Goal: Transaction & Acquisition: Purchase product/service

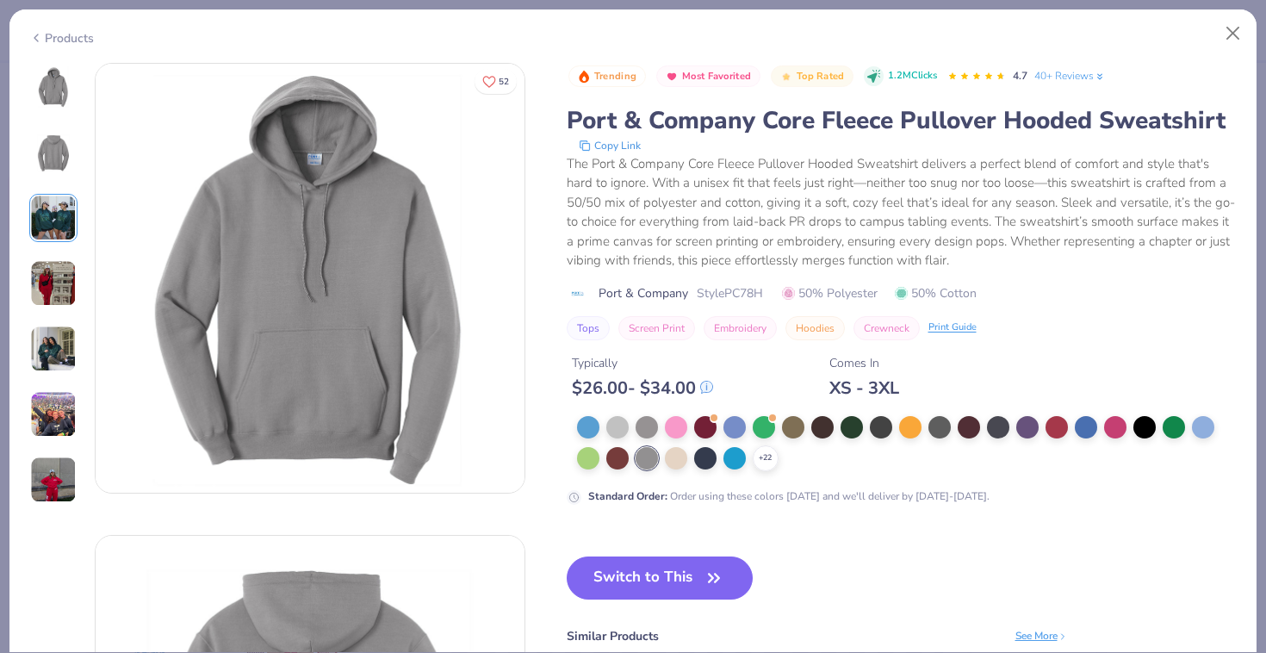
scroll to position [921, 0]
click at [1085, 430] on div at bounding box center [1086, 425] width 22 height 22
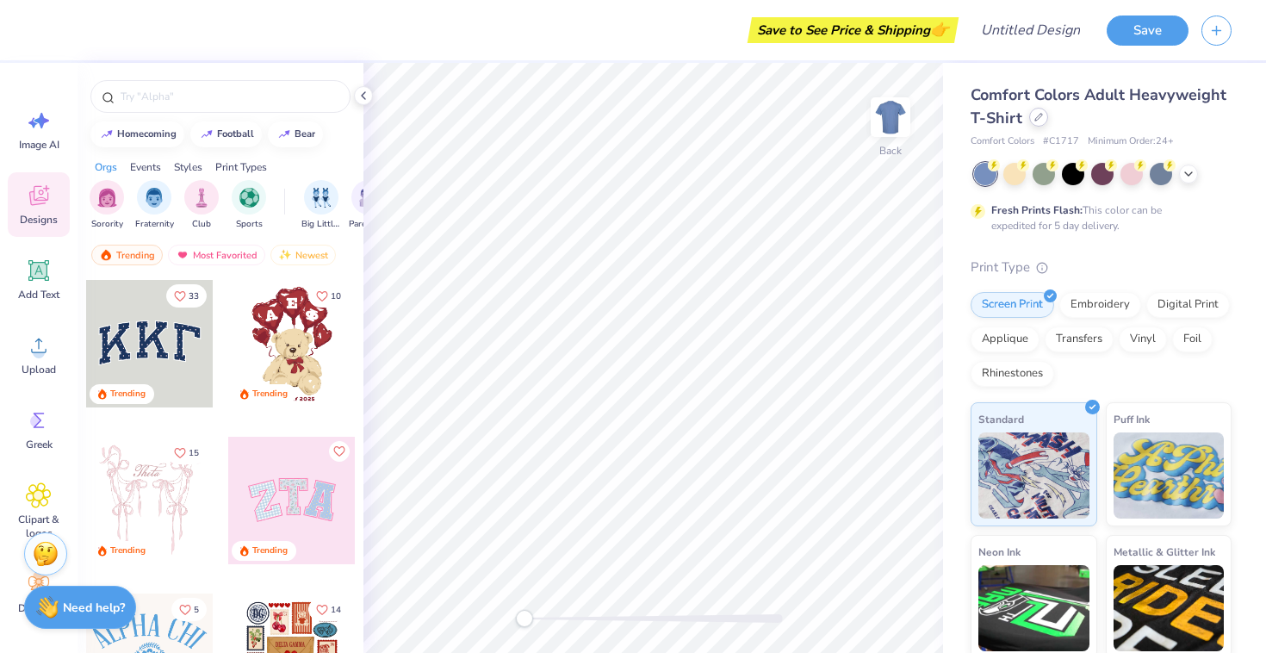
click at [1036, 117] on icon at bounding box center [1039, 117] width 7 height 7
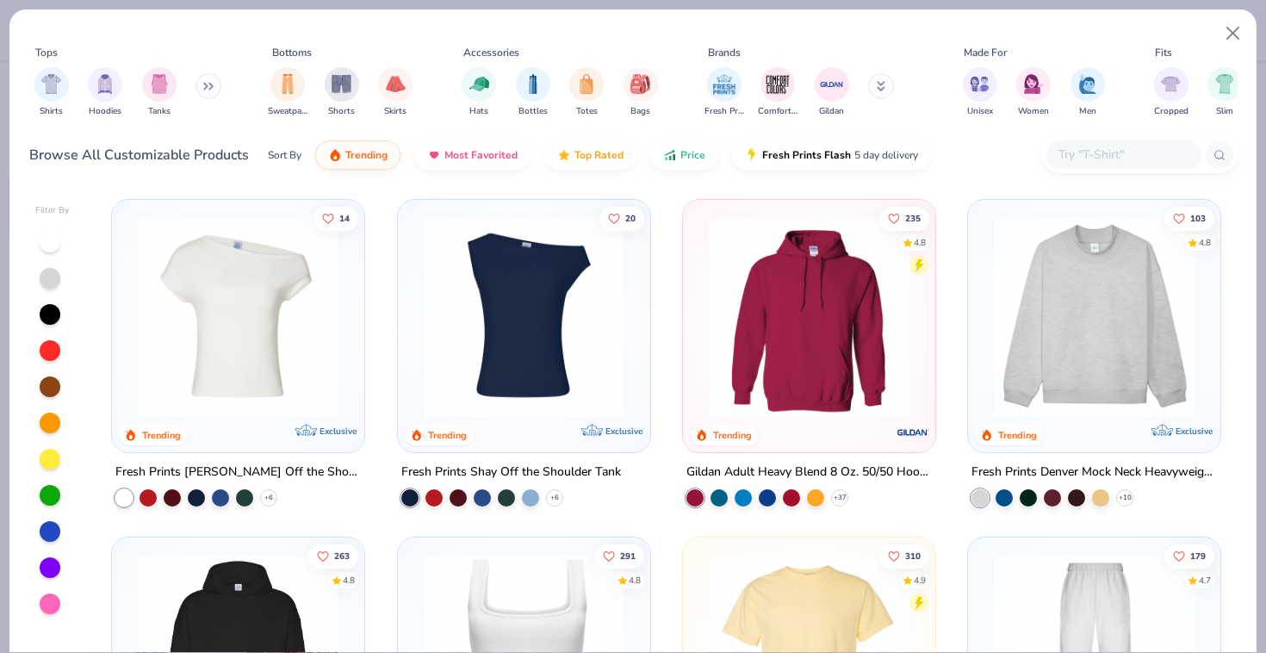
click at [781, 351] on img at bounding box center [809, 317] width 218 height 201
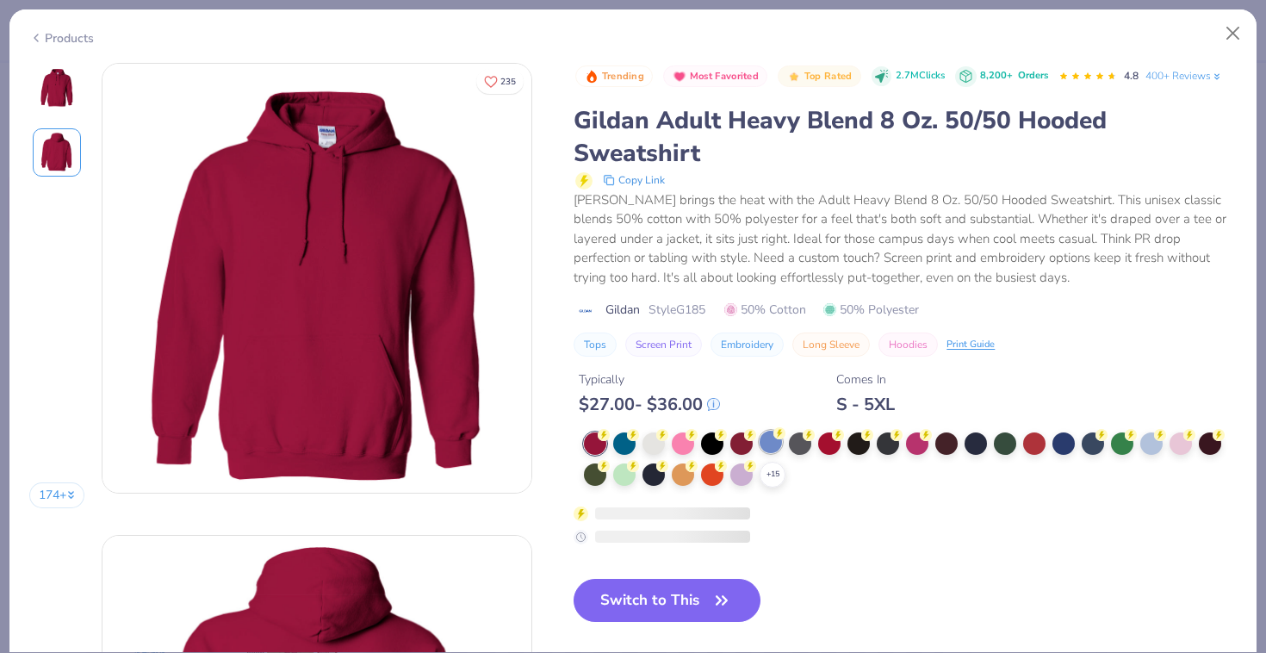
click at [773, 438] on div at bounding box center [771, 442] width 22 height 22
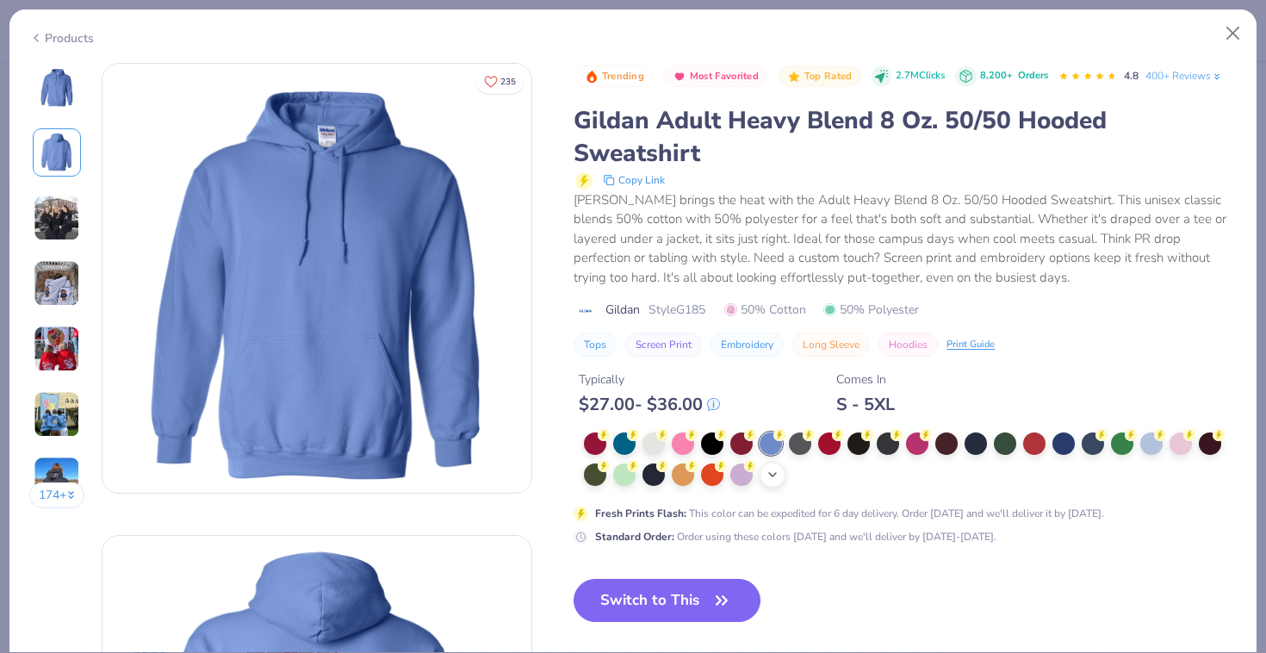
click at [774, 470] on icon at bounding box center [773, 475] width 14 height 14
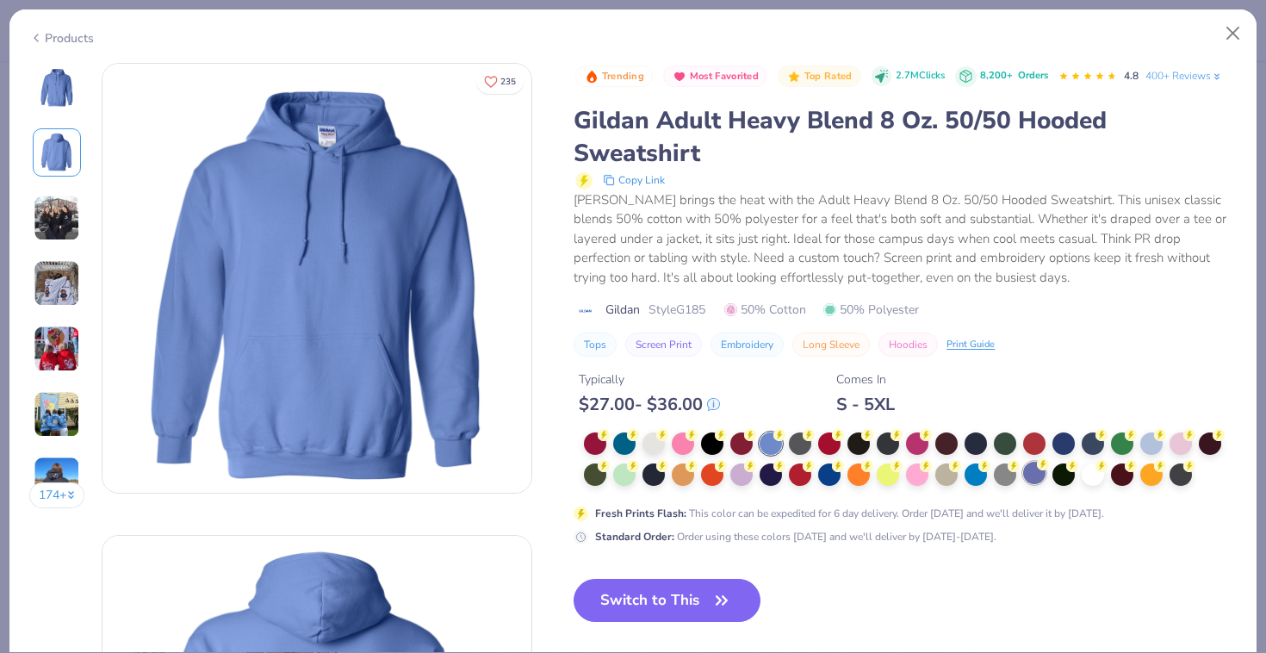
click at [1035, 473] on div at bounding box center [1034, 473] width 22 height 22
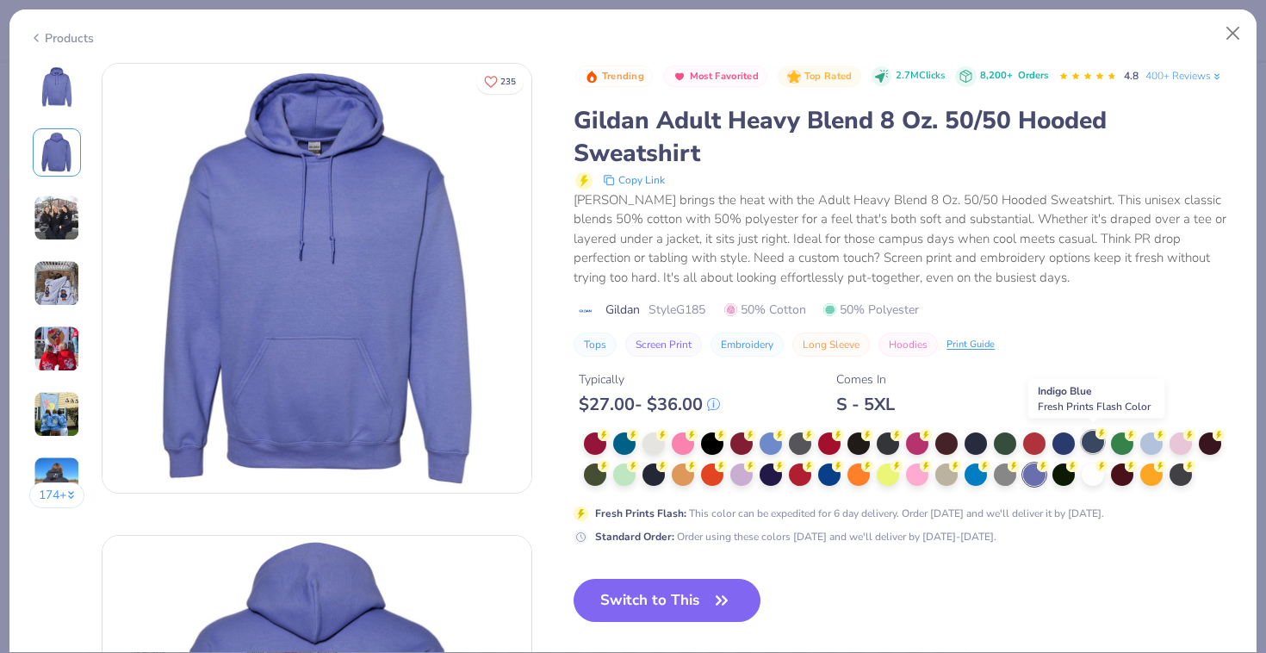
click at [1097, 445] on div at bounding box center [1093, 442] width 22 height 22
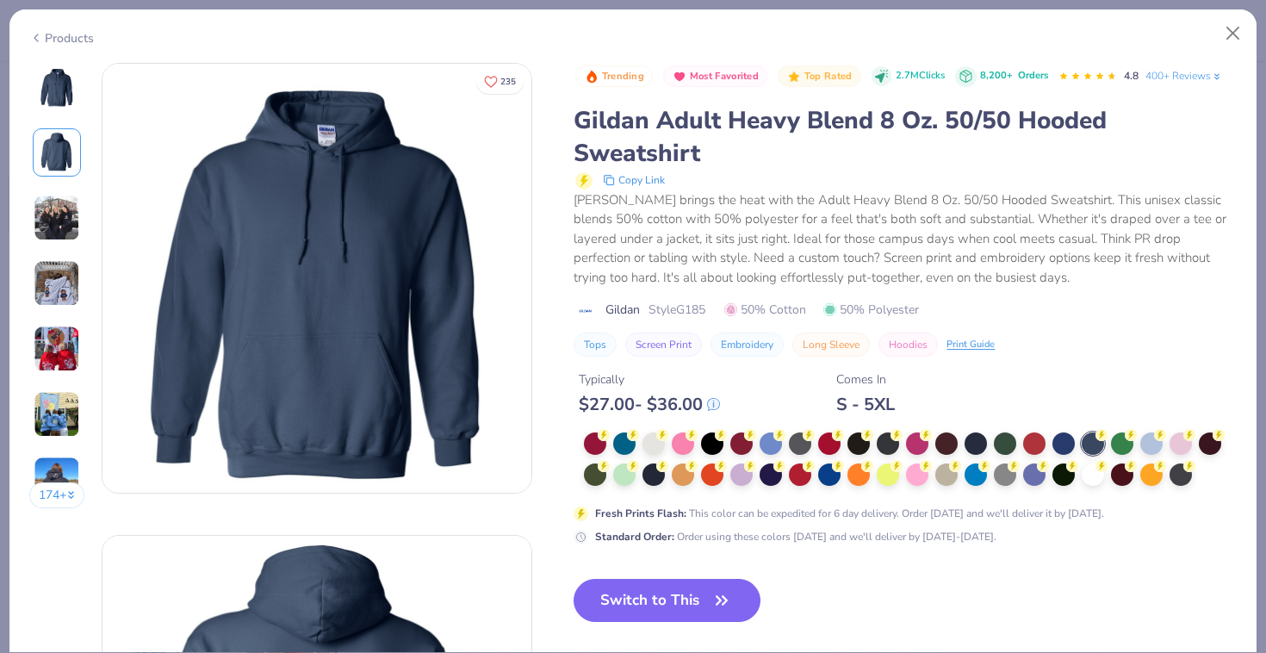
click at [62, 288] on img at bounding box center [57, 283] width 47 height 47
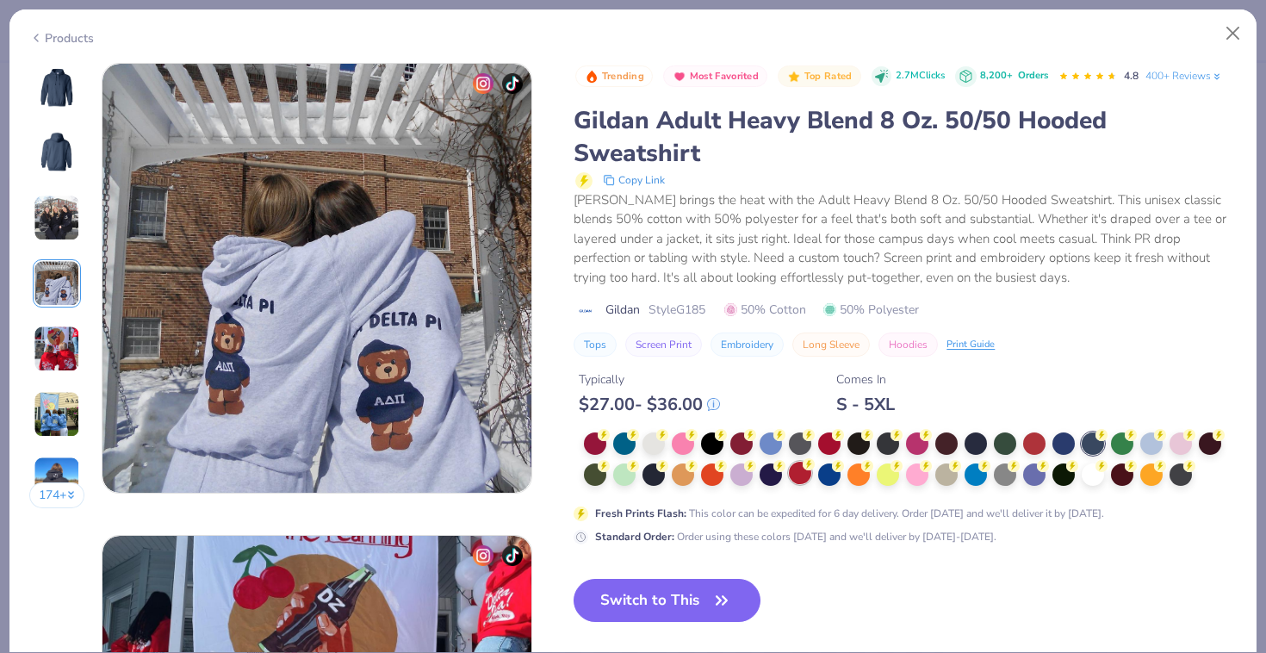
click at [648, 445] on div at bounding box center [654, 443] width 22 height 22
click at [660, 443] on div at bounding box center [654, 443] width 22 height 22
click at [59, 91] on img at bounding box center [56, 86] width 41 height 41
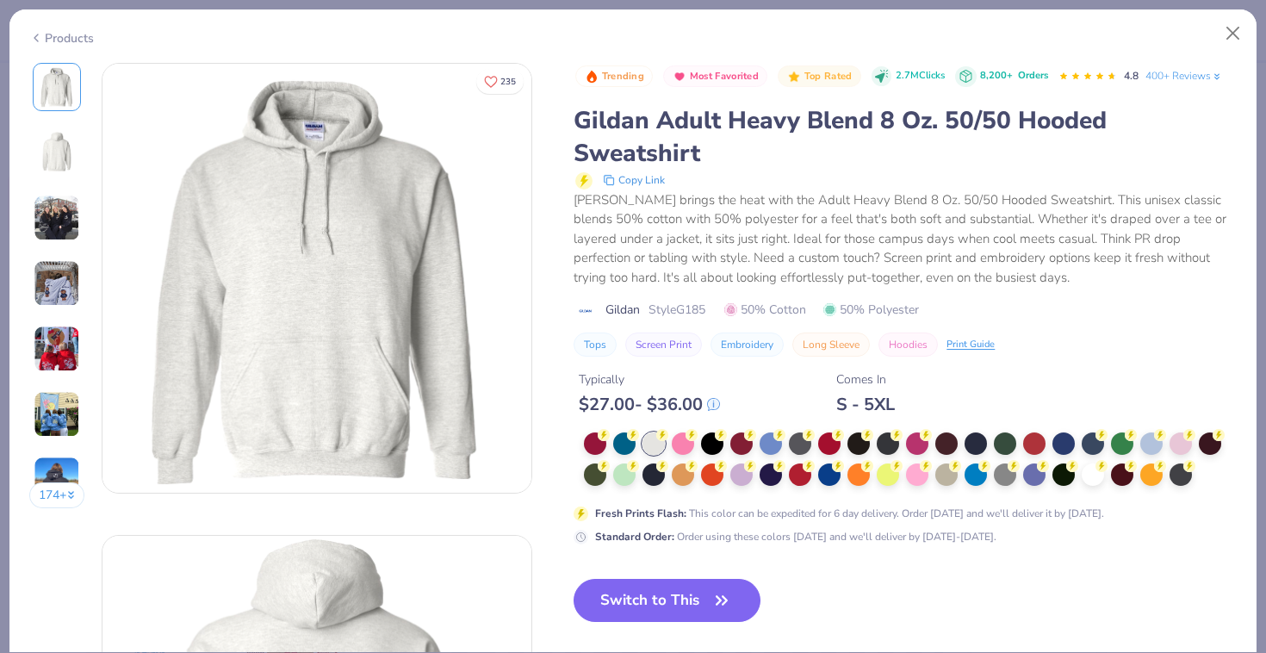
click at [53, 416] on img at bounding box center [57, 414] width 47 height 47
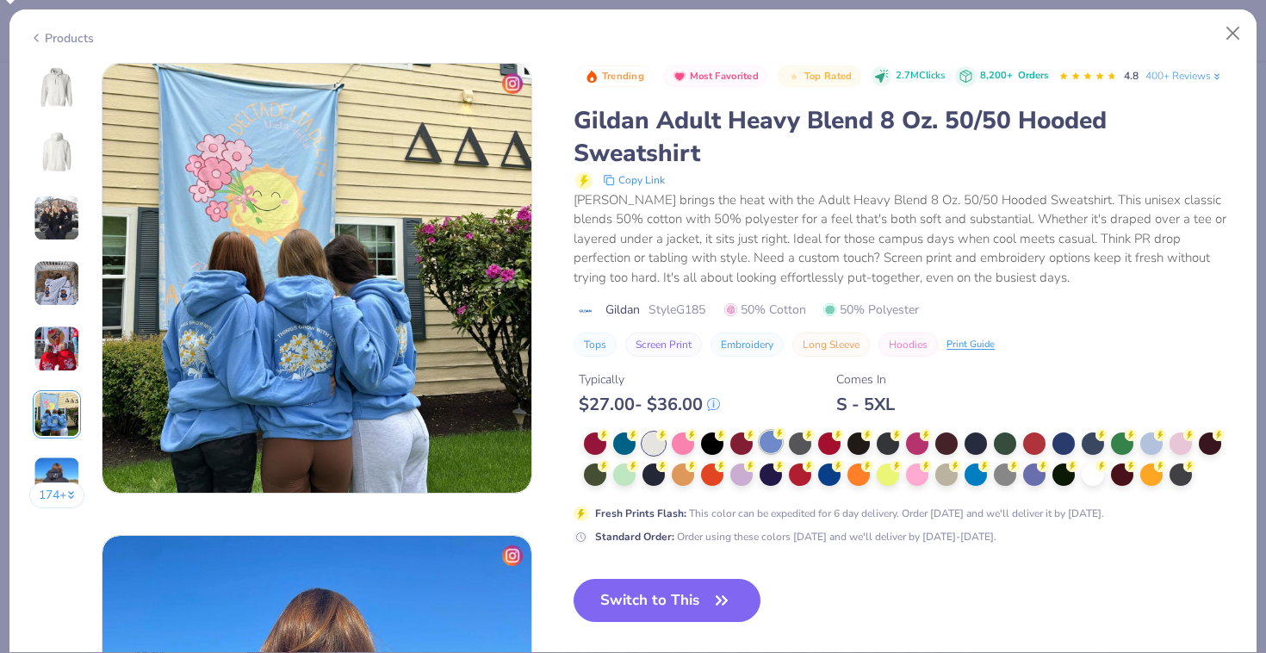
click at [774, 442] on div at bounding box center [771, 442] width 22 height 22
click at [61, 84] on img at bounding box center [56, 86] width 41 height 41
click at [50, 154] on img at bounding box center [56, 152] width 41 height 41
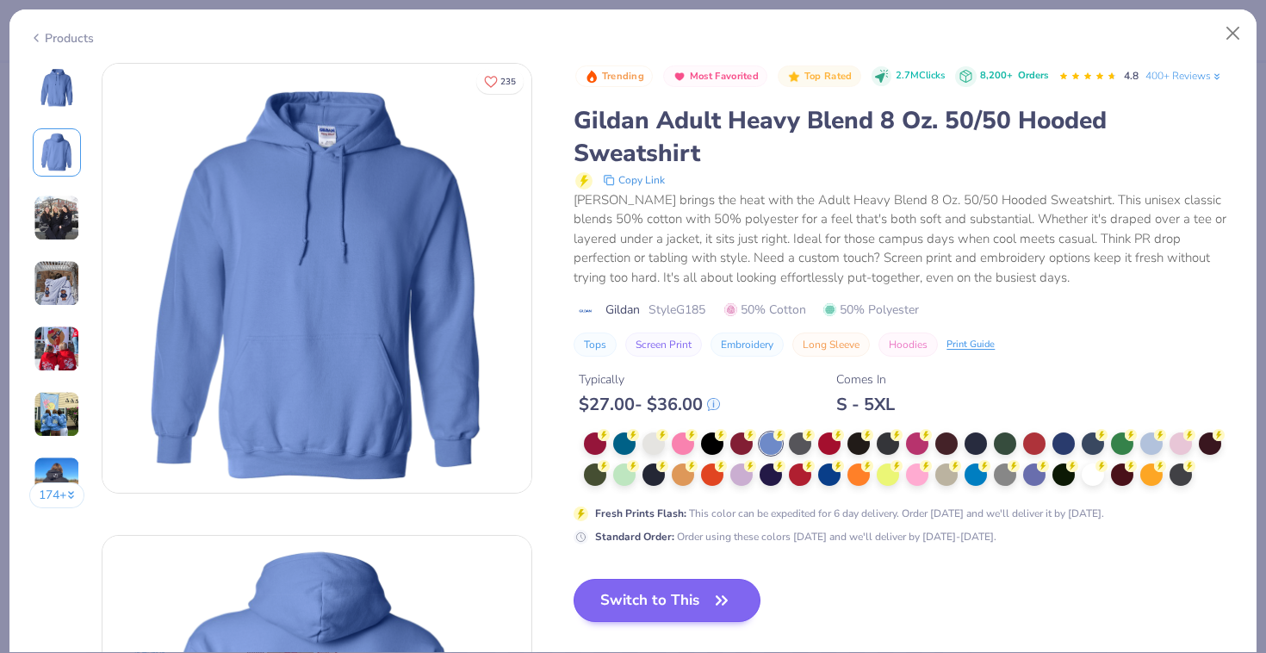
click at [664, 600] on button "Switch to This" at bounding box center [667, 600] width 187 height 43
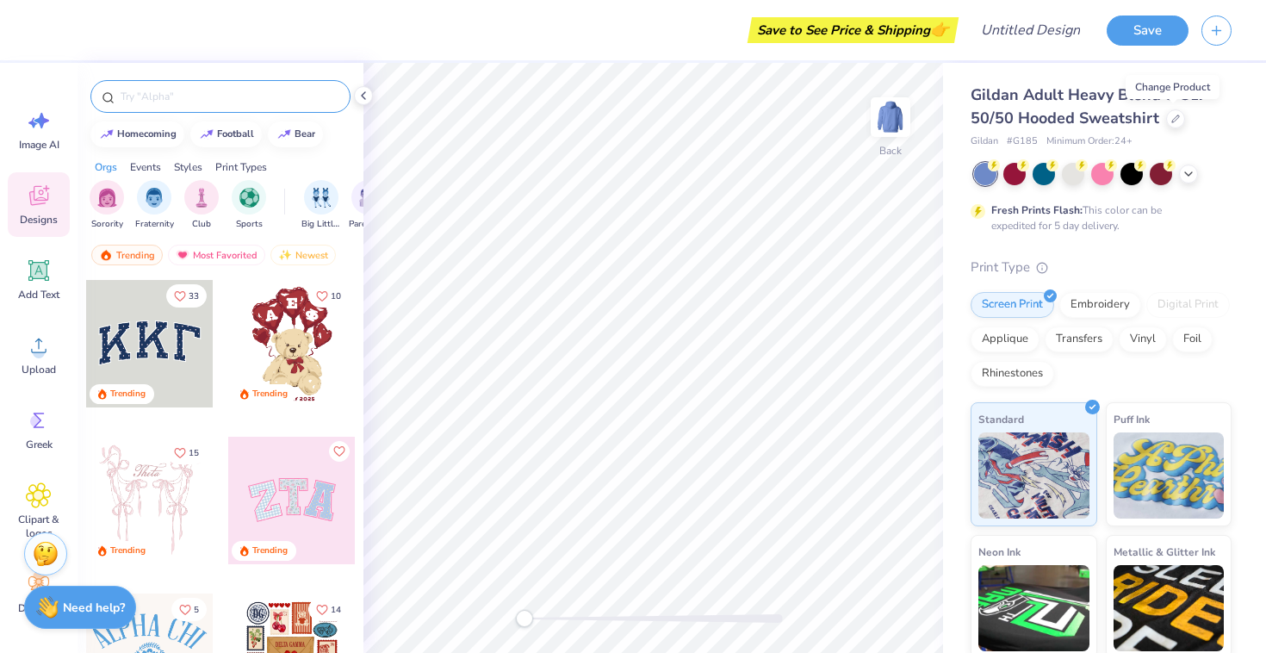
click at [199, 103] on input "text" at bounding box center [229, 96] width 221 height 17
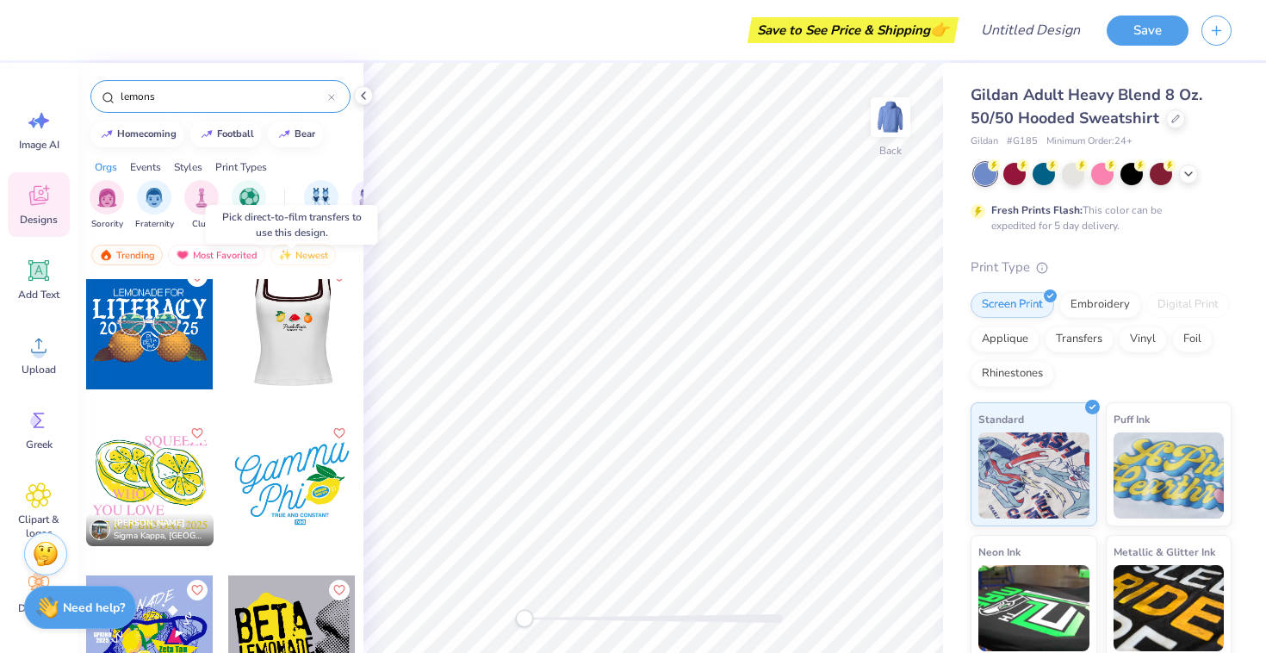
scroll to position [3474, 0]
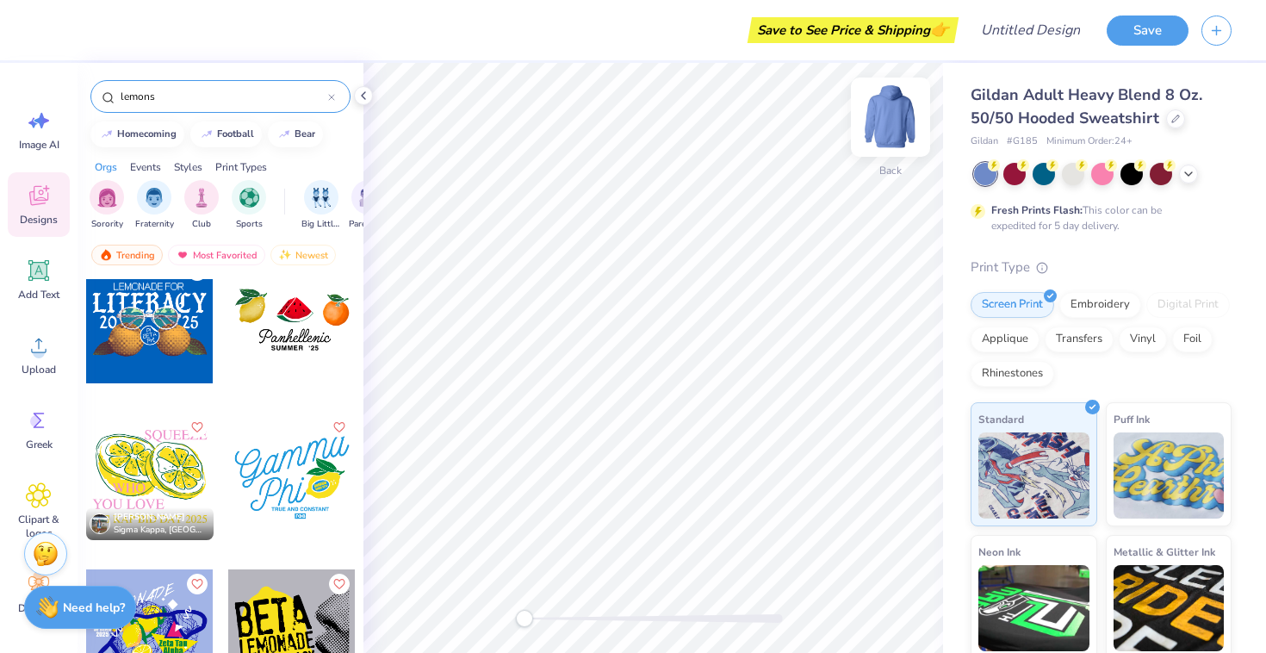
type input "lemons"
click at [882, 119] on img at bounding box center [890, 117] width 69 height 69
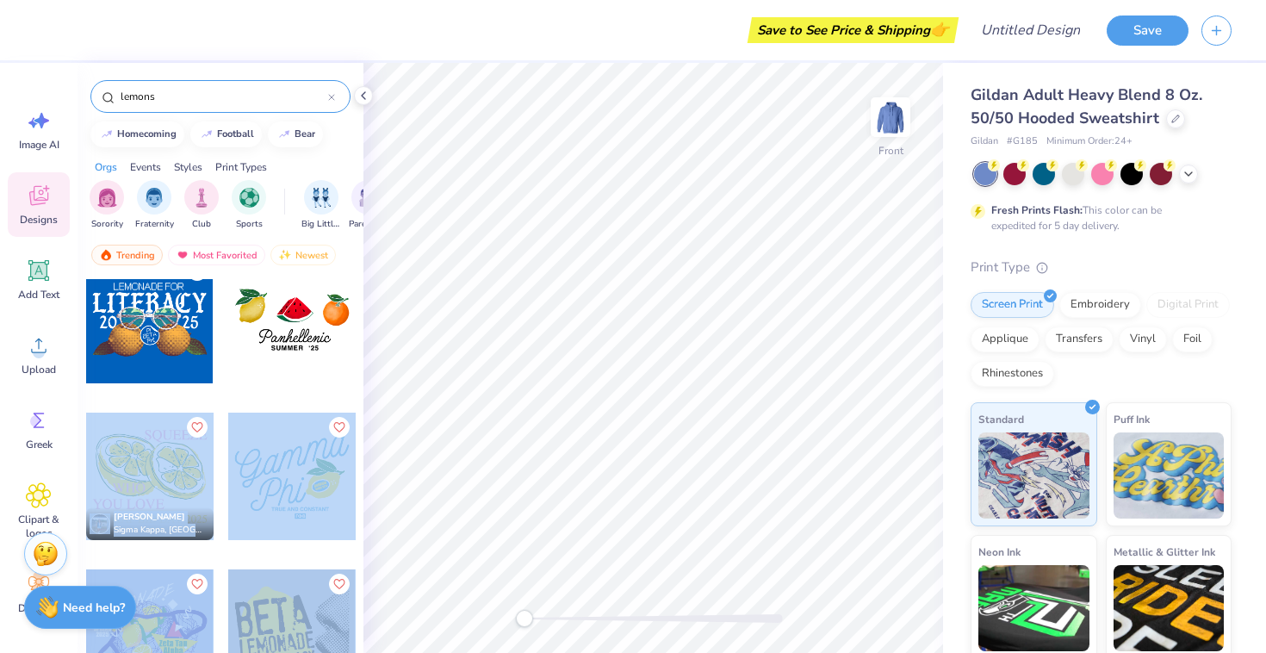
click at [644, 329] on div "Save to See Price & Shipping 👉 Design Title Save Image AI Designs Add Text Uplo…" at bounding box center [633, 326] width 1266 height 653
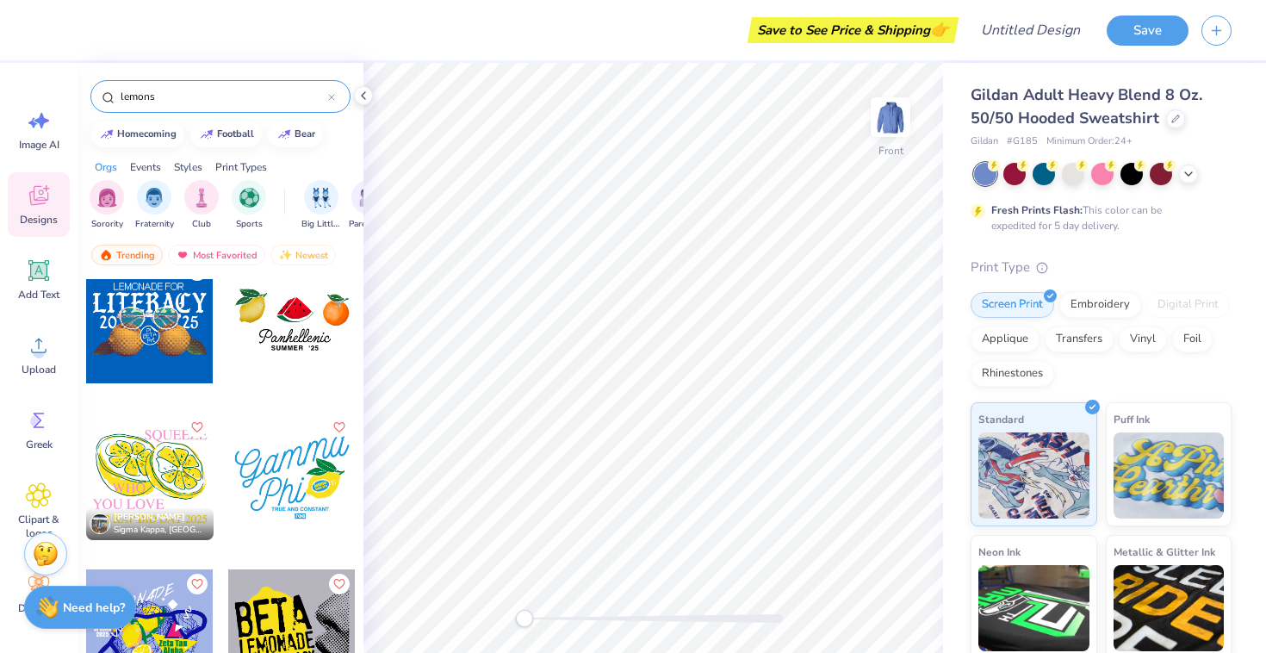
click at [113, 479] on div at bounding box center [150, 477] width 128 height 128
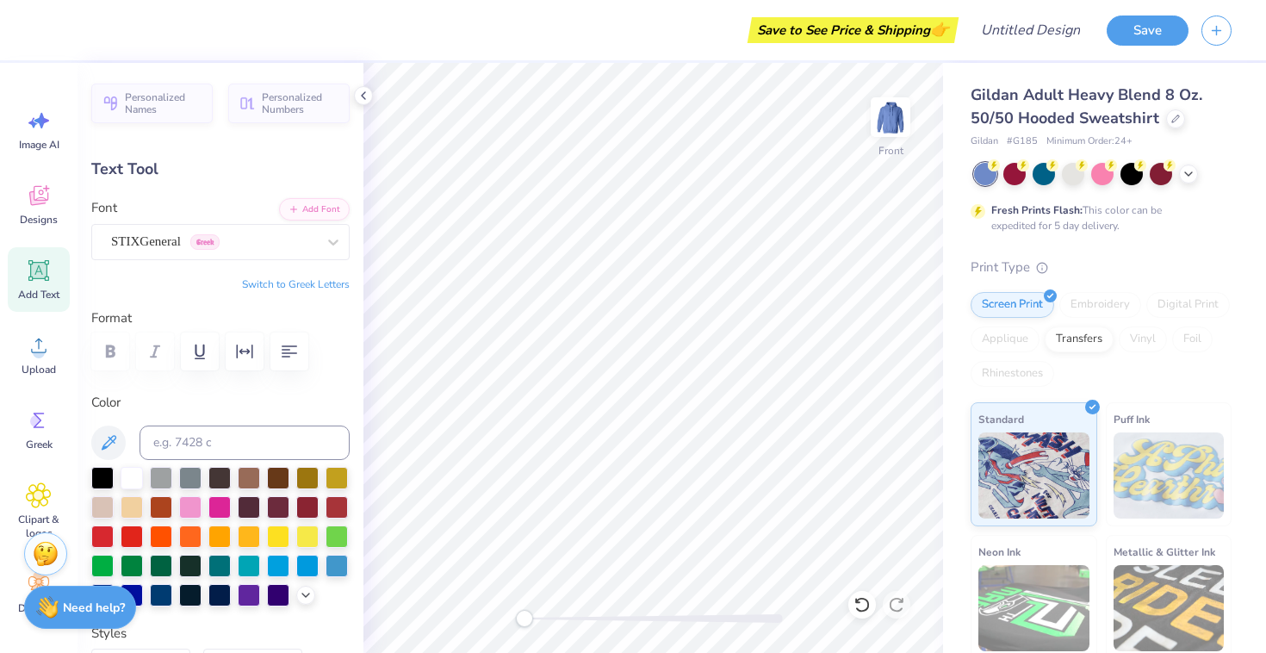
scroll to position [0, 3]
type textarea "WHEN LIFE"
type input "3.73"
type input "1.09"
type input "12.87"
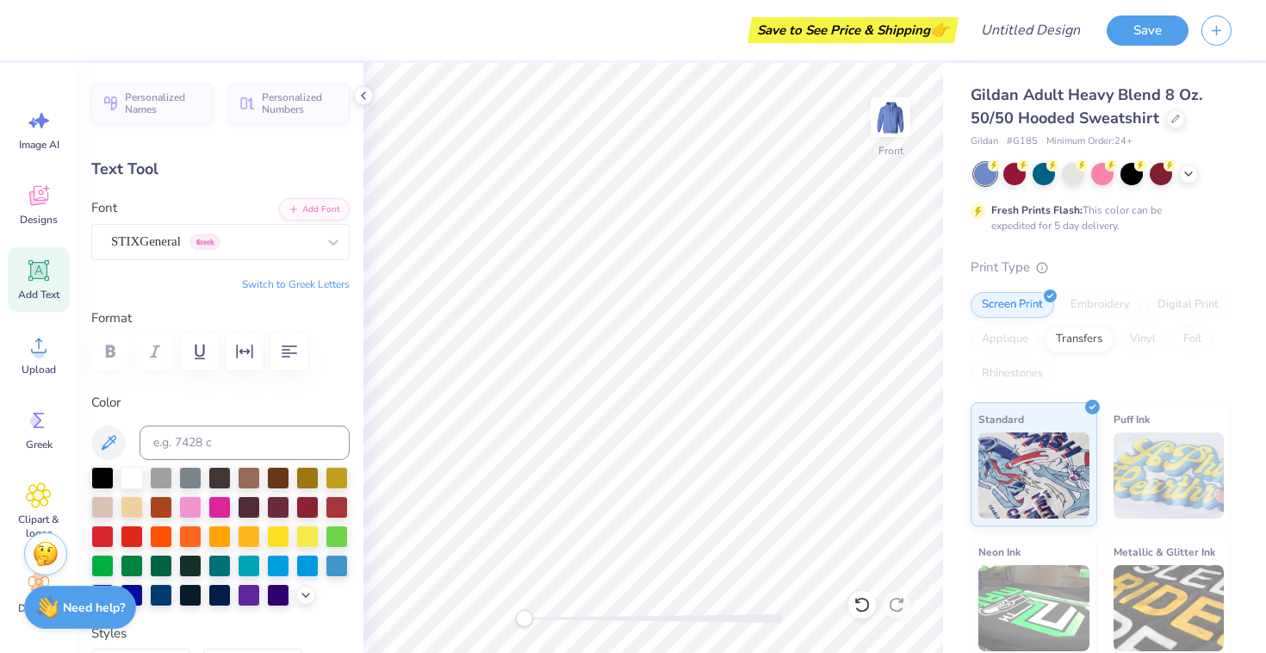
type textarea "GIVES"
type input "8.09"
type input "1.12"
type input "14.70"
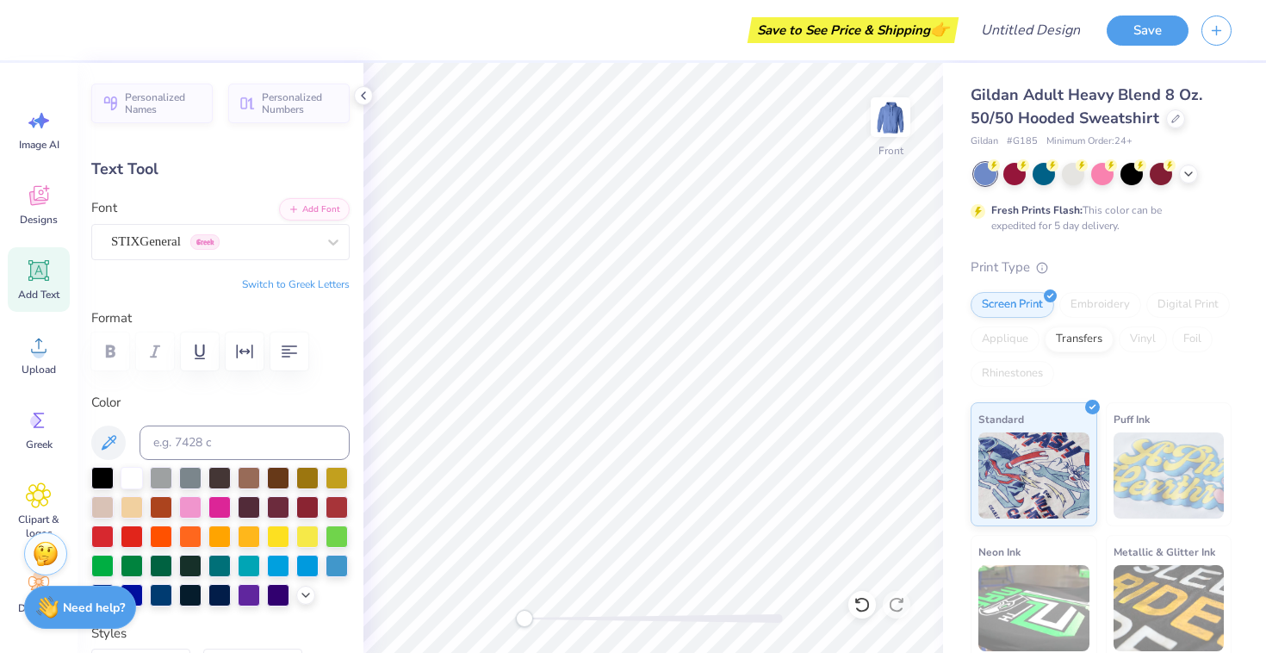
scroll to position [0, 2]
type textarea "YOU LITTLES"
type input "12.92"
type input "0.88"
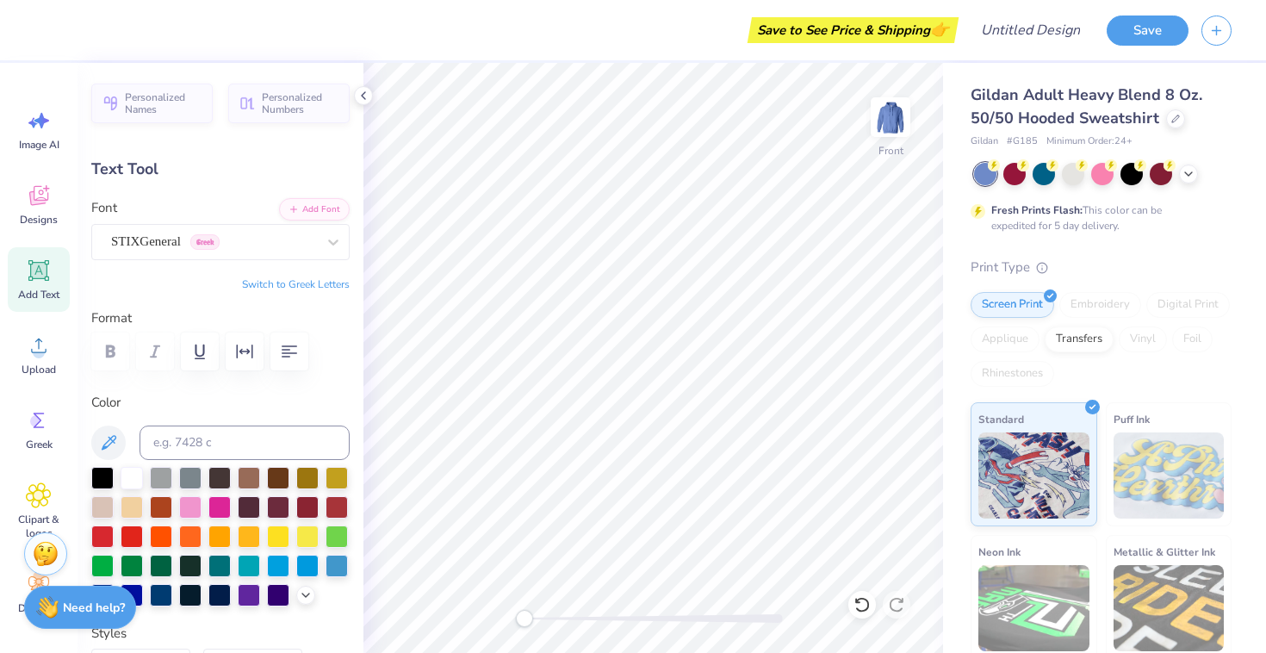
type input "16.52"
type input "10.13"
type input "1.12"
type input "14.70"
type input "4.52"
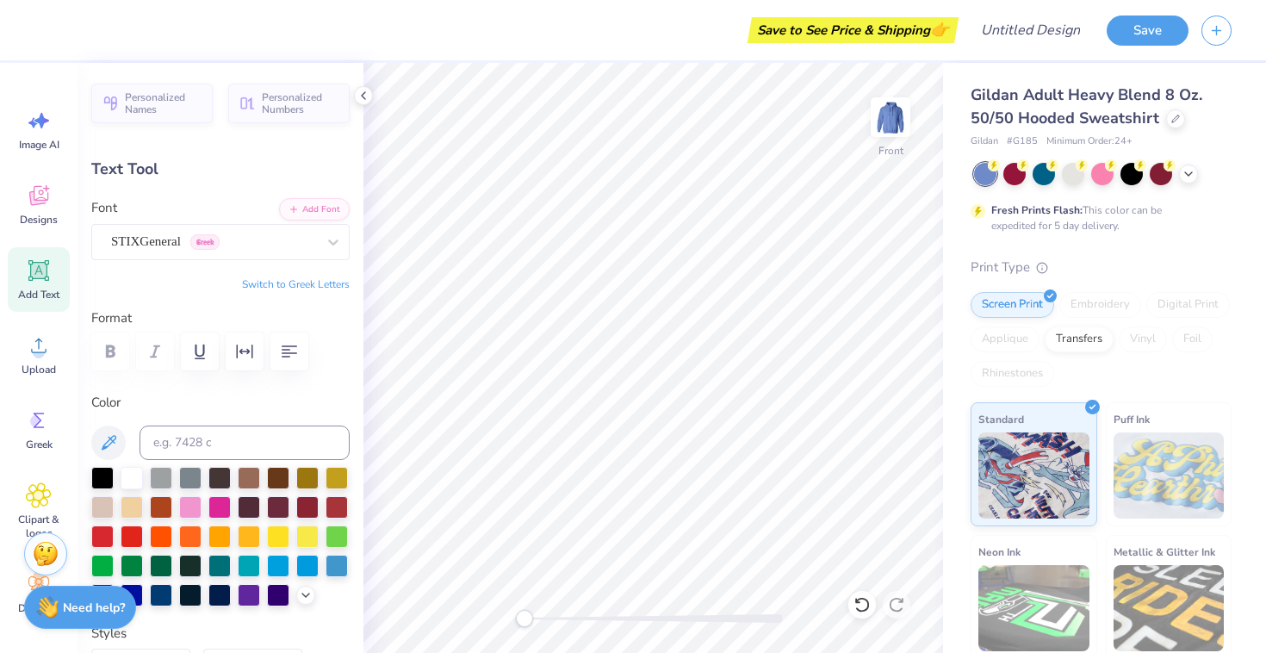
type input "1.09"
type input "12.87"
type input "10.13"
type input "1.12"
type input "14.70"
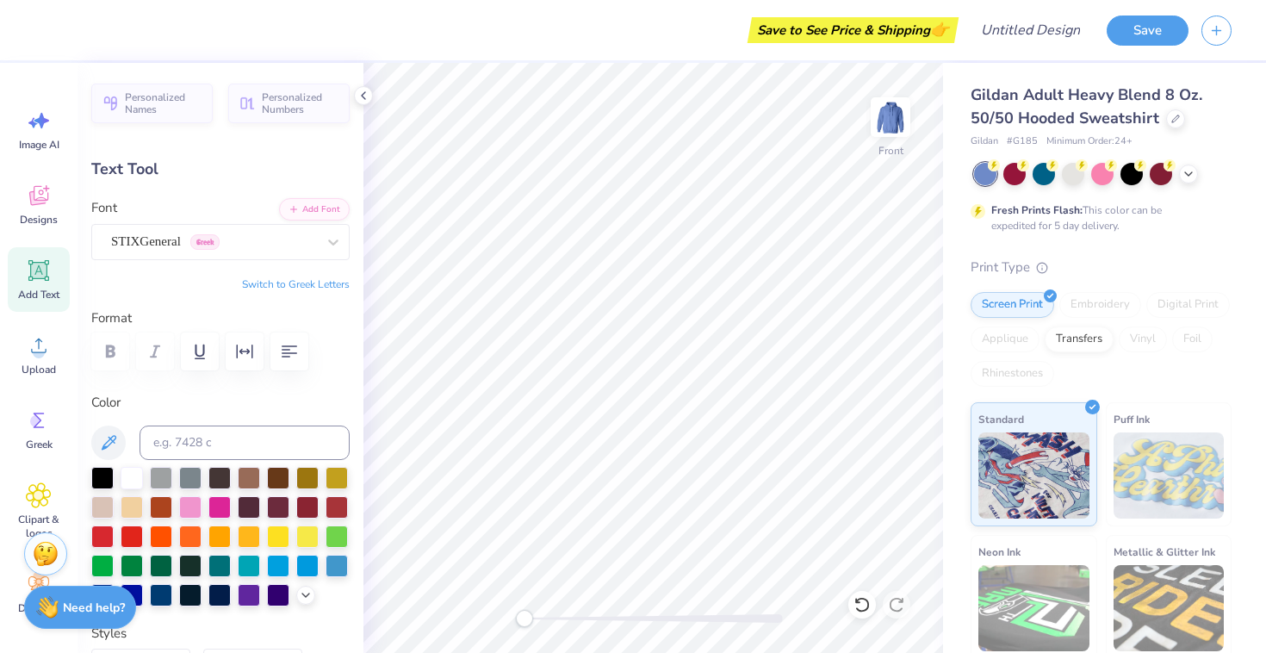
type input "4.52"
type input "1.09"
type input "13.34"
type input "10.13"
type input "1.12"
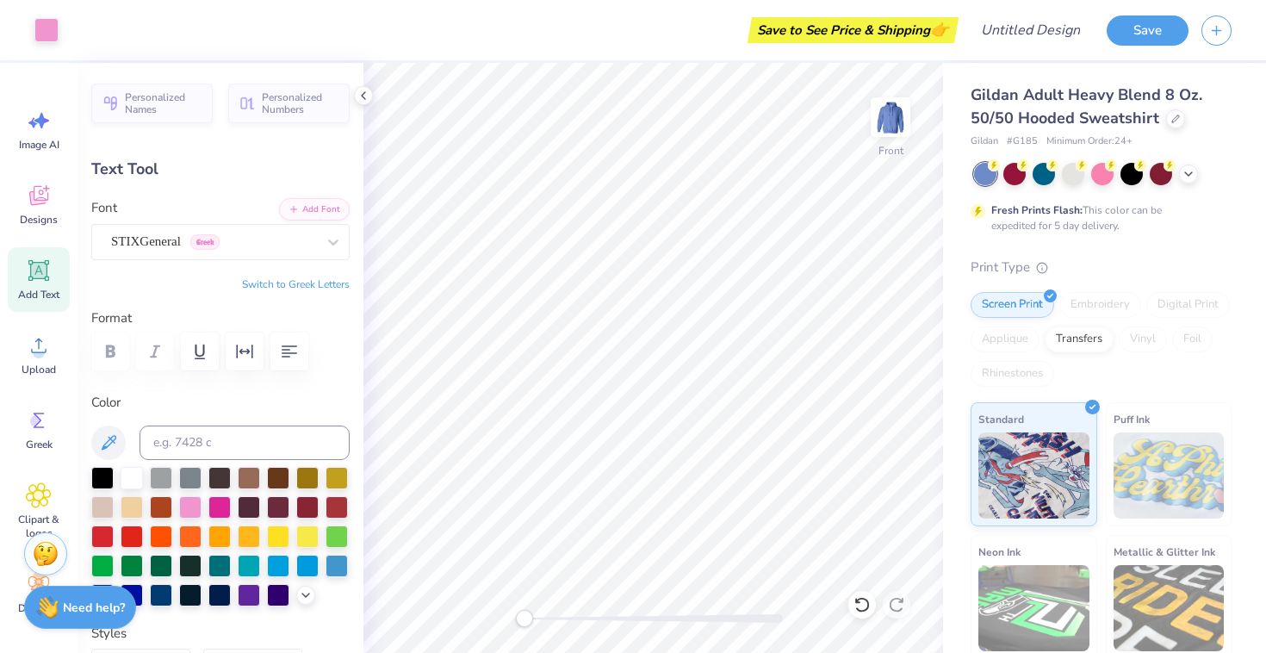
type input "15.17"
type textarea "YOU A LITTLES"
type input "11.72"
type textarea "YOU A LITTLE"
click at [894, 120] on img at bounding box center [890, 117] width 69 height 69
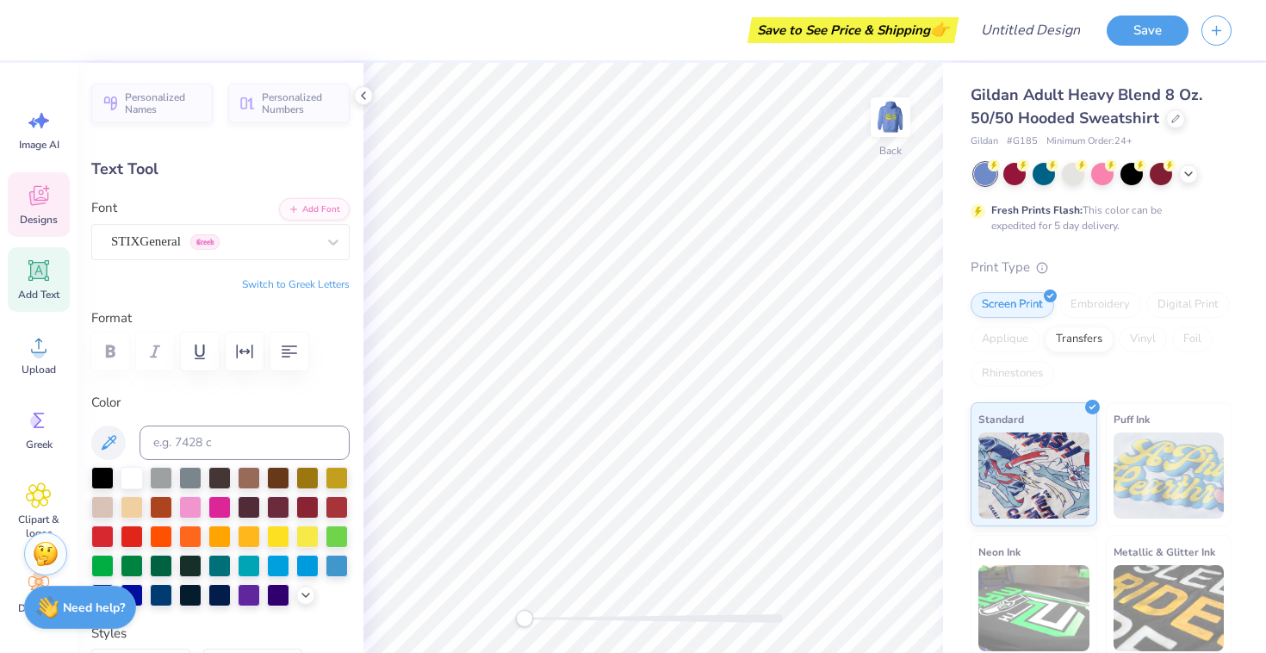
click at [47, 215] on span "Designs" at bounding box center [39, 220] width 38 height 14
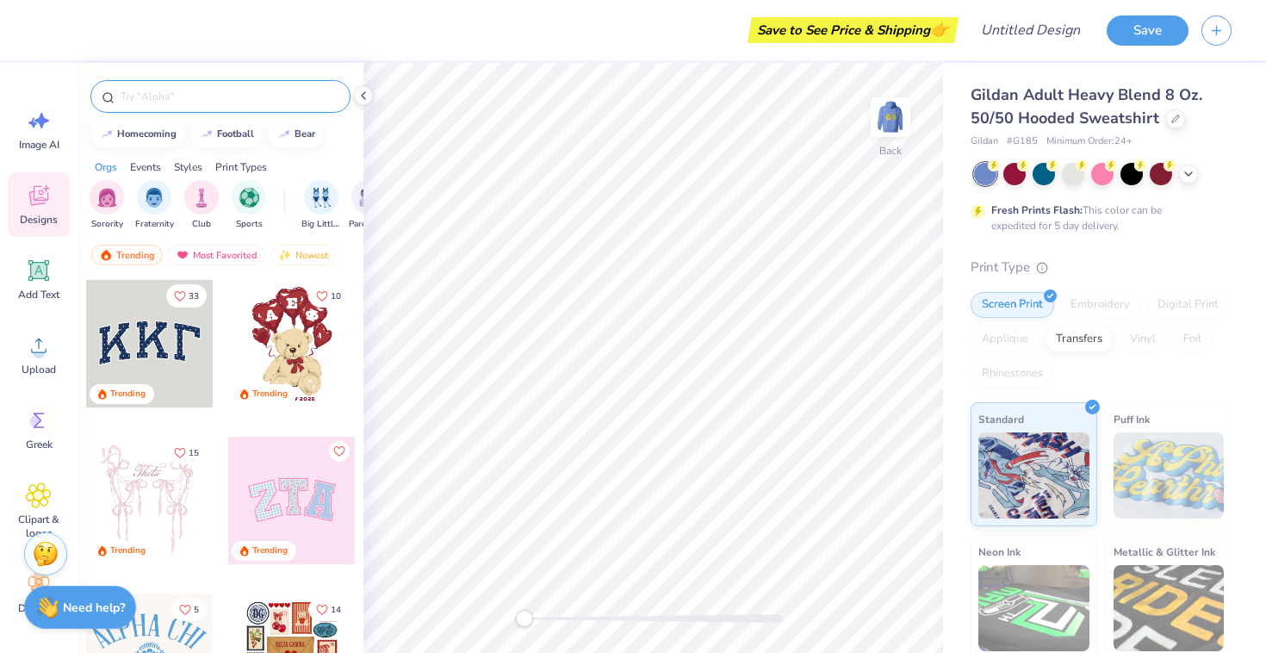
click at [203, 95] on input "text" at bounding box center [229, 96] width 221 height 17
type input "lemons"
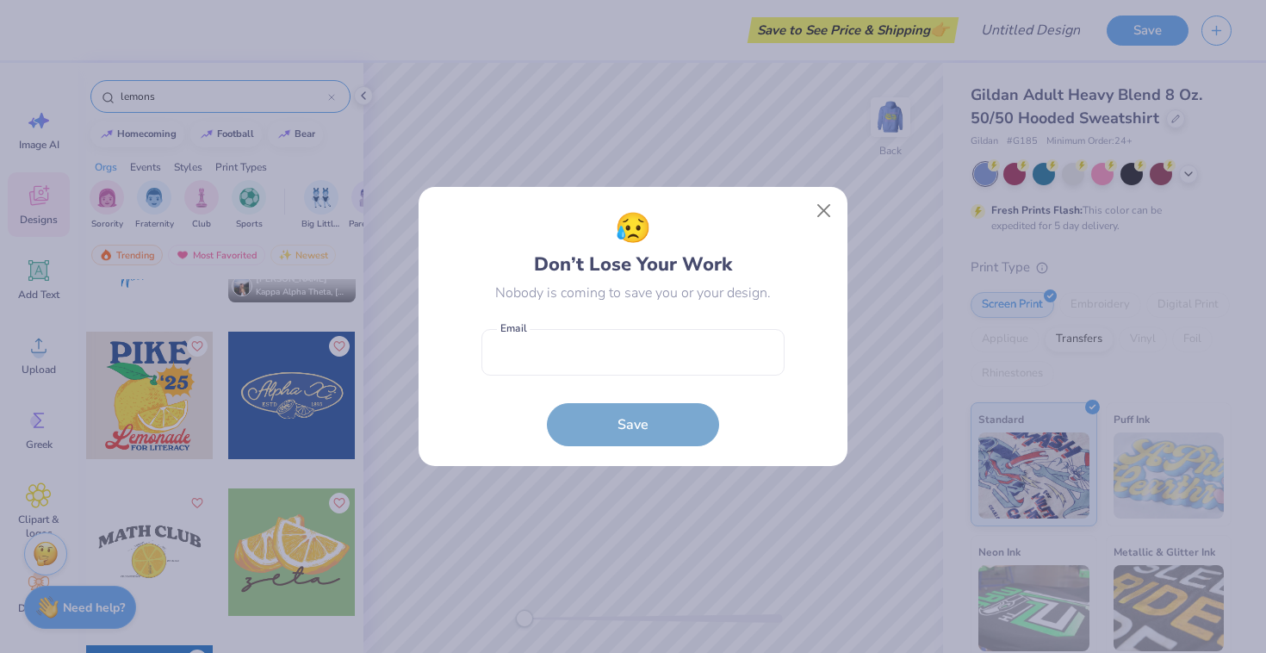
scroll to position [3071, 0]
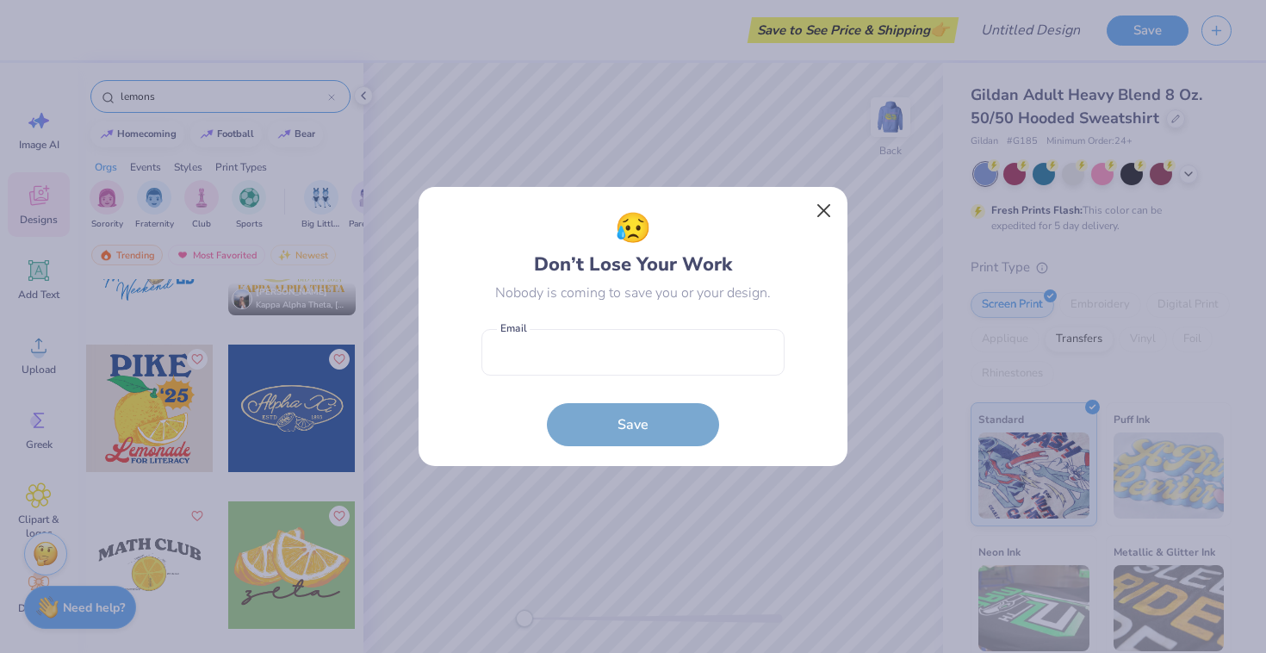
click at [819, 210] on button "Close" at bounding box center [824, 211] width 33 height 33
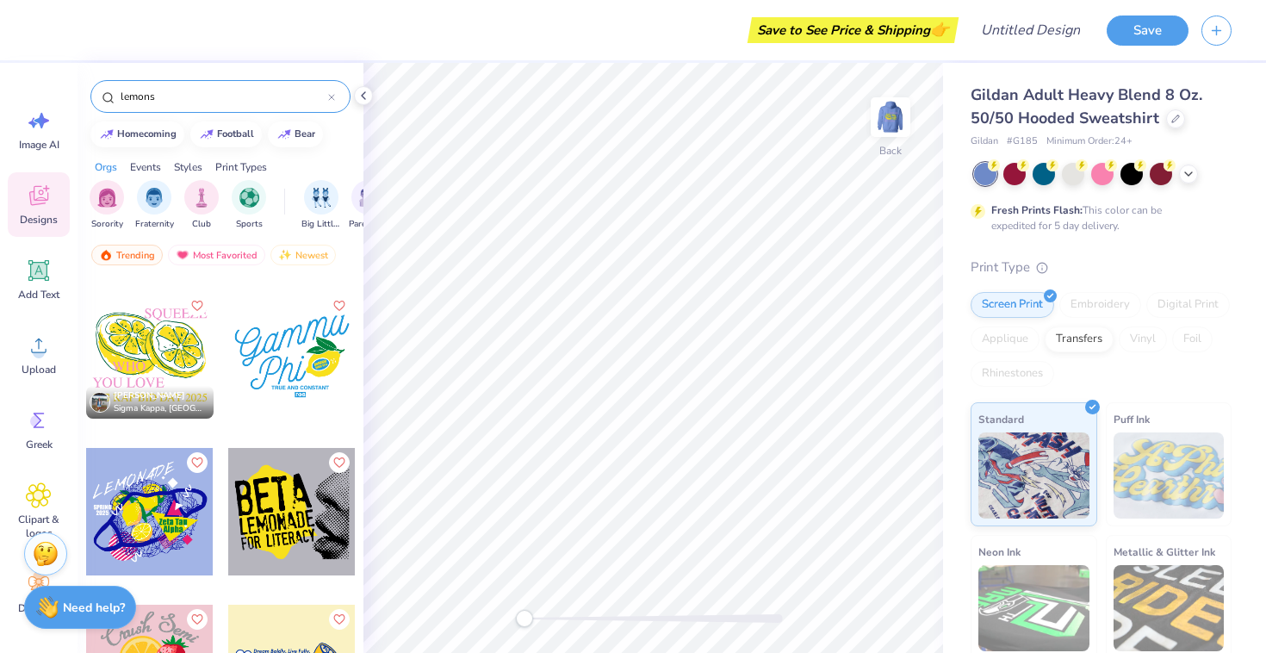
scroll to position [3609, 0]
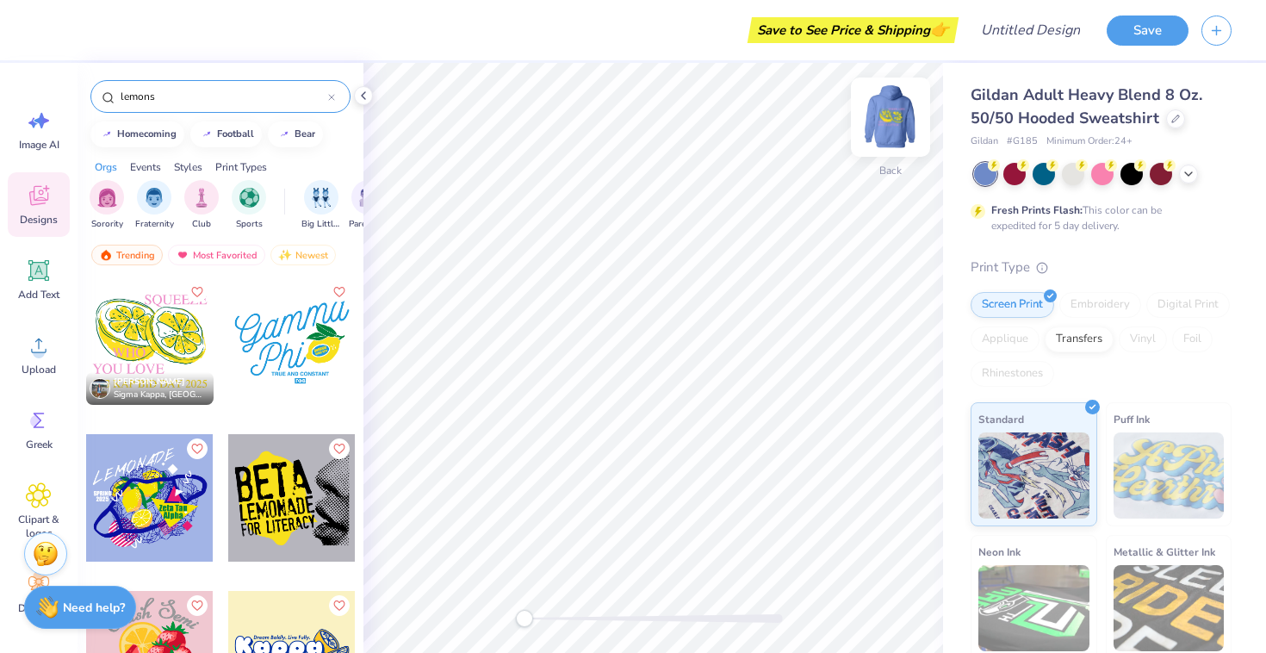
click at [886, 114] on img at bounding box center [890, 117] width 69 height 69
click at [896, 128] on img at bounding box center [890, 117] width 69 height 69
click at [894, 118] on img at bounding box center [890, 117] width 69 height 69
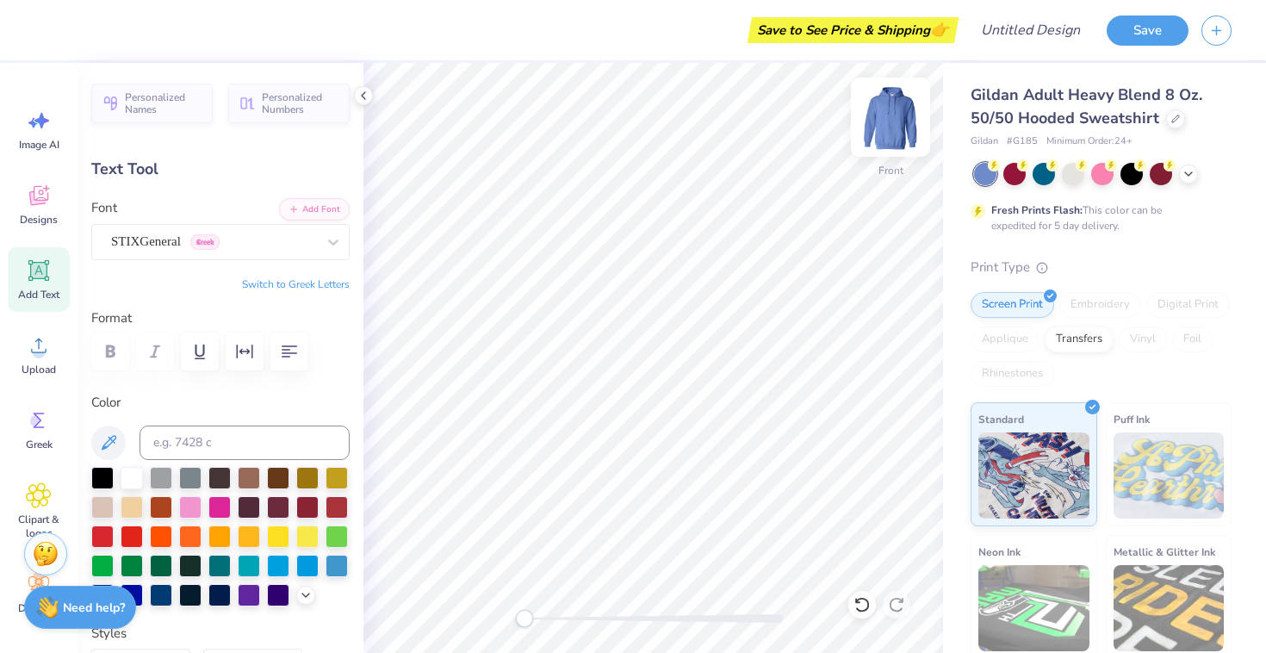
type input "4.52"
type input "1.09"
type input "13.64"
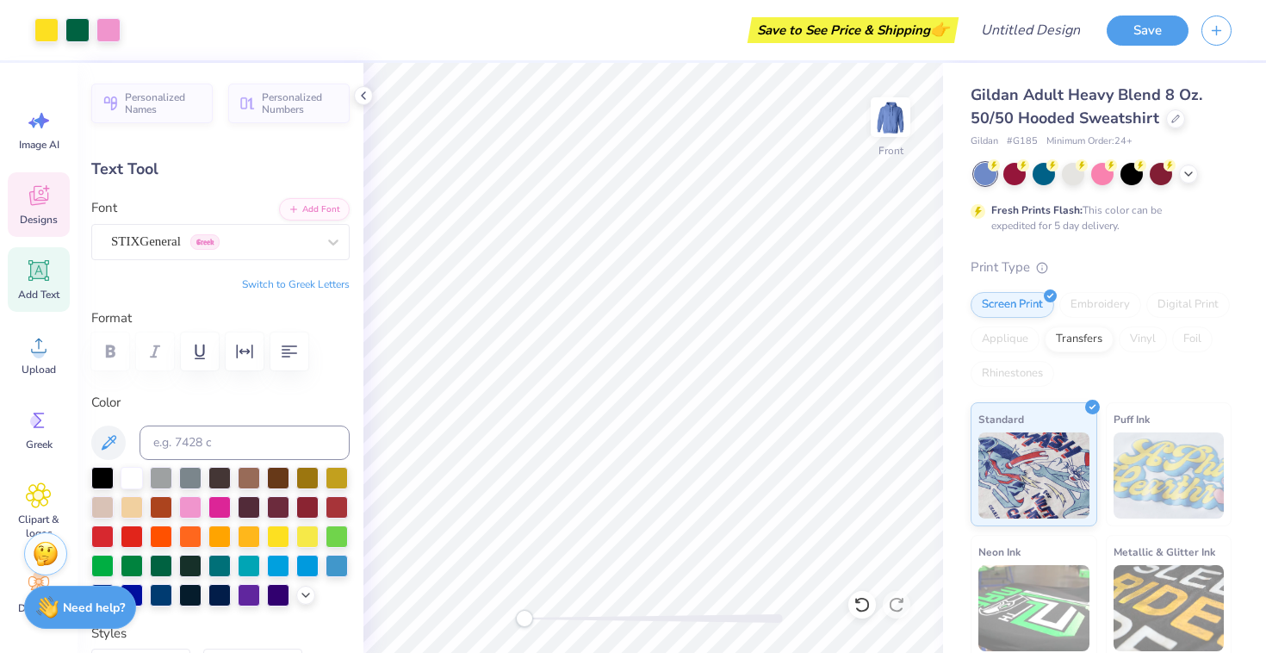
click at [38, 205] on icon at bounding box center [39, 196] width 26 height 26
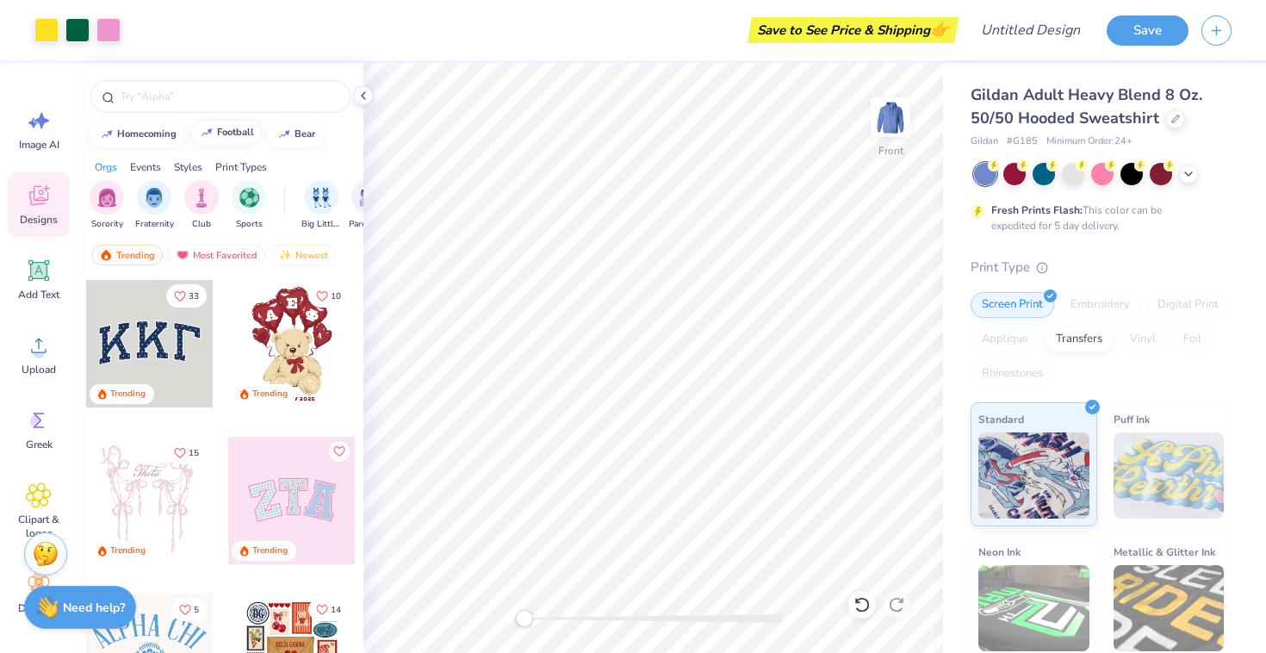
scroll to position [0, 0]
click at [232, 93] on input "text" at bounding box center [229, 96] width 221 height 17
type input "lemons"
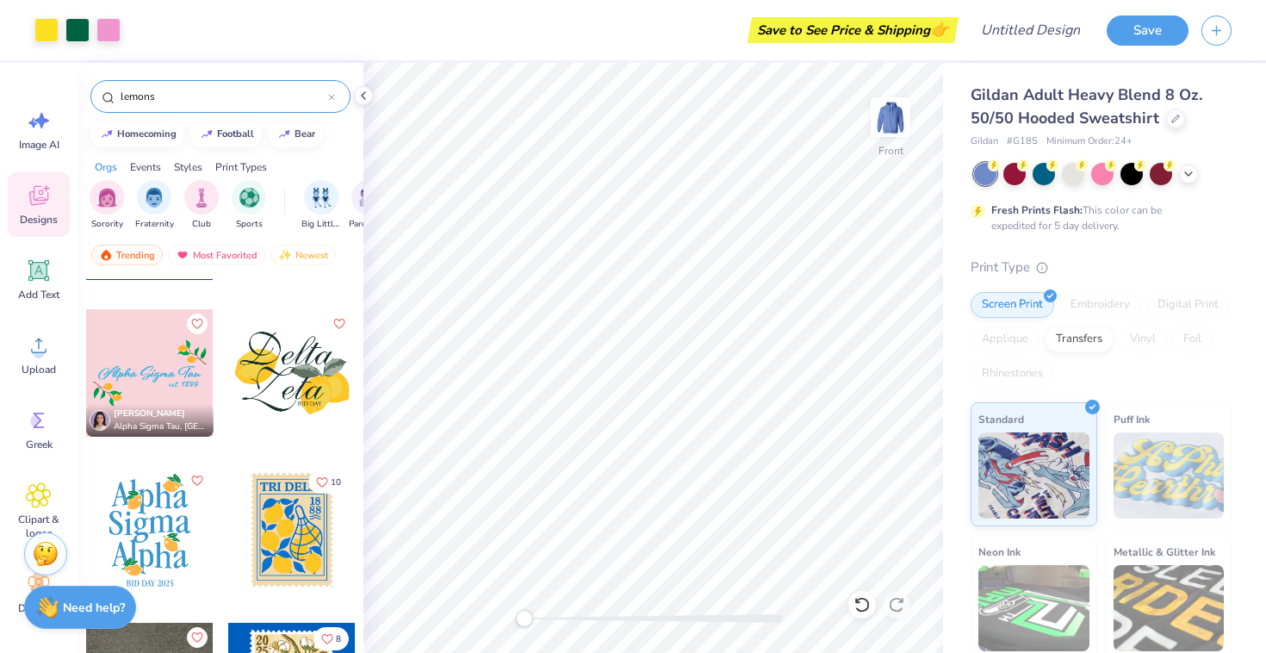
scroll to position [734, 0]
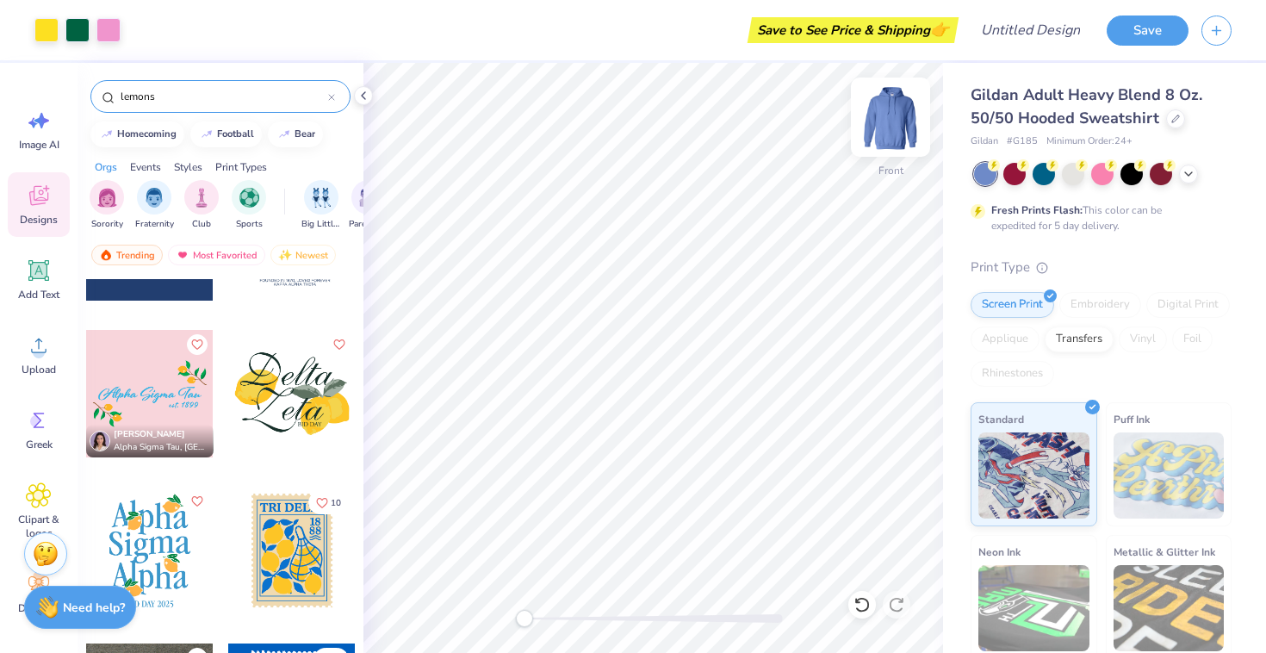
click at [895, 121] on img at bounding box center [890, 117] width 69 height 69
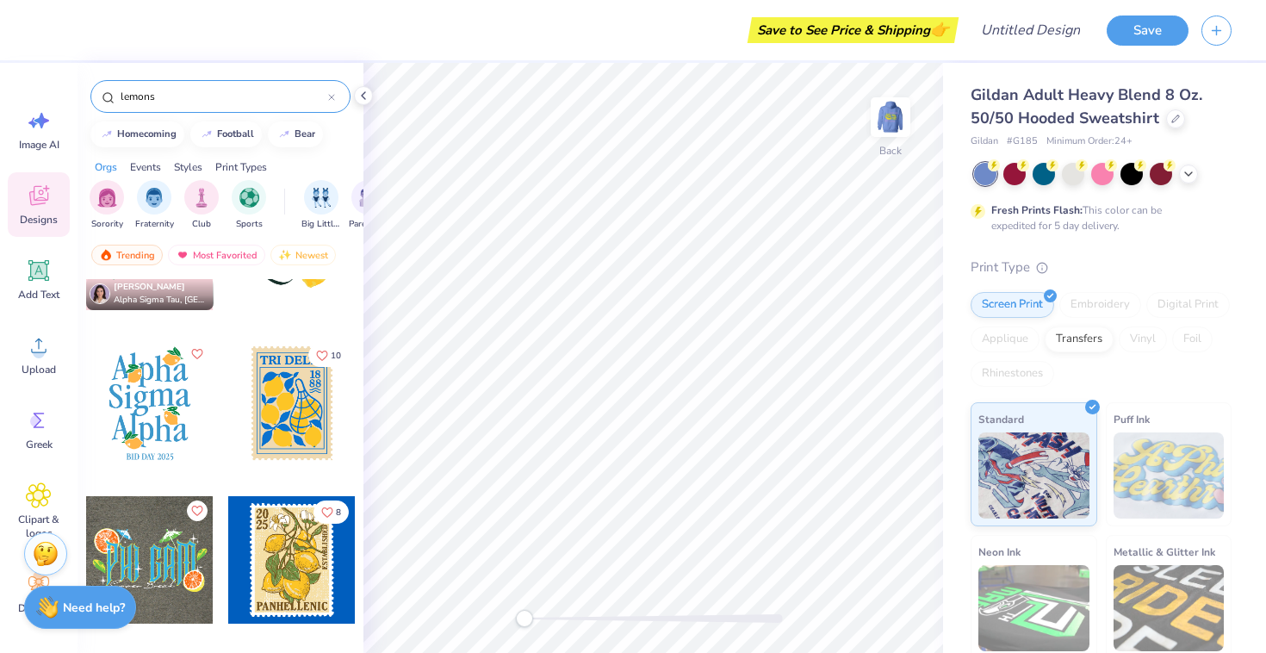
scroll to position [880, 0]
click at [143, 407] on div at bounding box center [150, 404] width 128 height 128
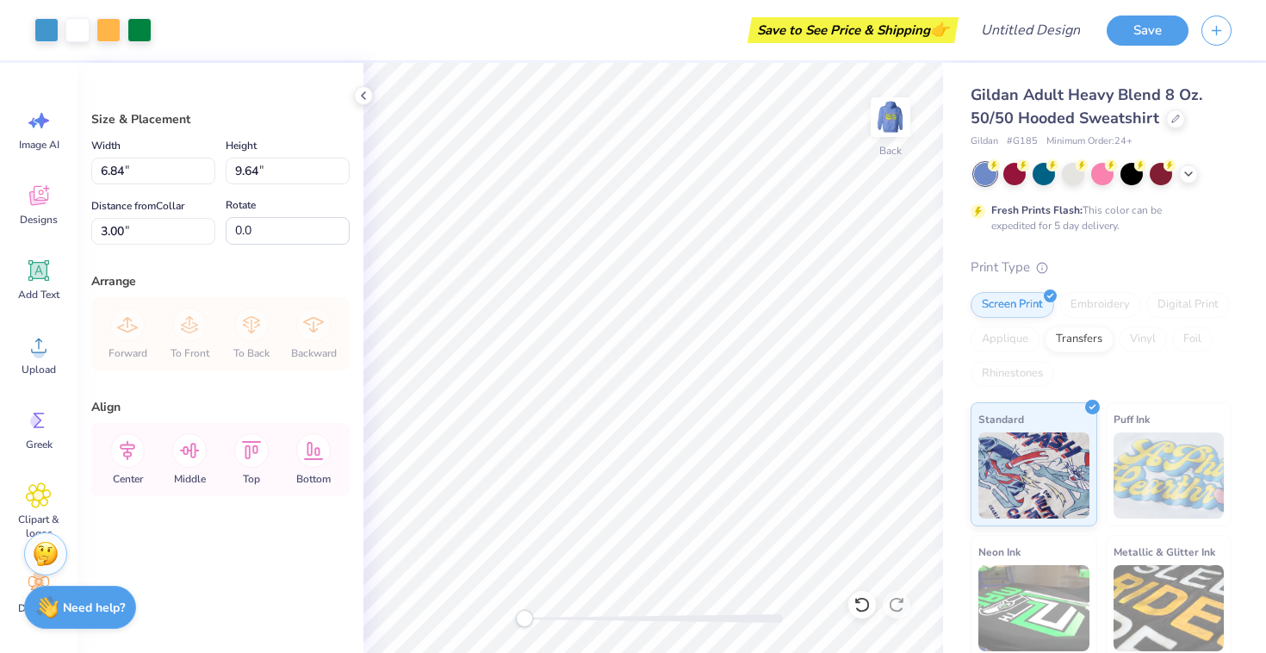
type input "2.92"
type input "4.11"
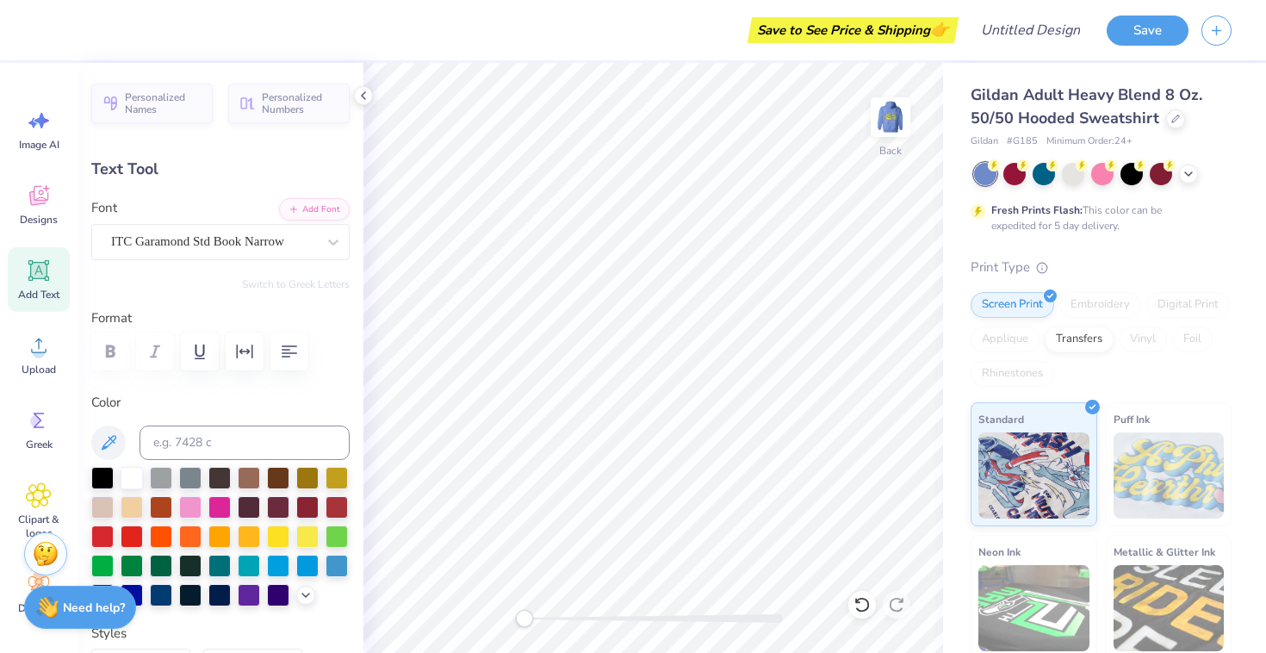
scroll to position [0, 1]
click at [188, 510] on div at bounding box center [190, 505] width 22 height 22
type input "2.75"
type input "1.26"
click at [193, 504] on div at bounding box center [190, 505] width 22 height 22
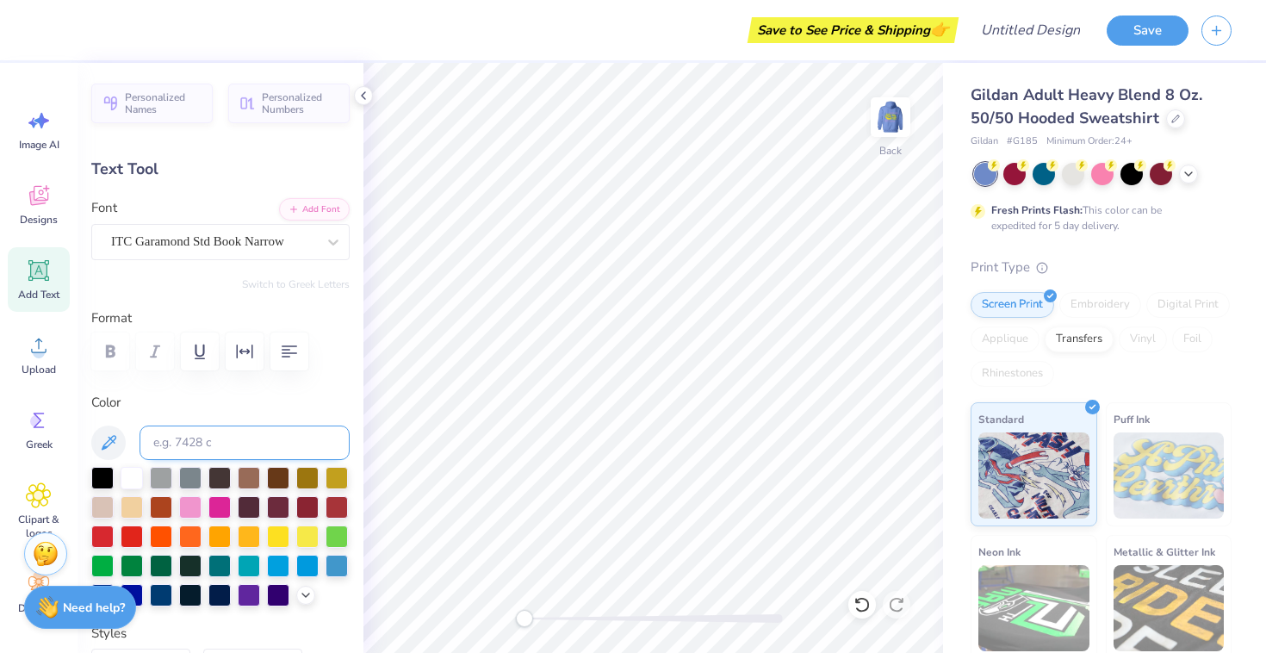
type input "3.23"
click at [187, 508] on div at bounding box center [190, 505] width 22 height 22
type input "2.92"
type input "1.15"
type input "4.37"
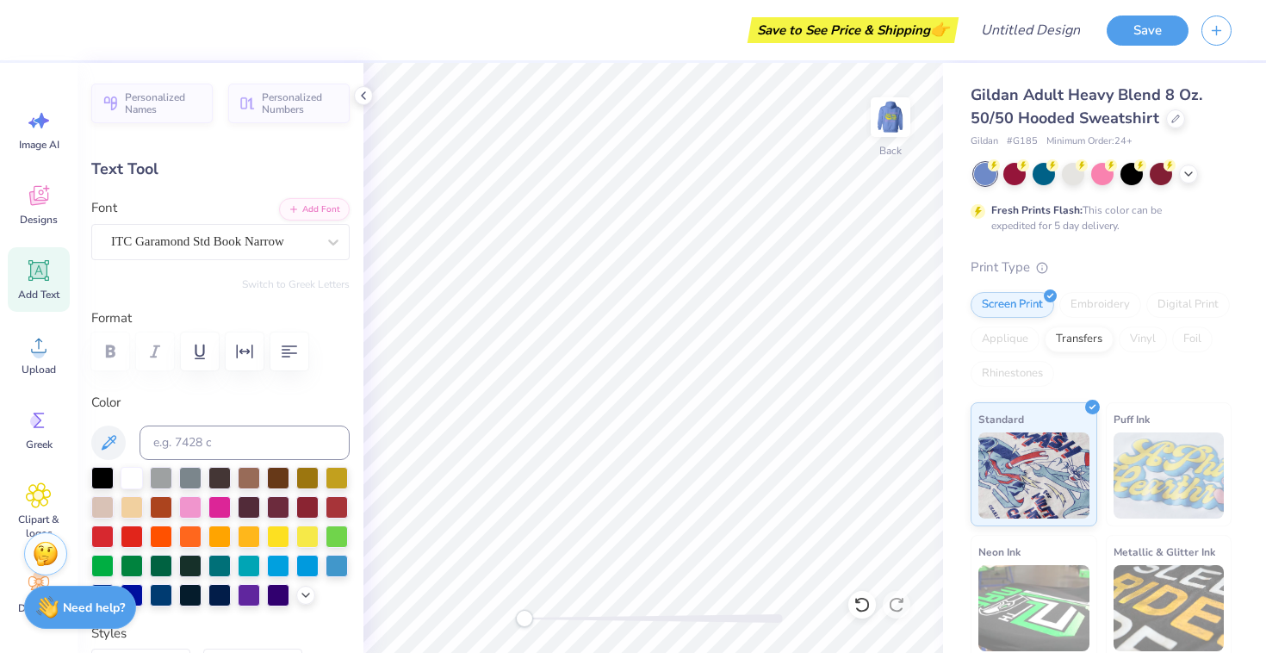
type textarea "Epsilon"
type input "2.75"
type input "1.26"
type input "5.39"
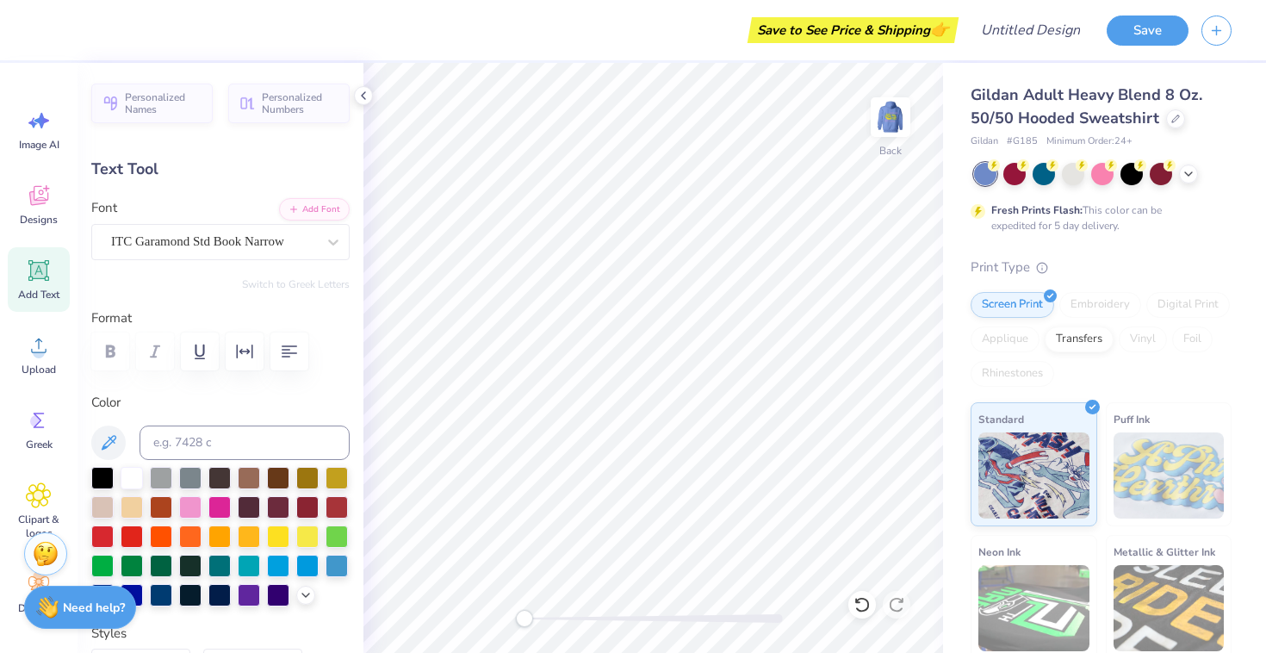
type textarea "Phi"
type input "1.69"
type input "0.25"
type input "6.87"
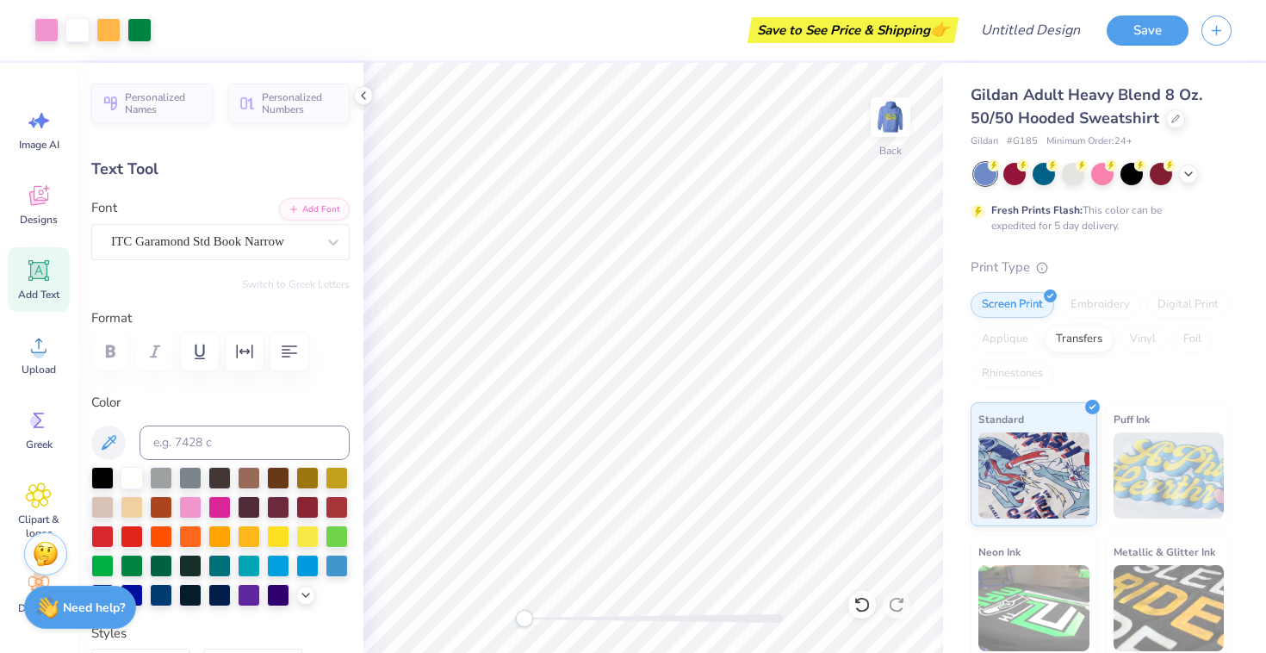
type input "3.48"
type input "1.33"
type input "4.28"
click at [319, 209] on button "Add Font" at bounding box center [314, 207] width 71 height 22
click at [894, 110] on img at bounding box center [890, 117] width 69 height 69
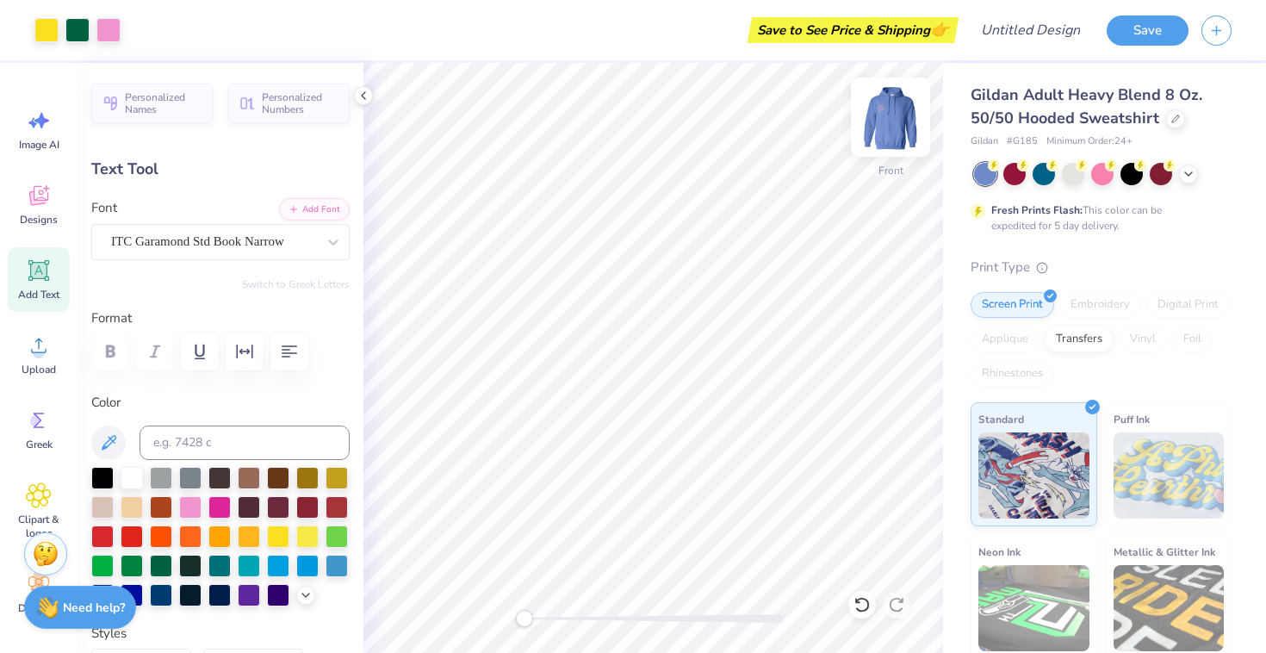
type input "8.57"
type input "1.08"
type input "7.02"
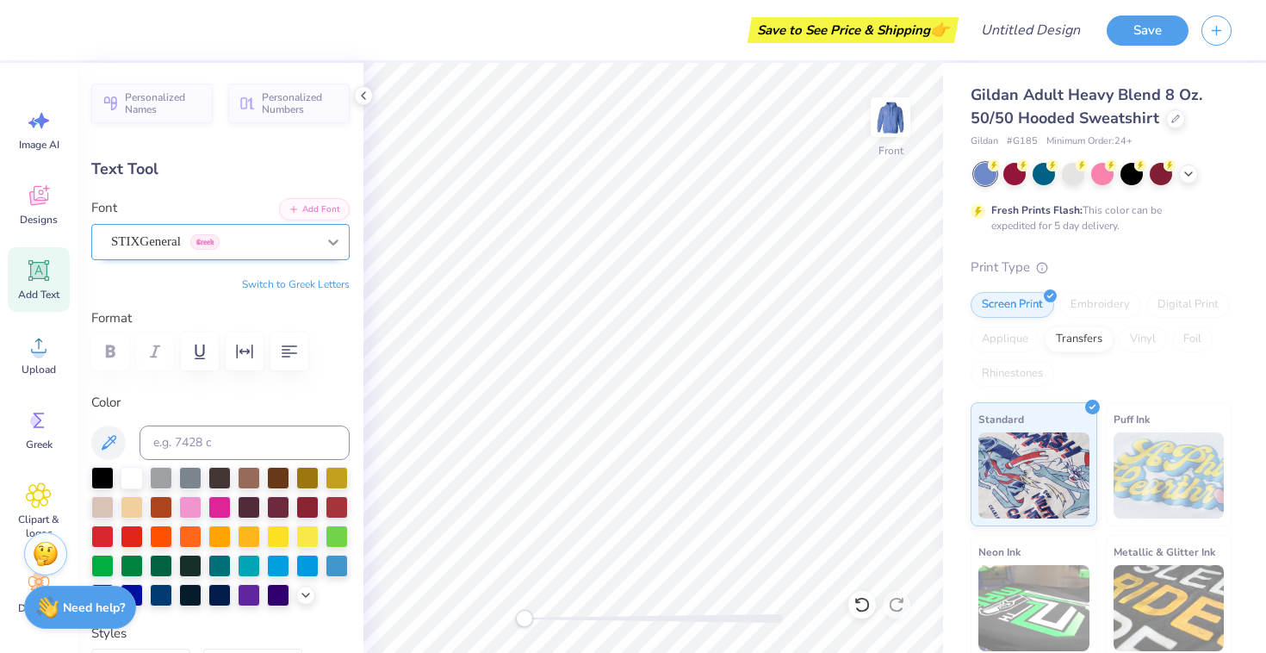
click at [336, 242] on icon at bounding box center [333, 242] width 10 height 6
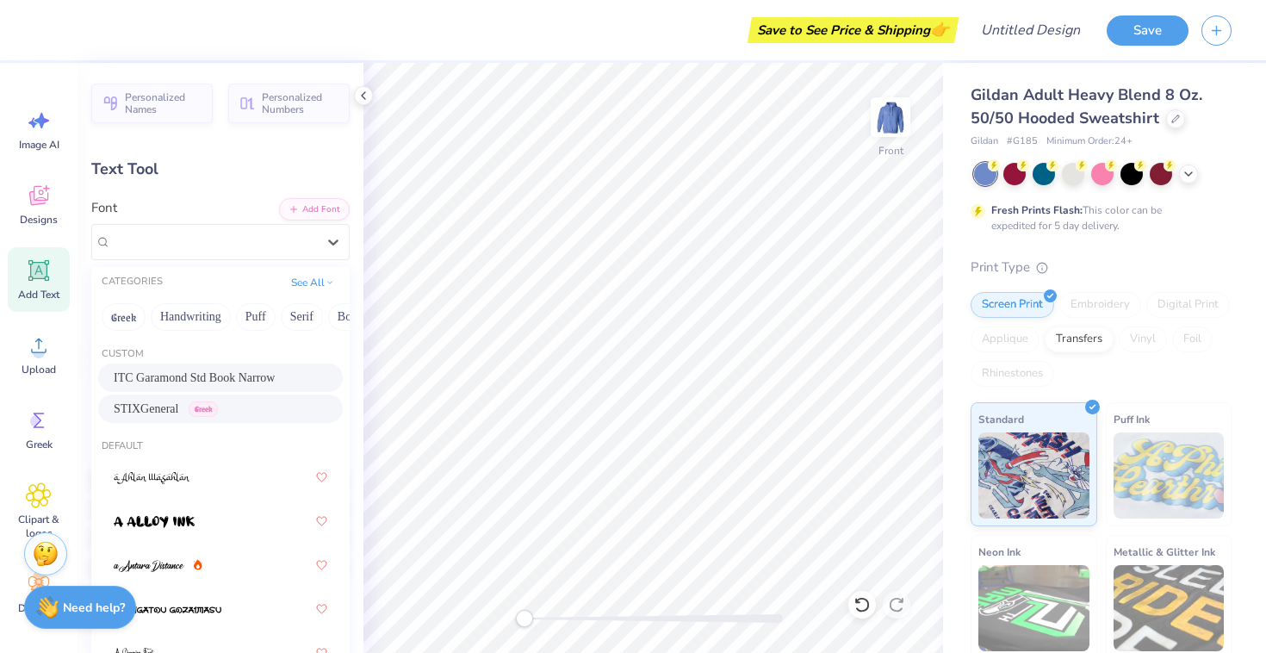
click at [259, 377] on div "ITC Garamond Std Book Narrow" at bounding box center [221, 378] width 214 height 18
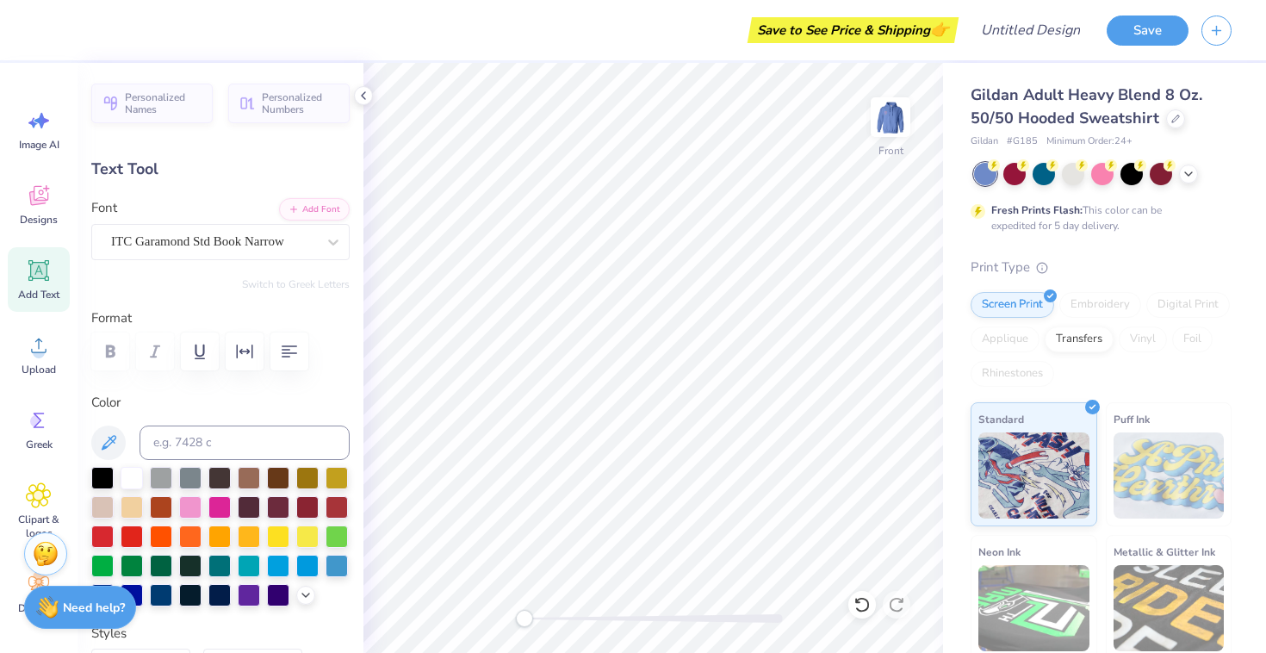
type input "4.52"
type input "1.09"
type input "14.09"
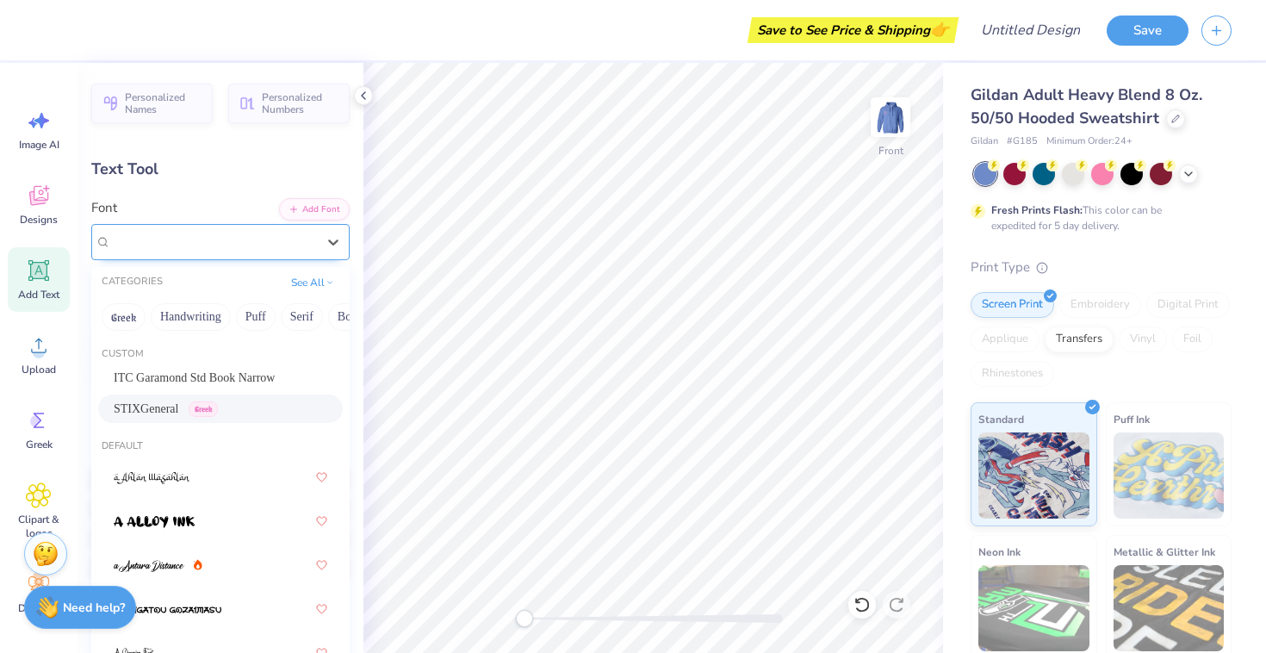
click at [270, 245] on div "STIXGeneral Greek" at bounding box center [213, 241] width 208 height 27
click at [225, 378] on span "ITC Garamond Std Book Narrow" at bounding box center [194, 378] width 161 height 18
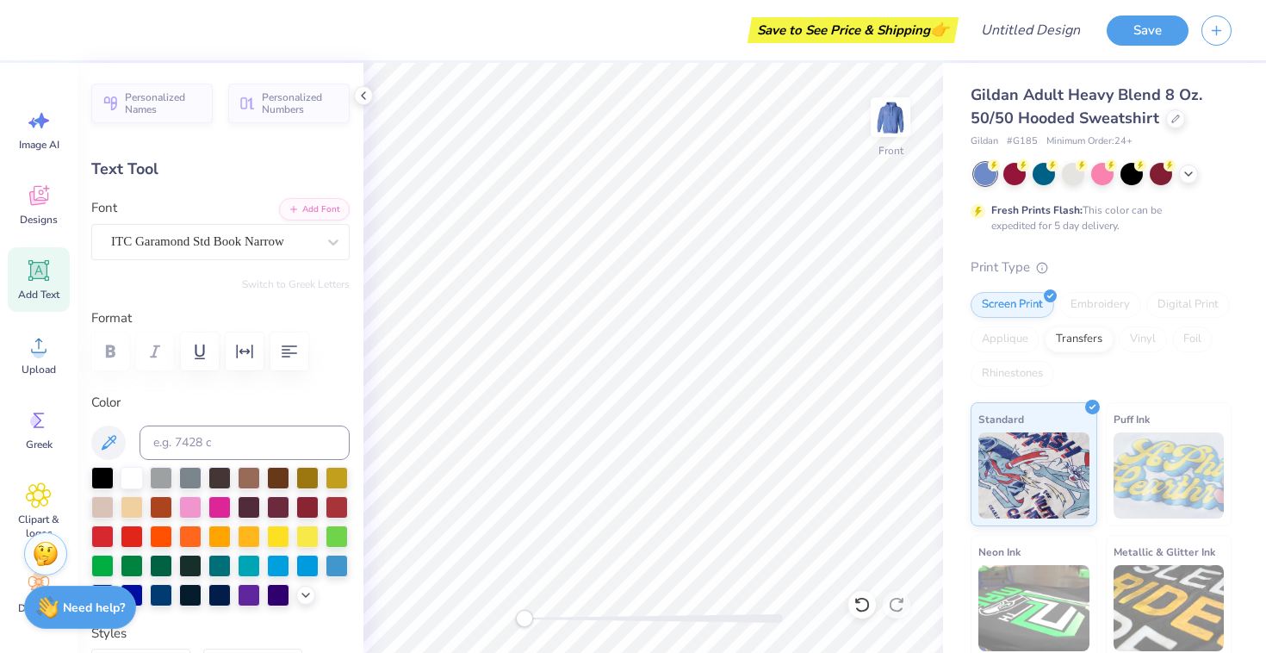
scroll to position [0, 1]
type input "10.89"
type input "1.12"
type input "15.44"
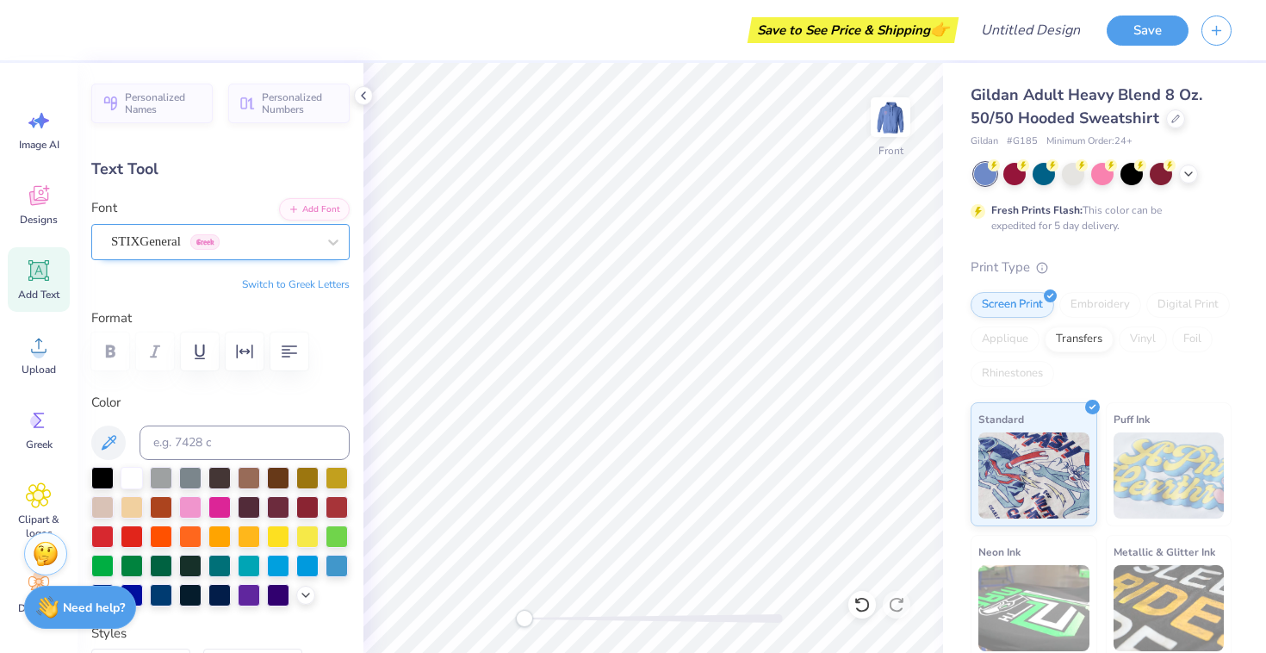
click at [266, 246] on div "STIXGeneral Greek" at bounding box center [213, 241] width 208 height 27
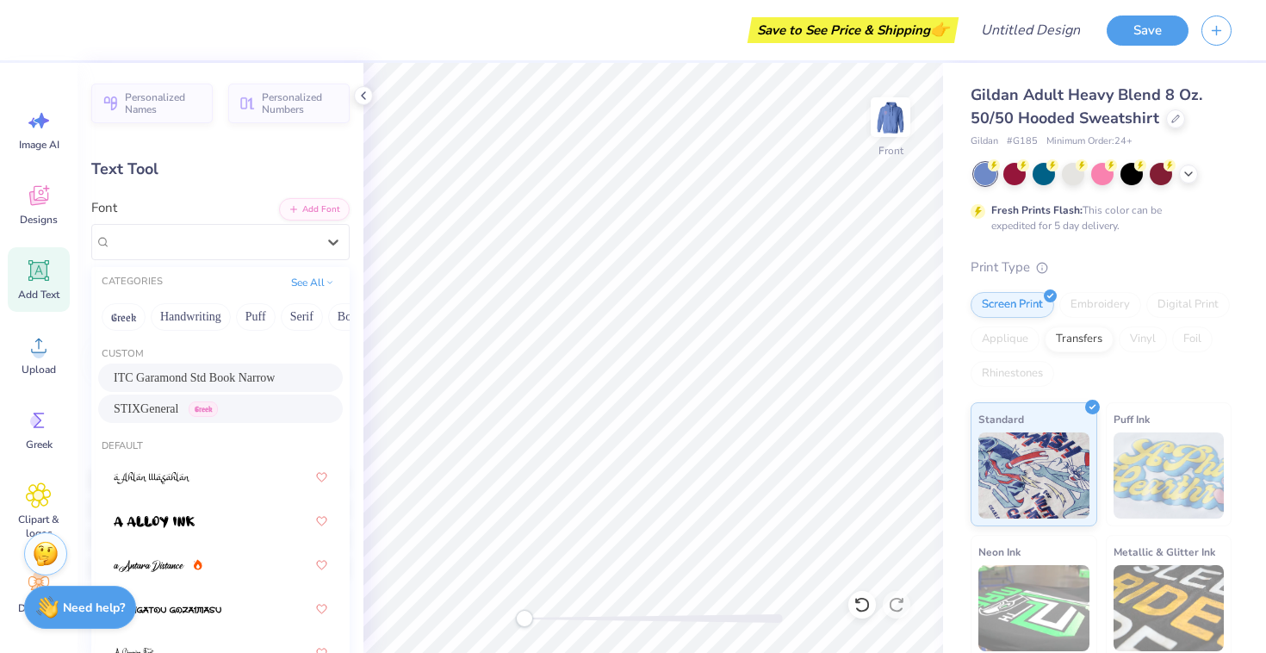
click at [232, 376] on span "ITC Garamond Std Book Narrow" at bounding box center [194, 378] width 161 height 18
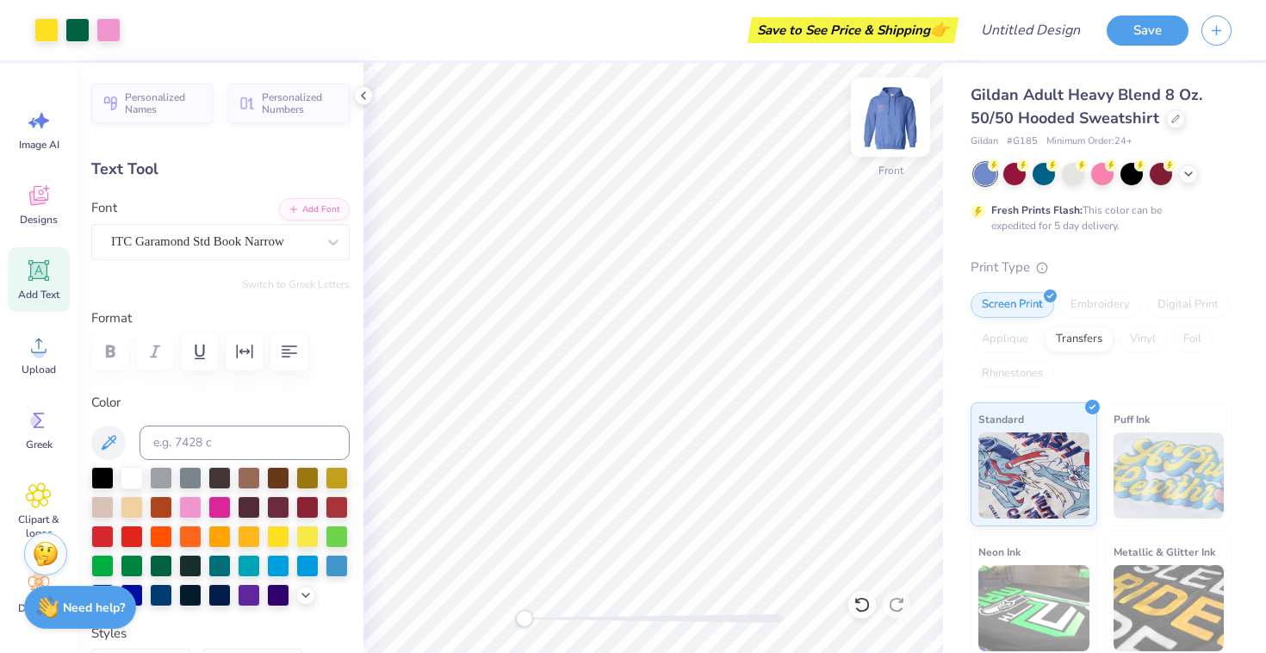
click at [895, 118] on img at bounding box center [890, 117] width 69 height 69
click at [898, 117] on img at bounding box center [890, 117] width 69 height 69
click at [890, 120] on img at bounding box center [890, 117] width 69 height 69
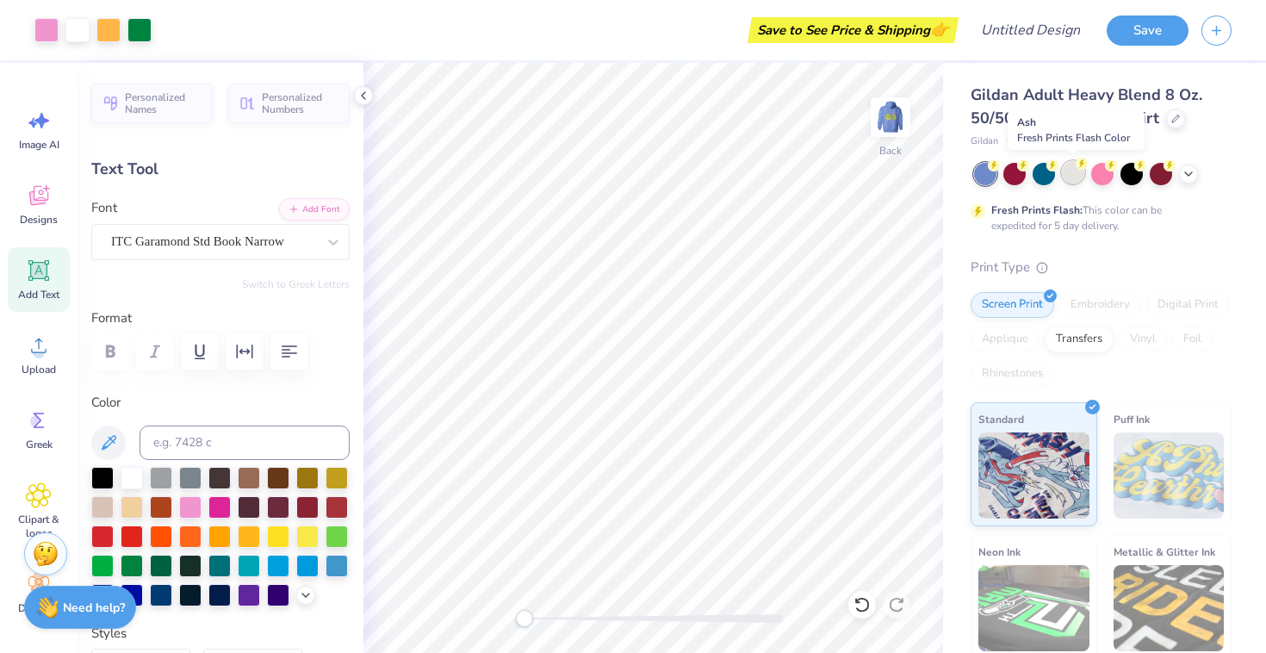
click at [1073, 176] on div at bounding box center [1073, 172] width 22 height 22
click at [1189, 172] on icon at bounding box center [1189, 172] width 14 height 14
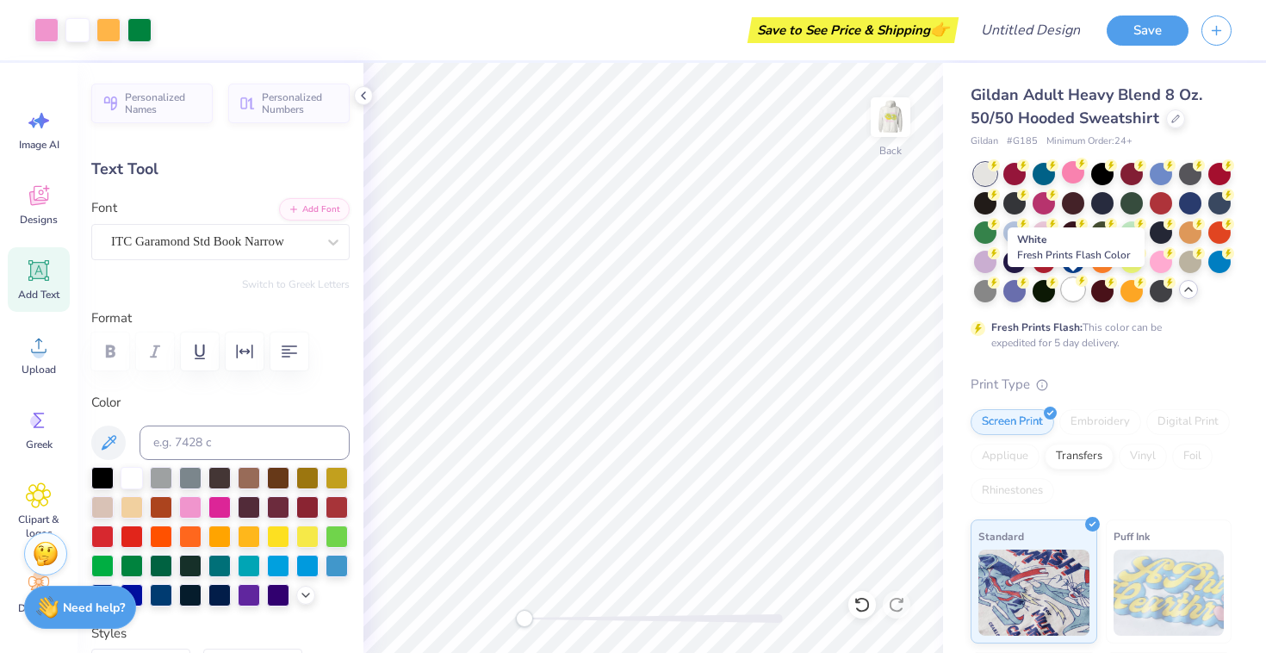
click at [1079, 294] on div at bounding box center [1073, 289] width 22 height 22
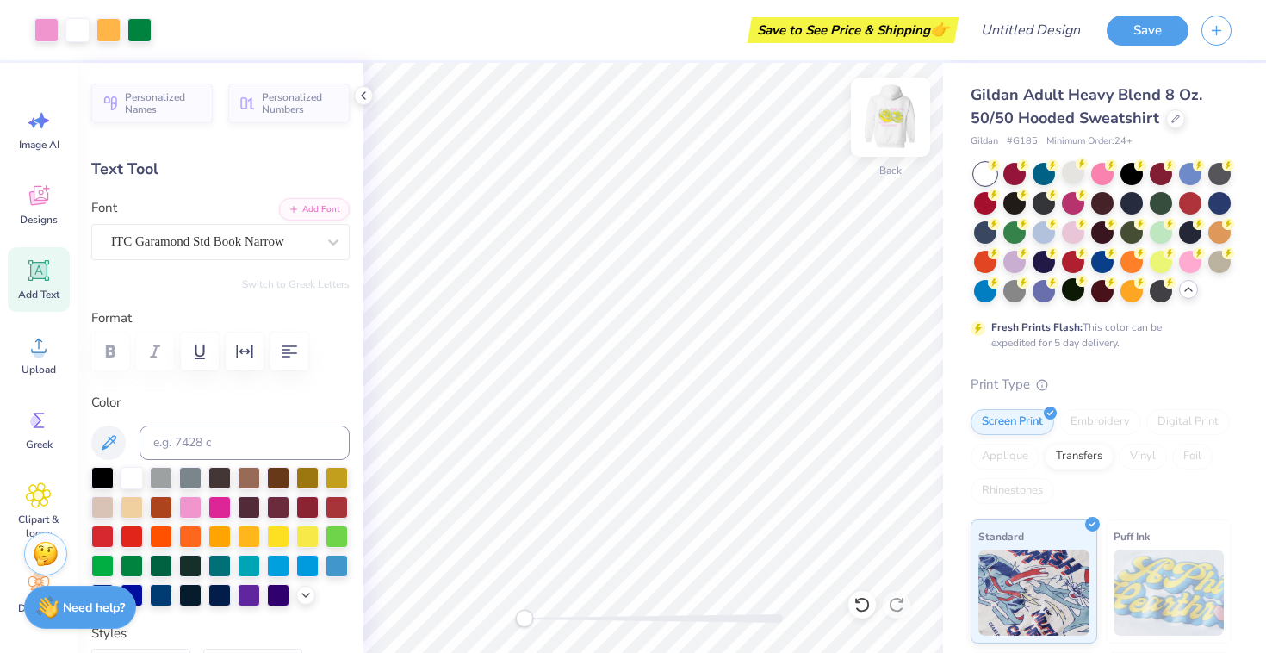
click at [897, 119] on img at bounding box center [890, 117] width 69 height 69
click at [885, 116] on img at bounding box center [890, 117] width 69 height 69
type input "2.75"
type input "1.26"
type input "3.23"
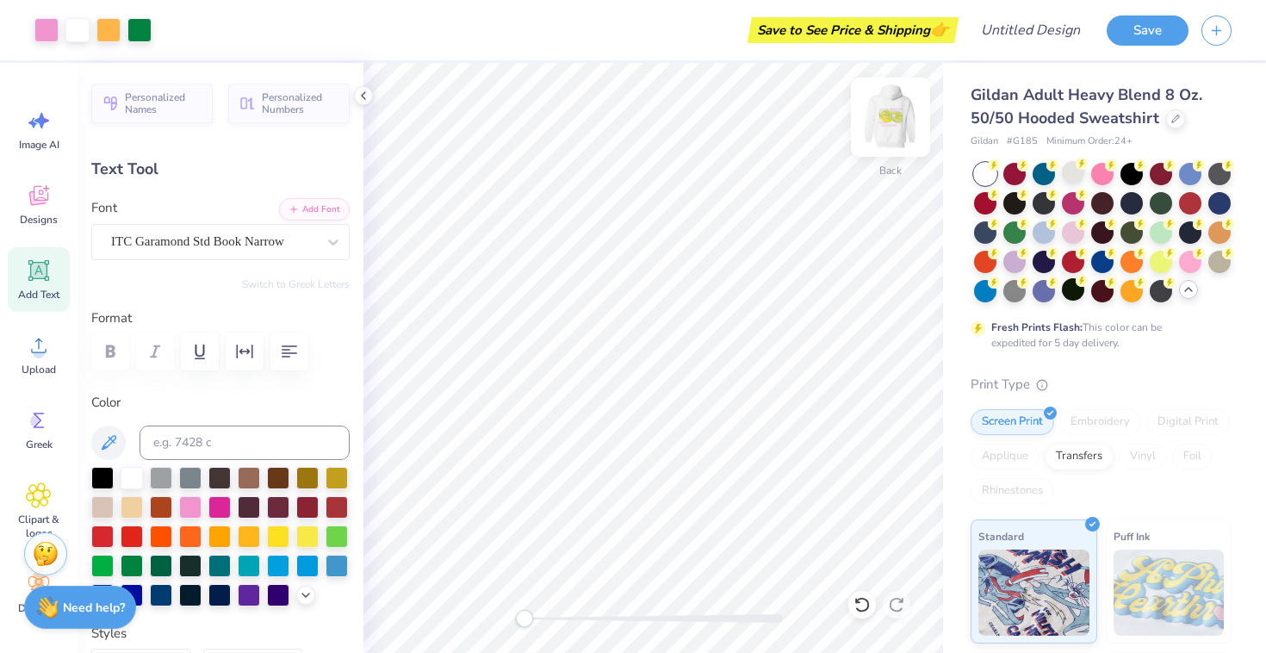
click at [903, 119] on img at bounding box center [890, 117] width 69 height 69
type input "2.79"
type input "1.28"
type input "6.04"
type input "6.63"
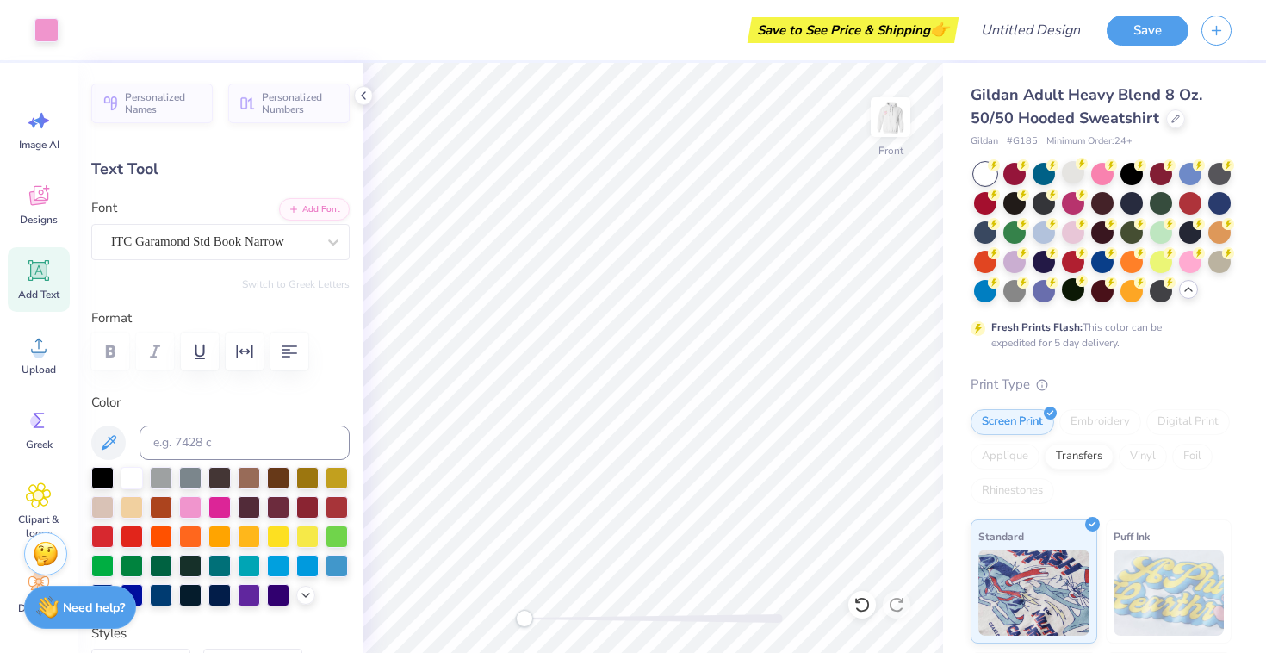
type input "1.04"
type input "7.04"
type input "2.79"
type input "1.28"
type input "6.04"
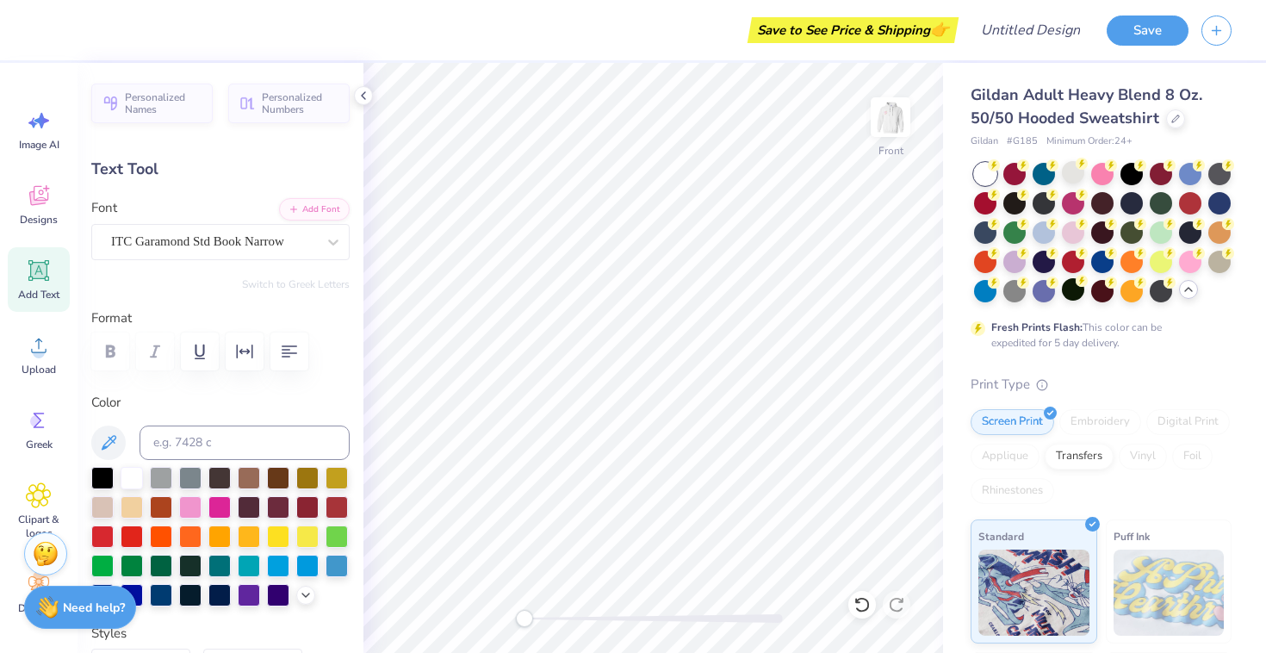
scroll to position [0, 0]
type textarea "A"
type textarea "W"
type input "6.63"
type input "1.04"
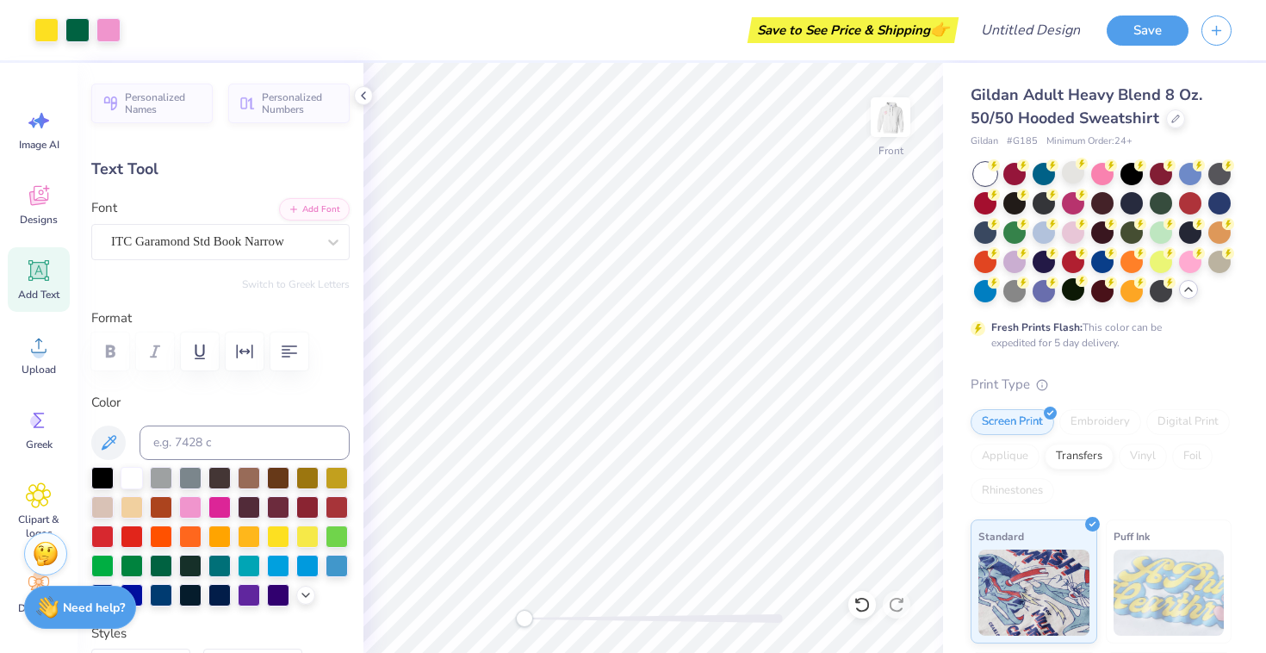
type input "21.61"
type input "8.21"
type input "1.10"
type input "15.45"
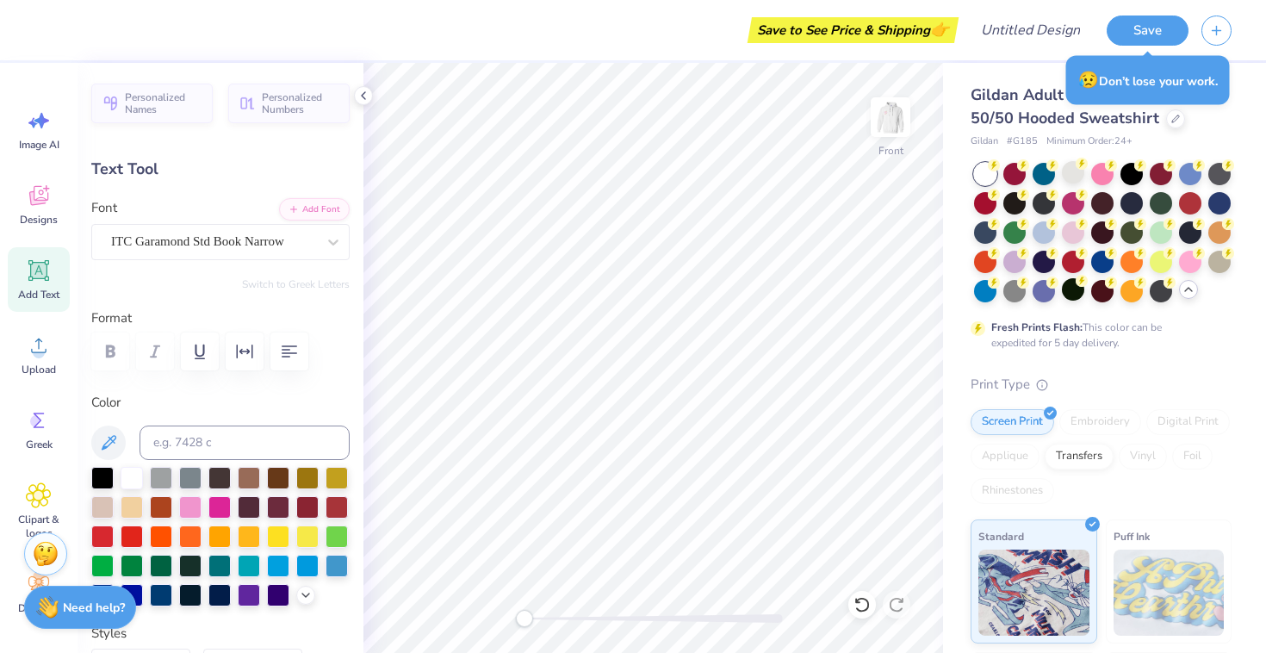
scroll to position [0, 3]
type textarea "YOU LITTLES"
type input "3.43"
type input "1.04"
type input "14.12"
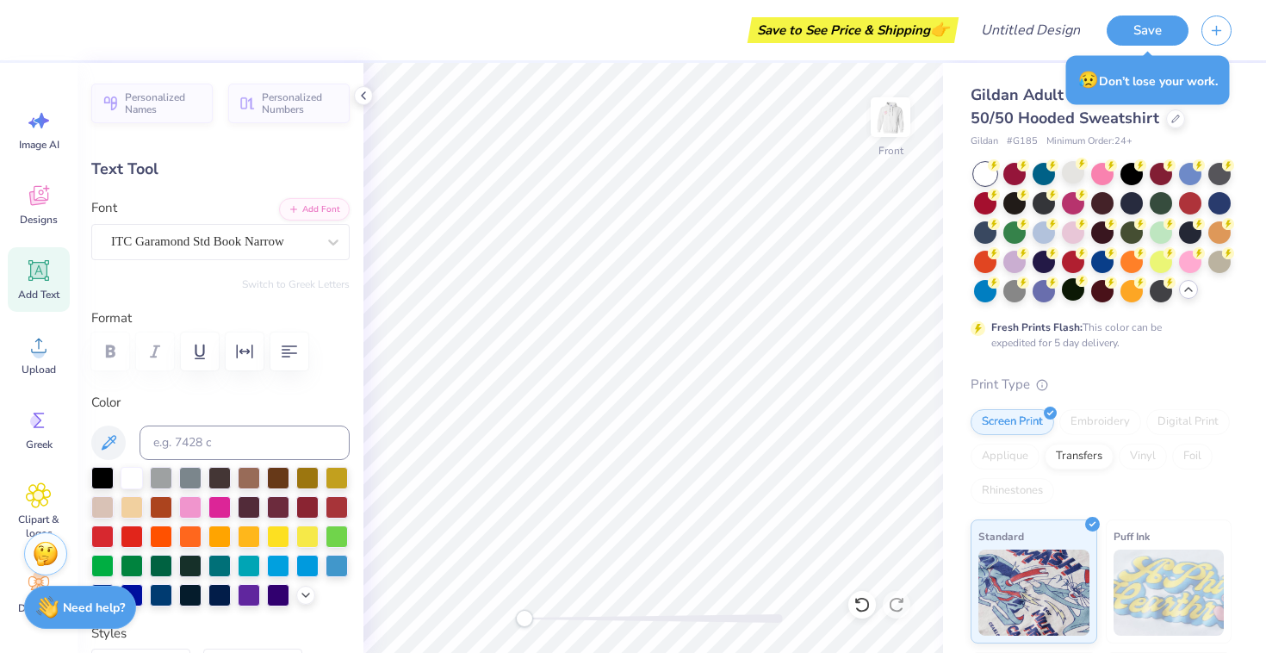
scroll to position [0, 2]
type textarea "GIVES YOU"
type input "7.82"
type input "1.10"
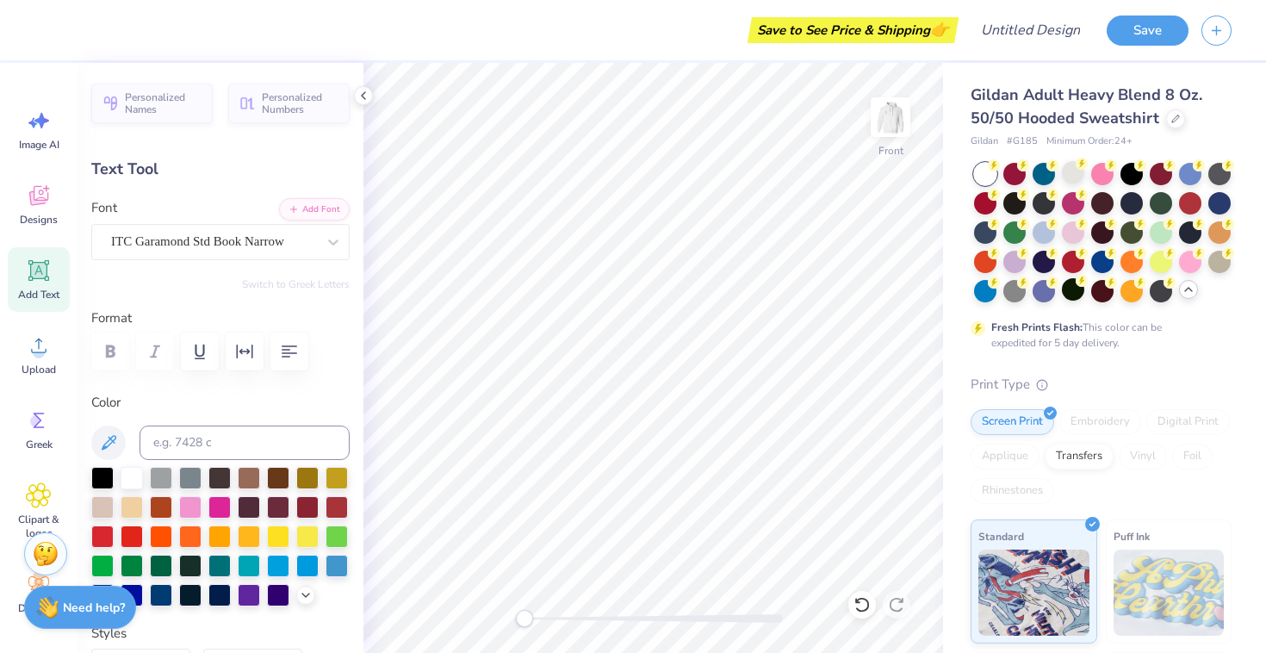
type input "15.45"
type textarea "LITTLES"
type input "6.28"
type input "1.04"
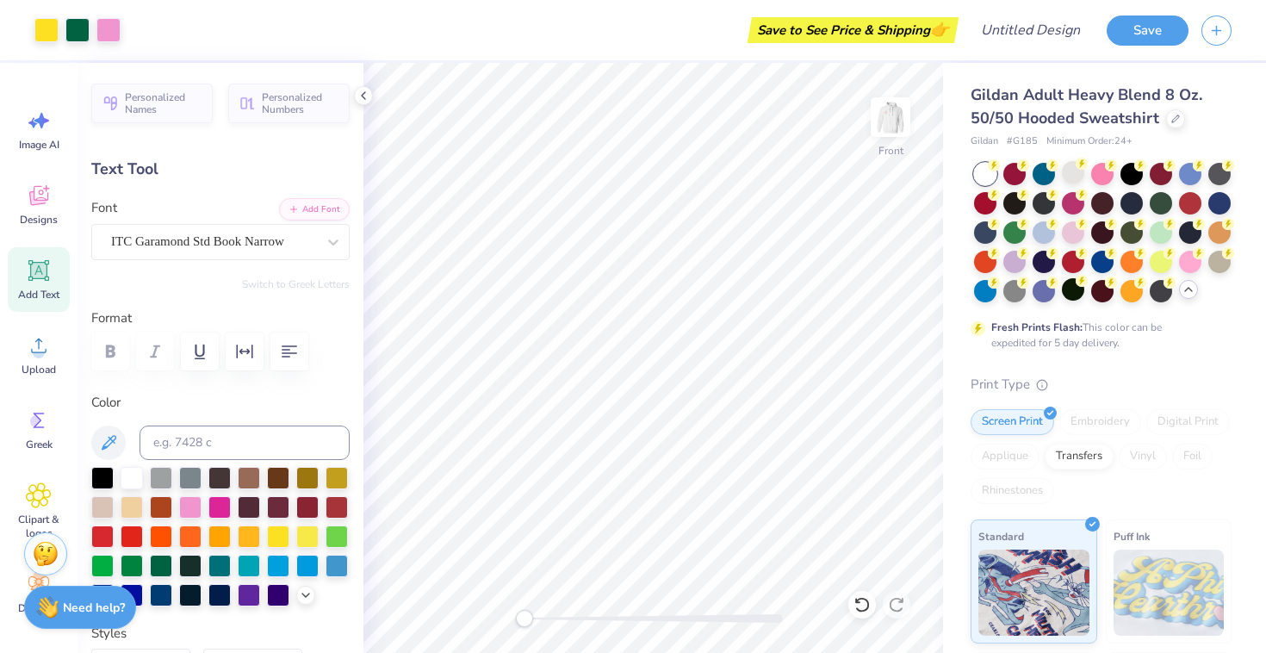
type input "14.12"
type input "4.85"
type input "1.10"
type input "15.45"
type input "6.28"
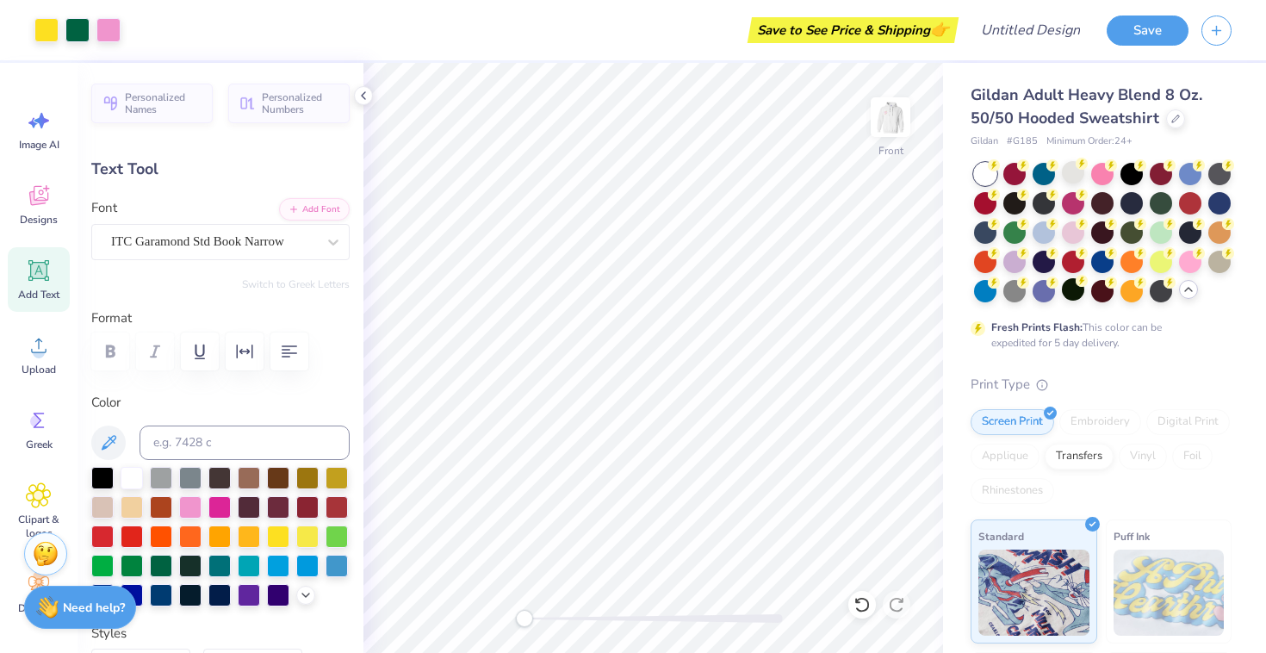
type input "1.04"
type input "14.41"
type input "4.85"
type input "1.10"
type input "14.18"
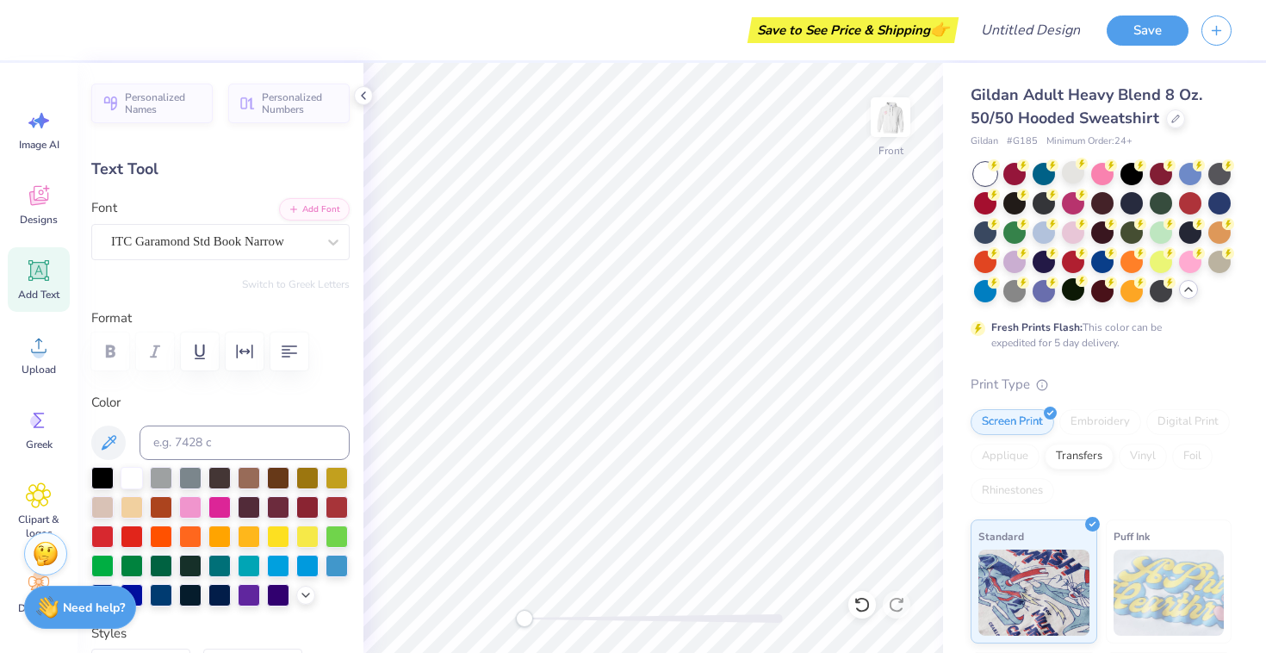
type input "6.28"
type input "1.04"
type input "12.95"
type input "4.85"
type input "1.10"
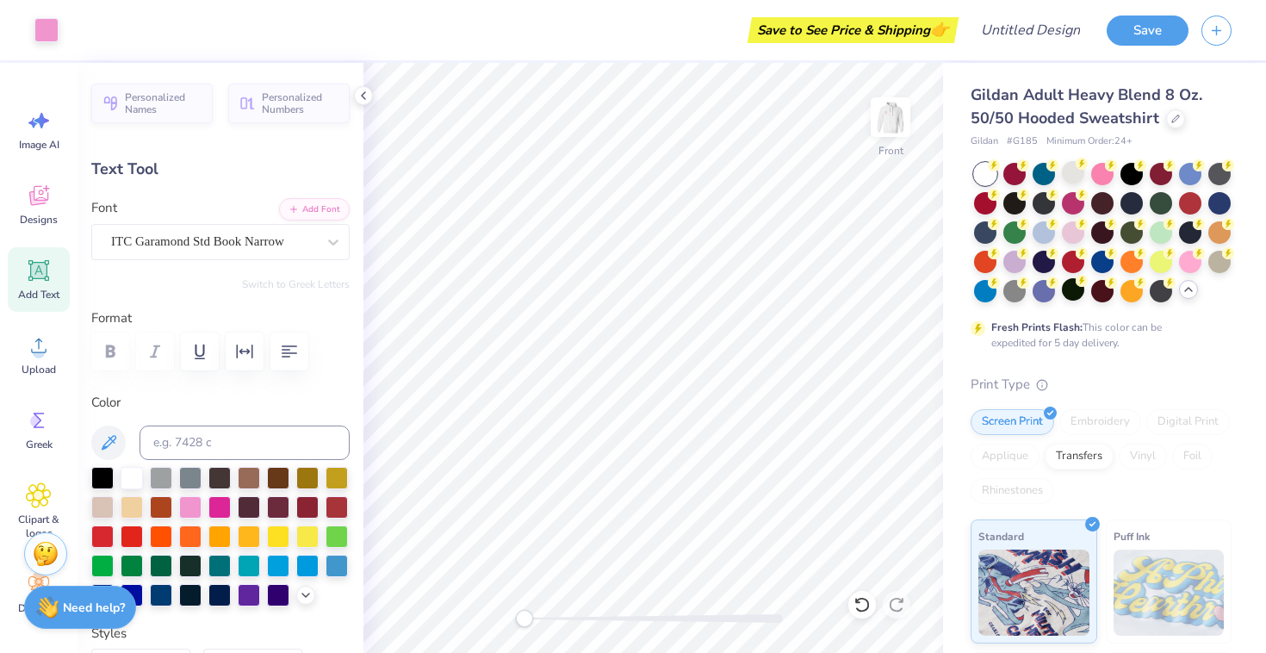
type input "14.90"
type textarea "YOU LITTLES"
type input "6.28"
type input "1.04"
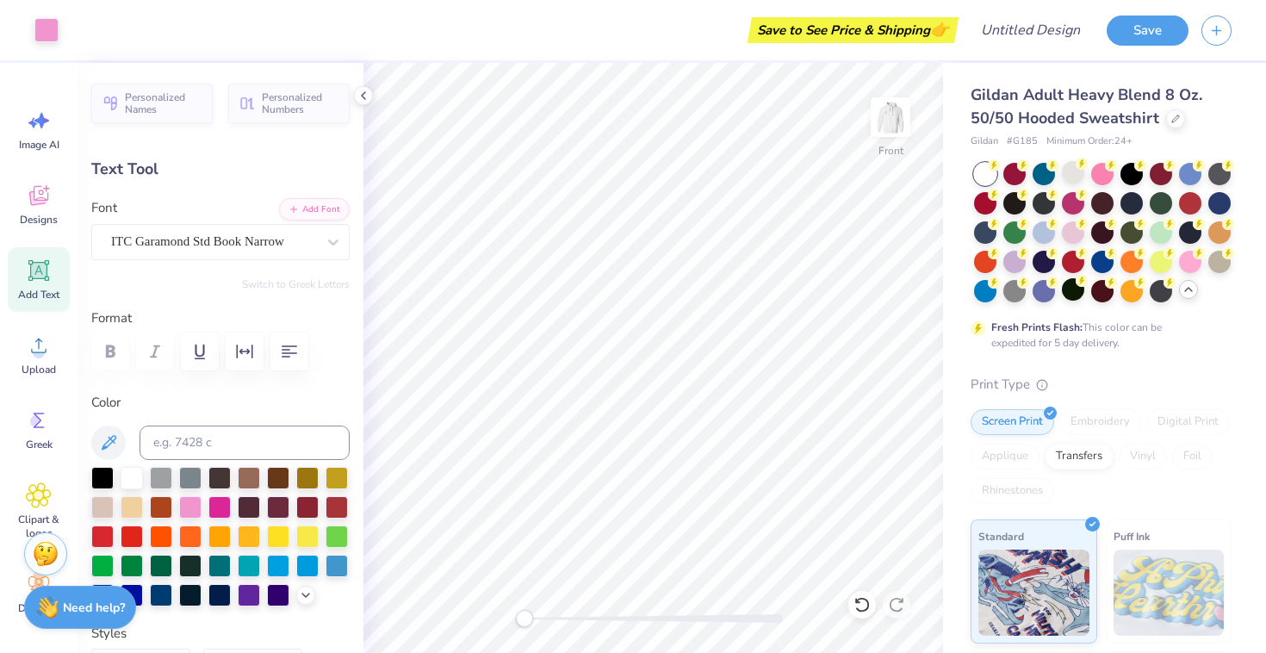
type input "13.69"
type textarea "GIVES"
type input "7.82"
type input "1.10"
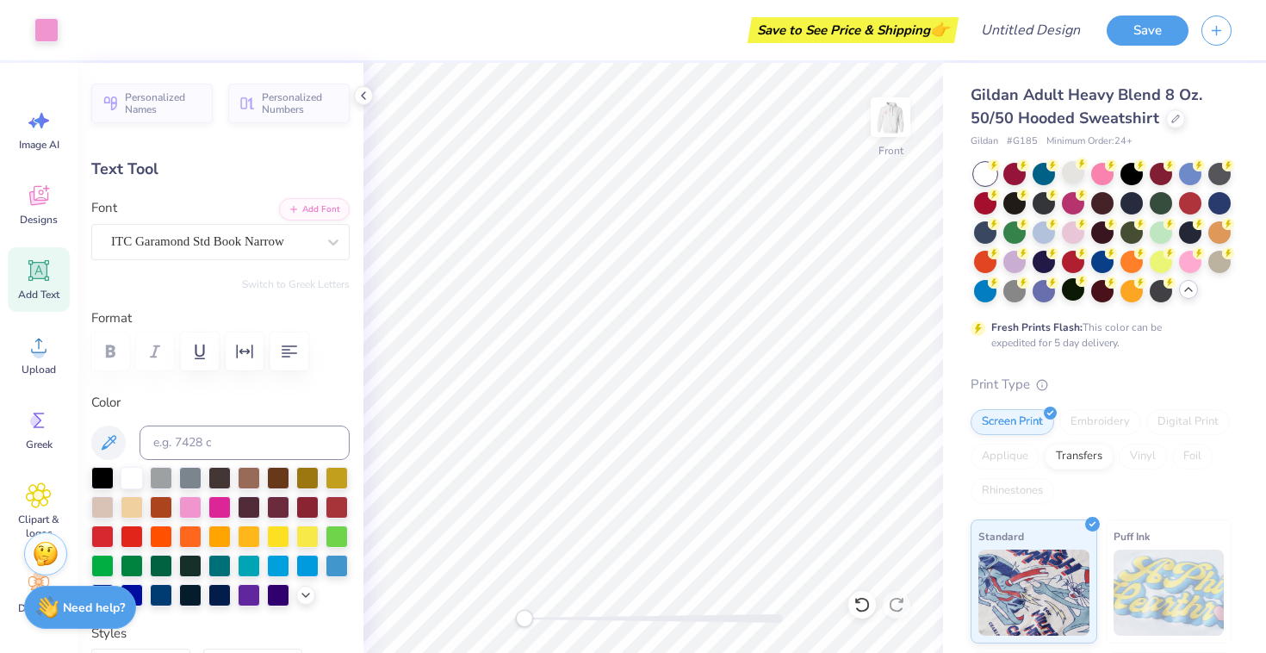
type input "14.90"
type input "6.63"
type input "1.04"
click at [897, 122] on img at bounding box center [890, 117] width 69 height 69
click at [903, 126] on img at bounding box center [890, 117] width 69 height 69
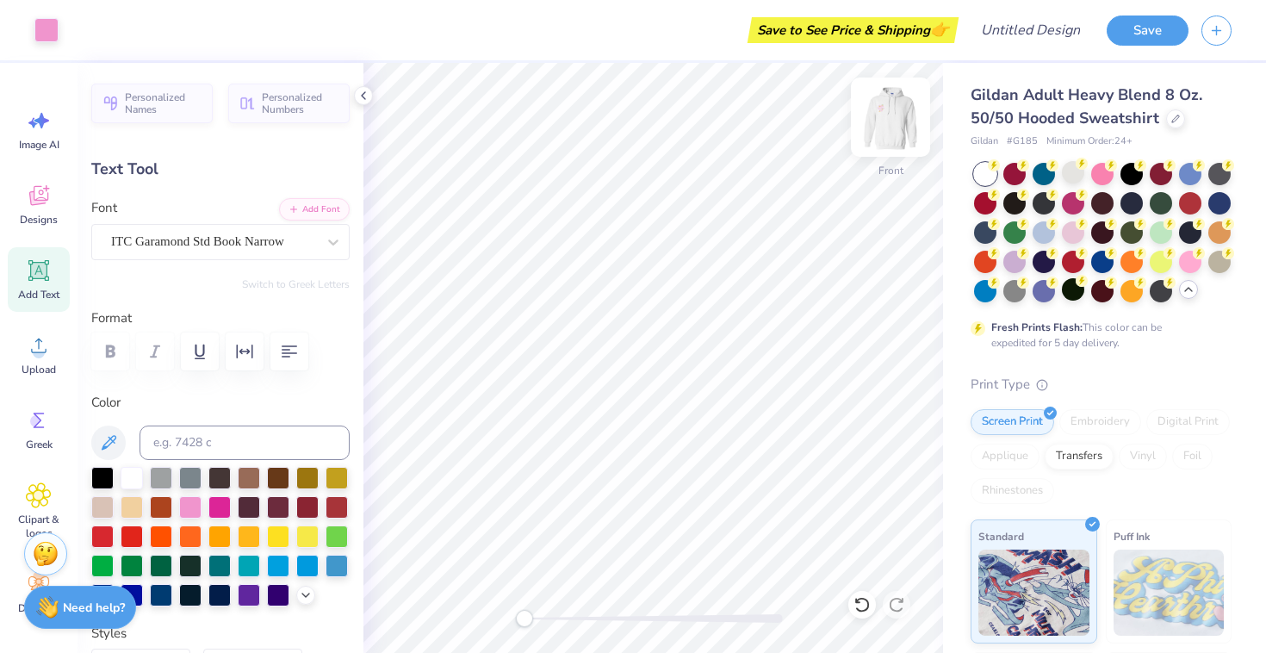
type input "7.32"
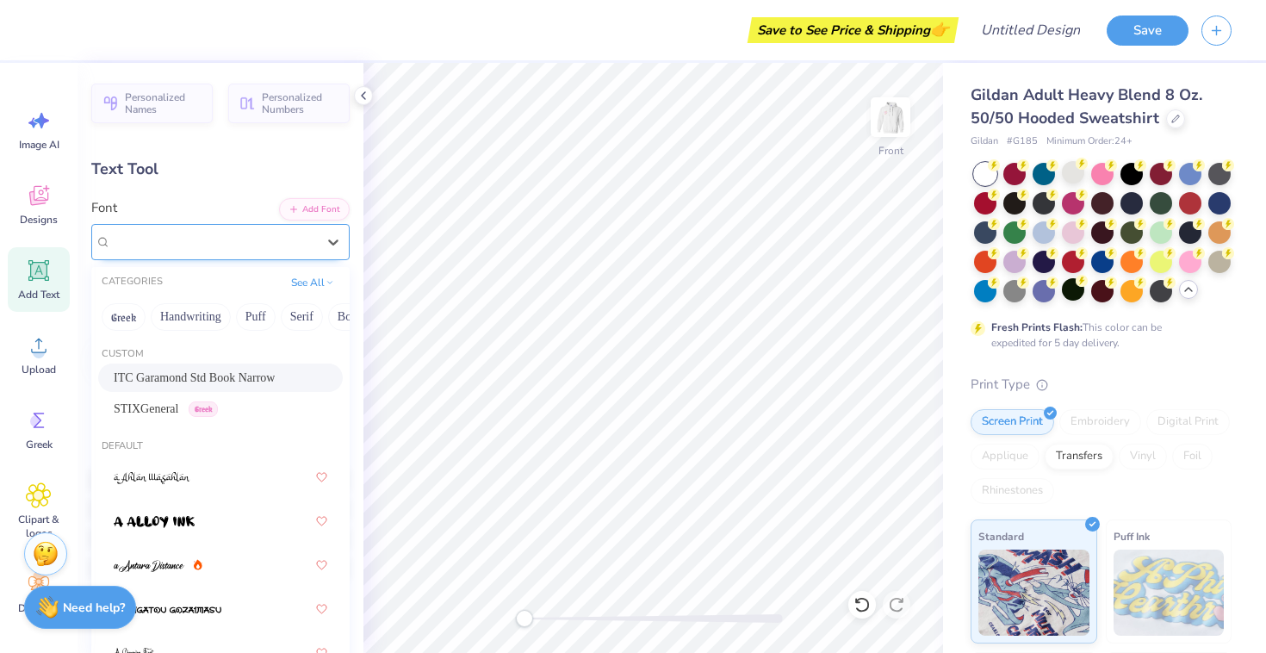
click at [233, 246] on span "ITC Garamond Std Book Narrow" at bounding box center [197, 242] width 173 height 20
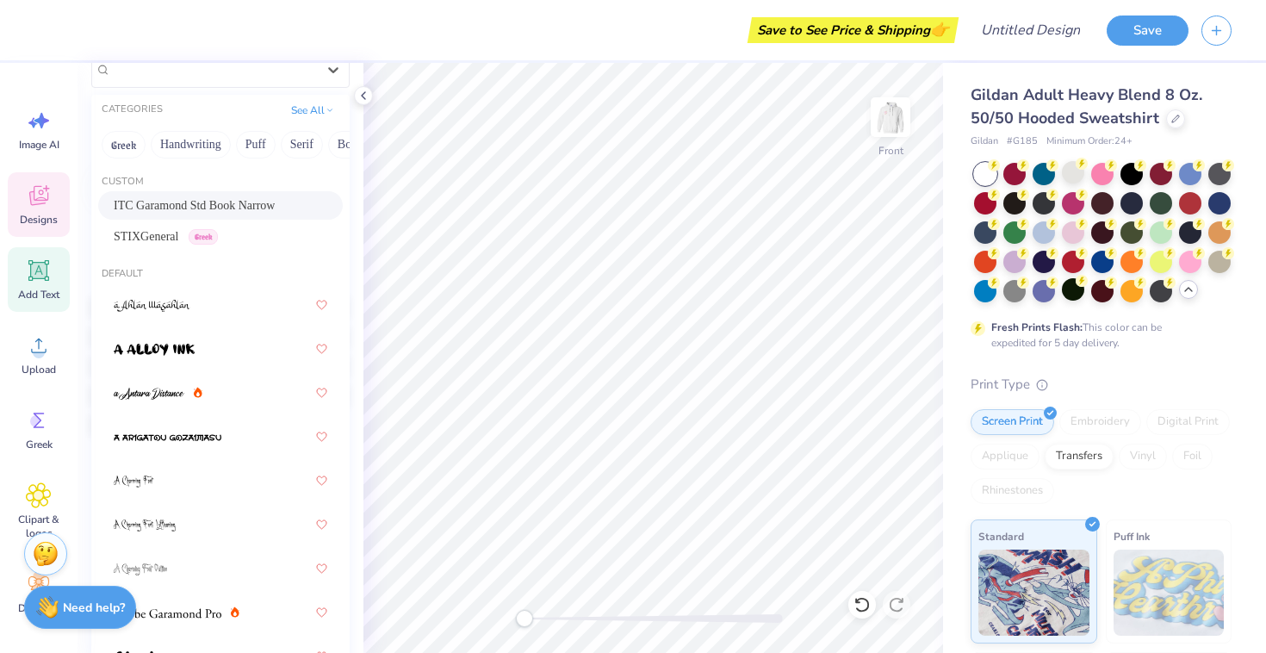
click at [34, 214] on span "Designs" at bounding box center [39, 220] width 38 height 14
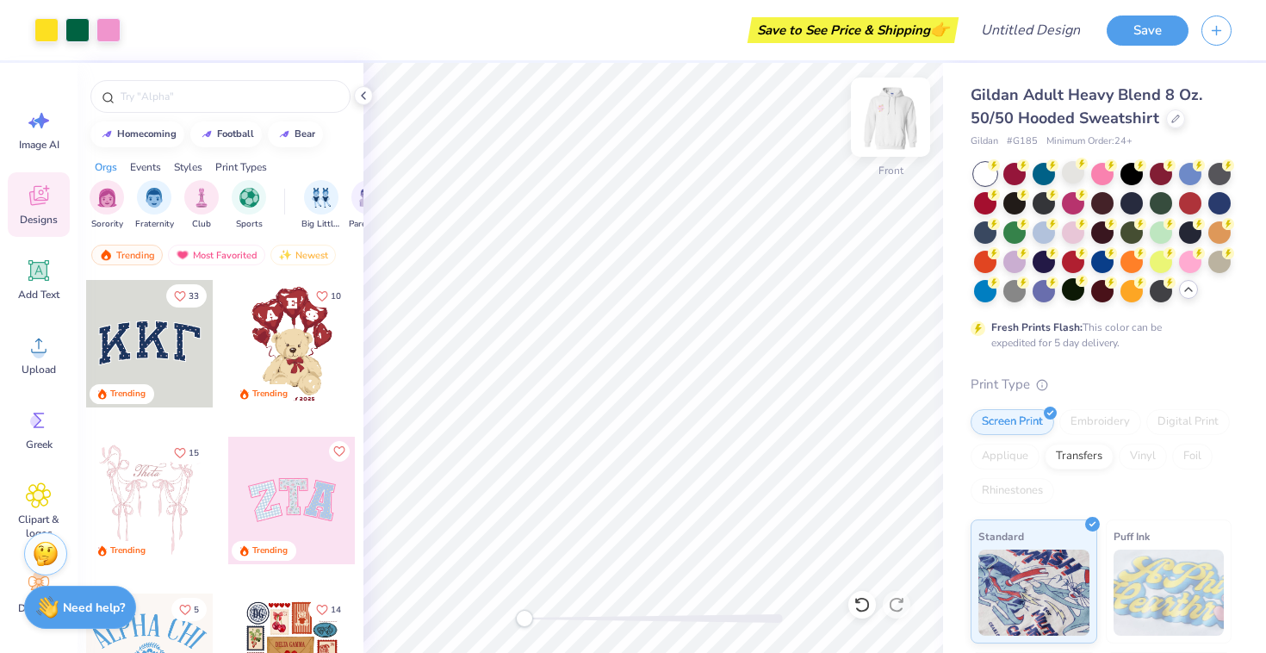
click at [902, 104] on img at bounding box center [890, 117] width 69 height 69
click at [899, 115] on img at bounding box center [890, 117] width 69 height 69
click at [905, 115] on img at bounding box center [890, 117] width 69 height 69
click at [895, 113] on img at bounding box center [890, 117] width 69 height 69
click at [884, 109] on img at bounding box center [890, 117] width 69 height 69
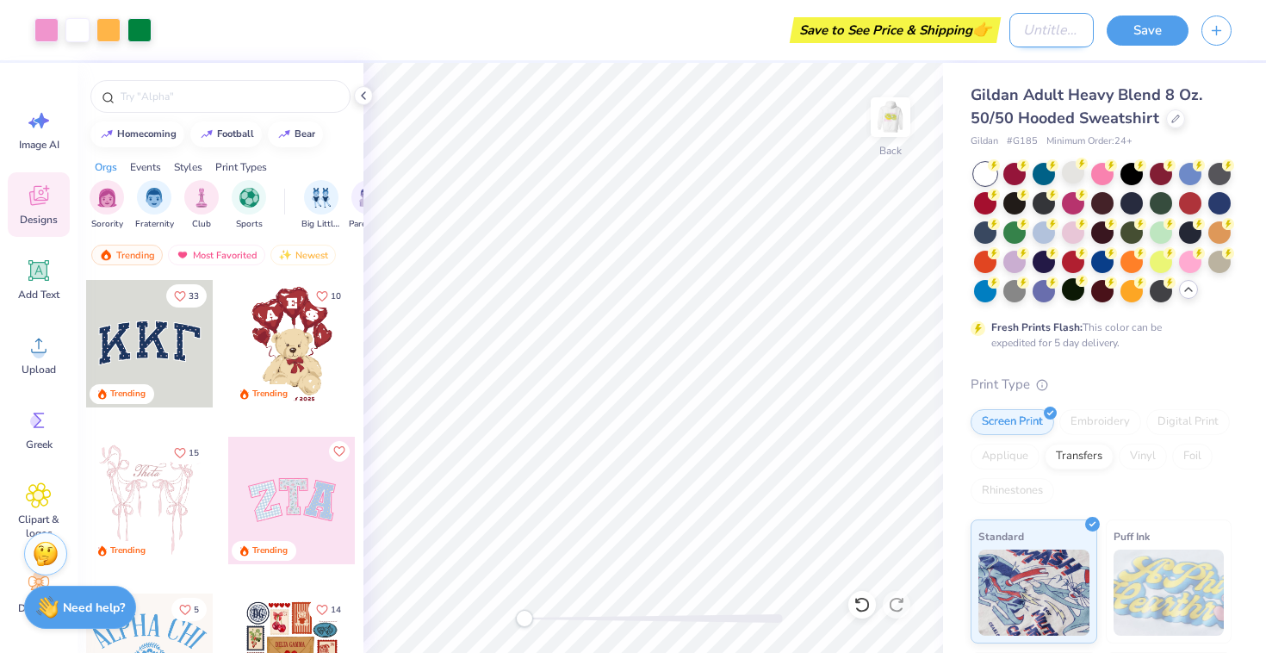
click at [1024, 30] on input "Design Title" at bounding box center [1052, 30] width 84 height 34
type input "BIG LITTLE"
click at [894, 114] on img at bounding box center [890, 117] width 69 height 69
click at [1141, 27] on button "Save" at bounding box center [1148, 28] width 82 height 30
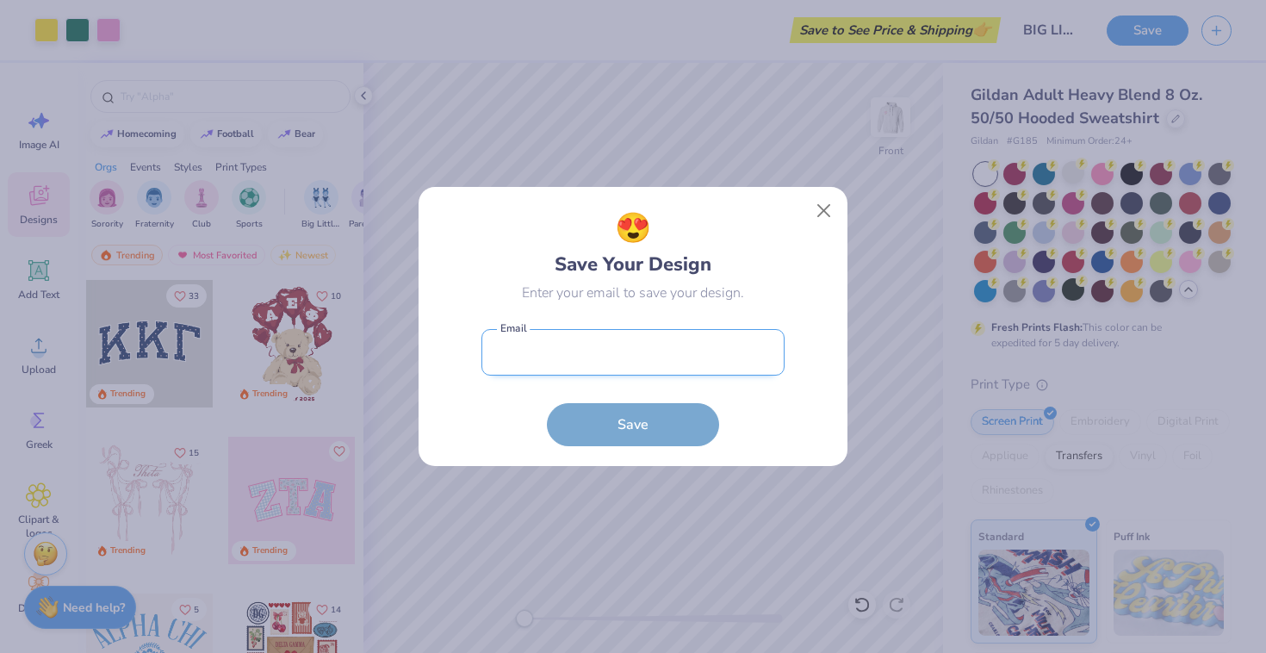
click at [571, 350] on input "email" at bounding box center [633, 352] width 303 height 47
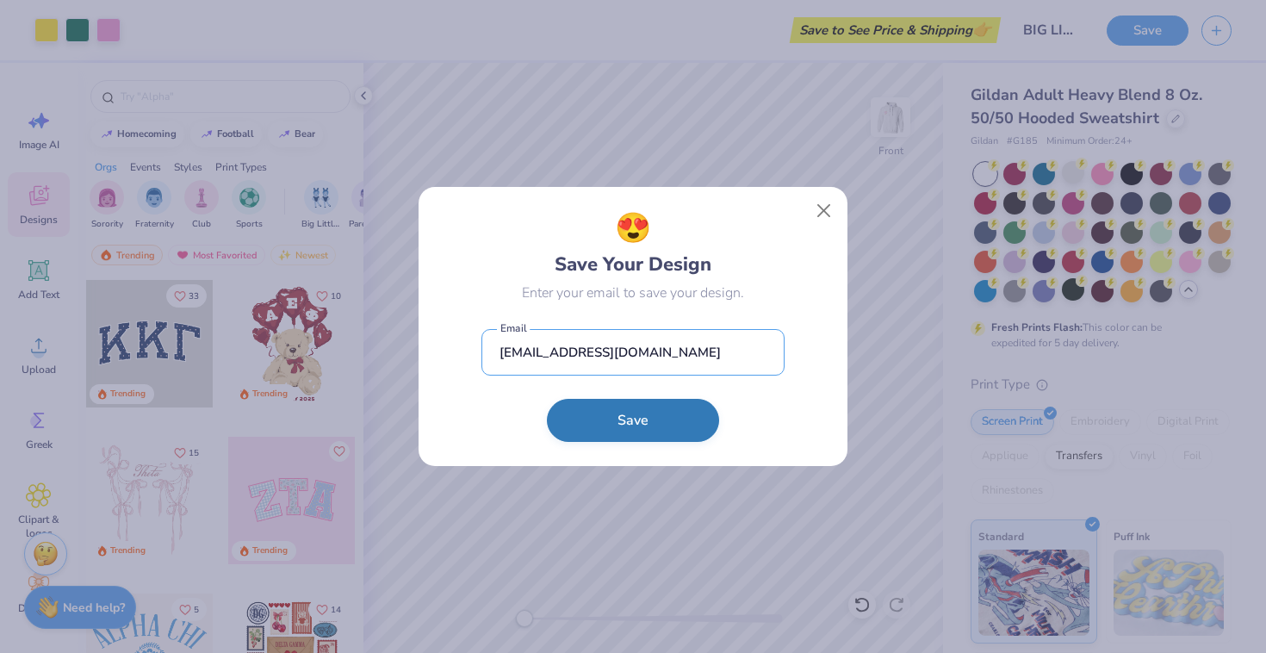
type input "sheldonolivia05@gmail.com"
click at [634, 420] on button "Save" at bounding box center [633, 420] width 172 height 43
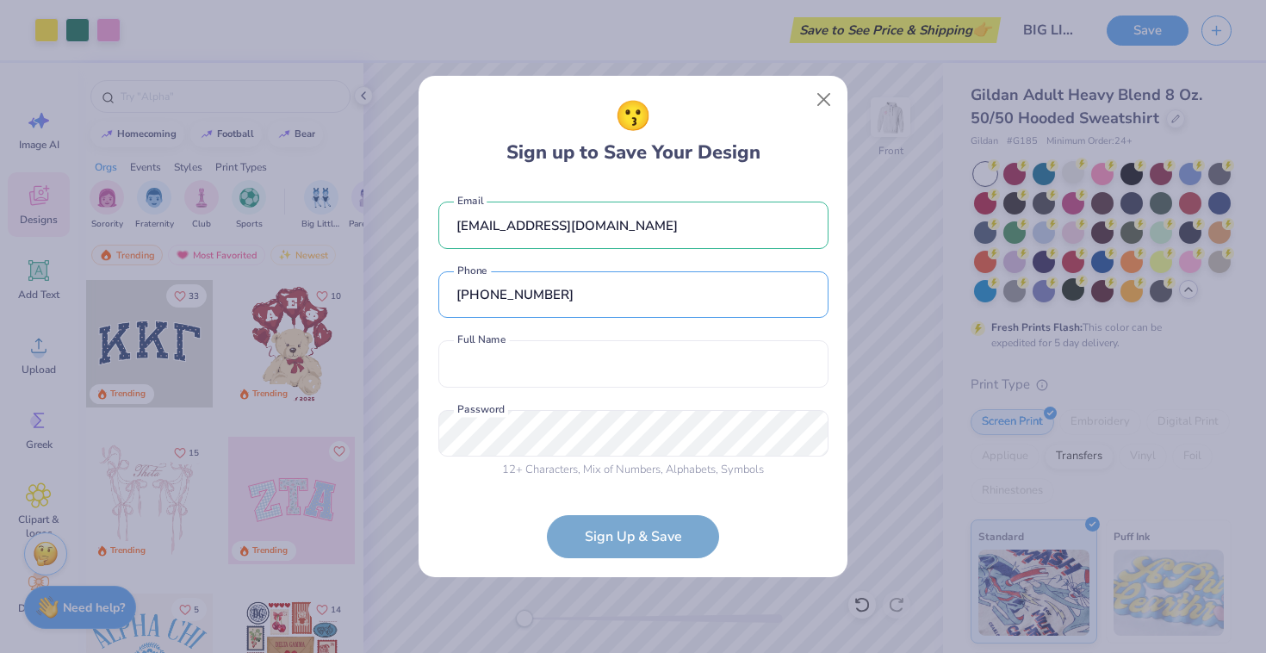
type input "(301) 278-2463"
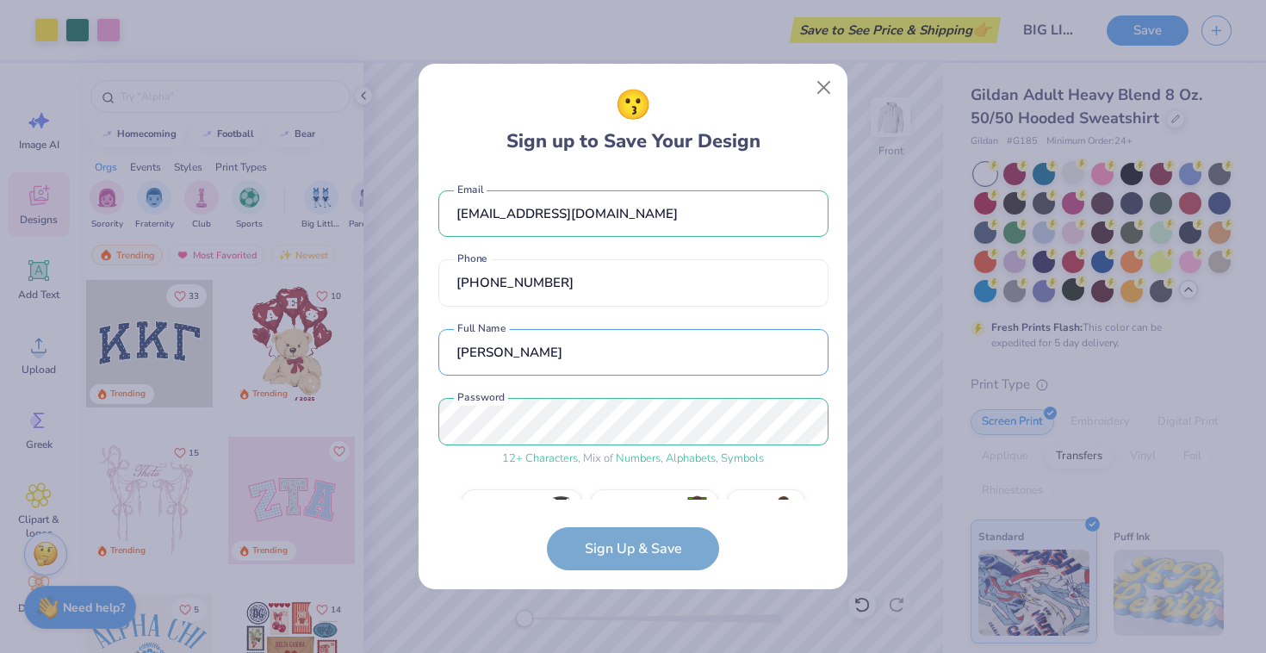
type input "Olivia Sheldon"
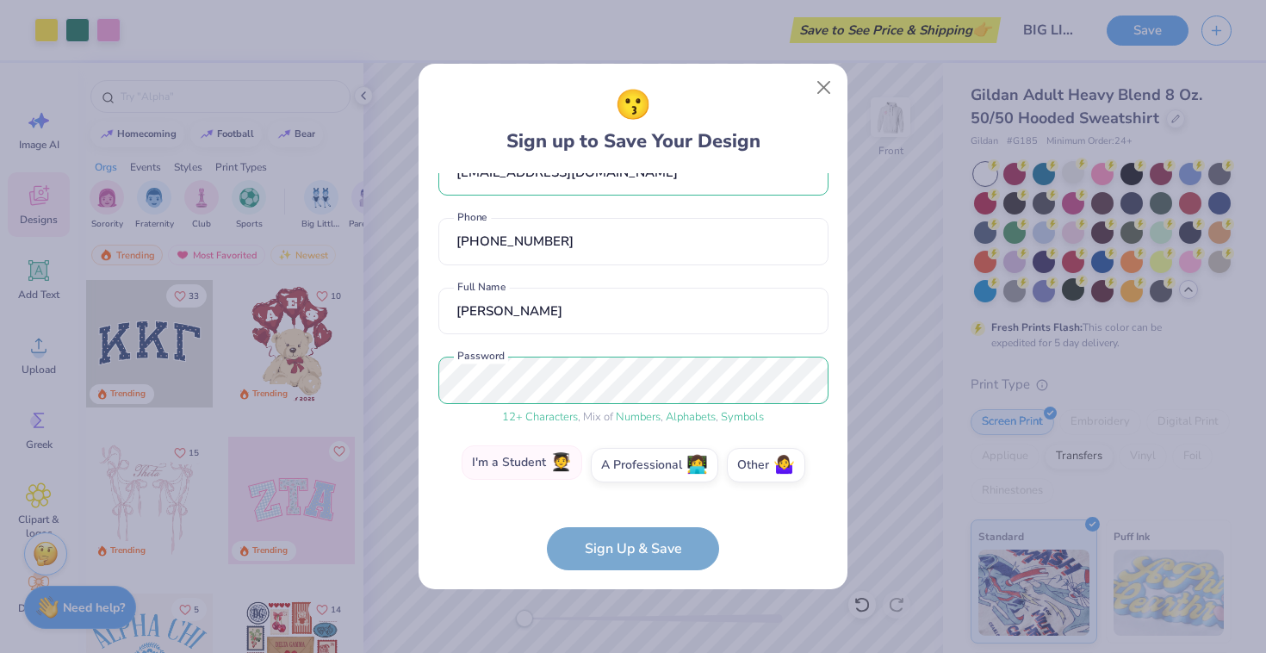
click at [518, 460] on label "I'm a Student 🧑‍🎓" at bounding box center [522, 462] width 121 height 34
click at [628, 506] on input "I'm a Student 🧑‍🎓" at bounding box center [633, 511] width 11 height 11
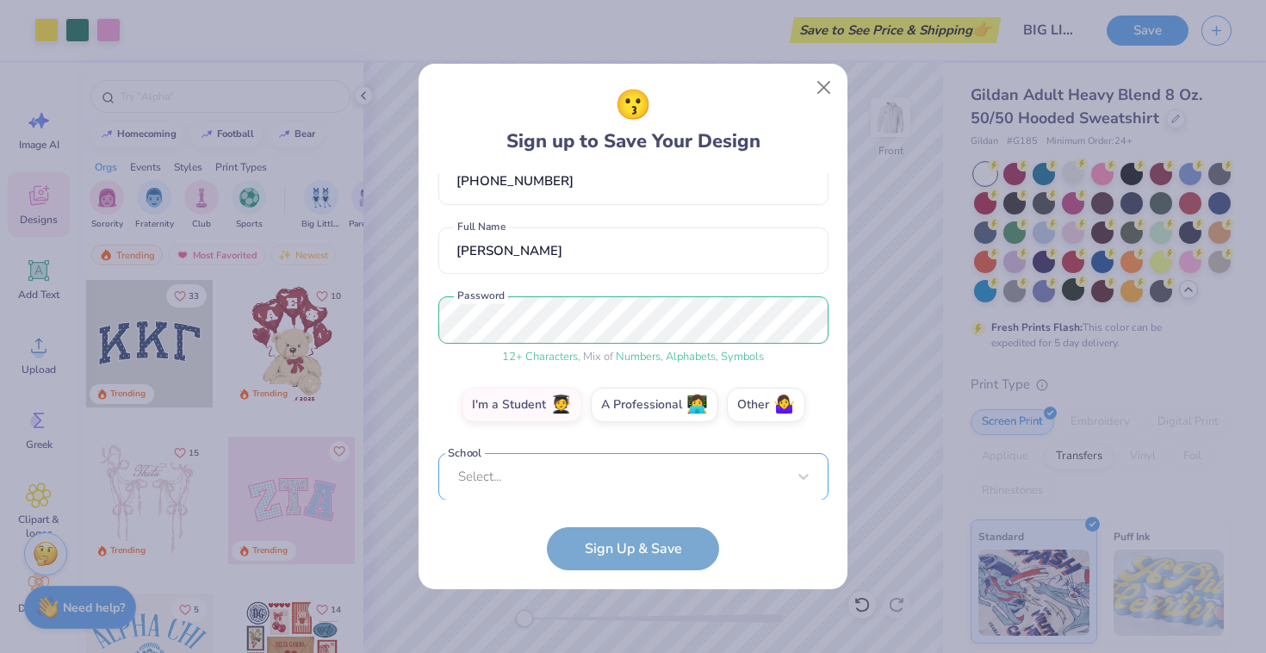
click at [617, 476] on div "Select..." at bounding box center [633, 476] width 390 height 47
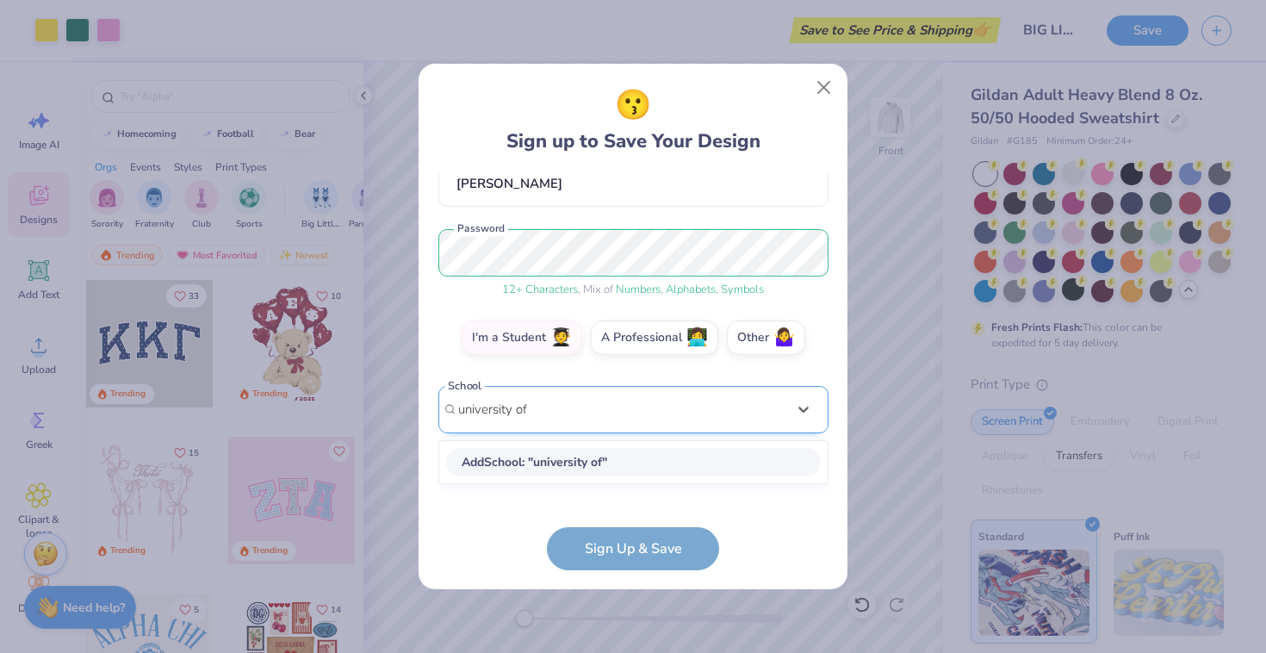
scroll to position [169, 0]
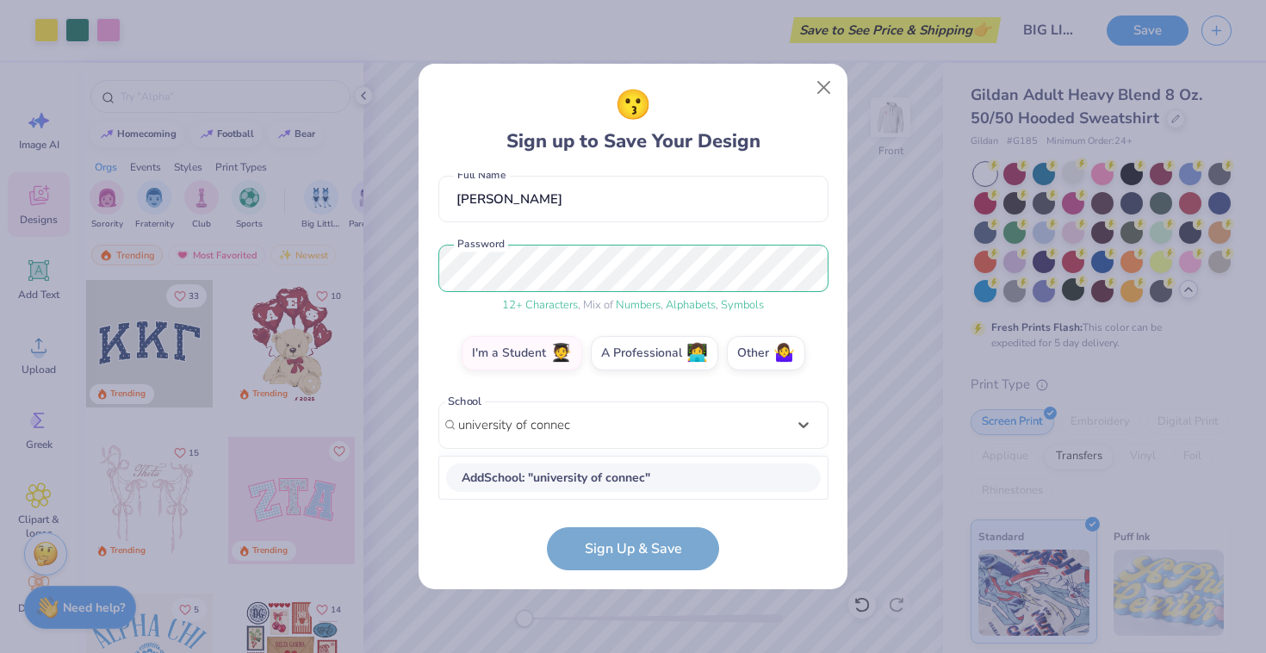
type input "university of connec"
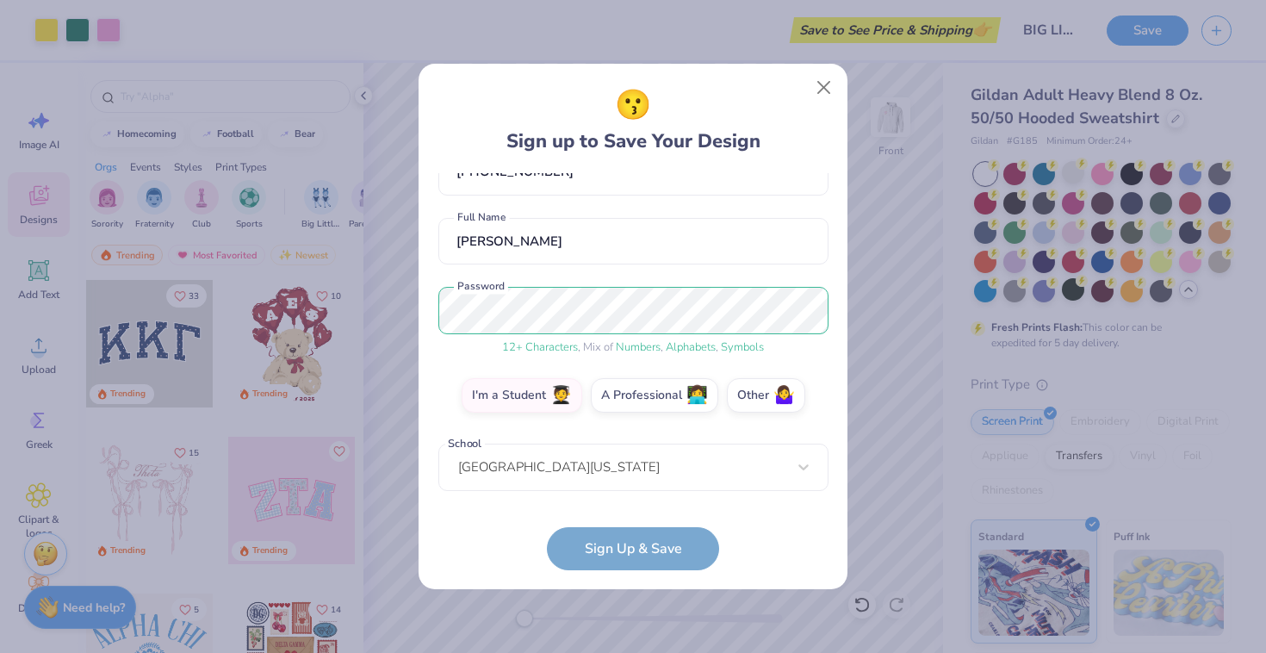
scroll to position [180, 0]
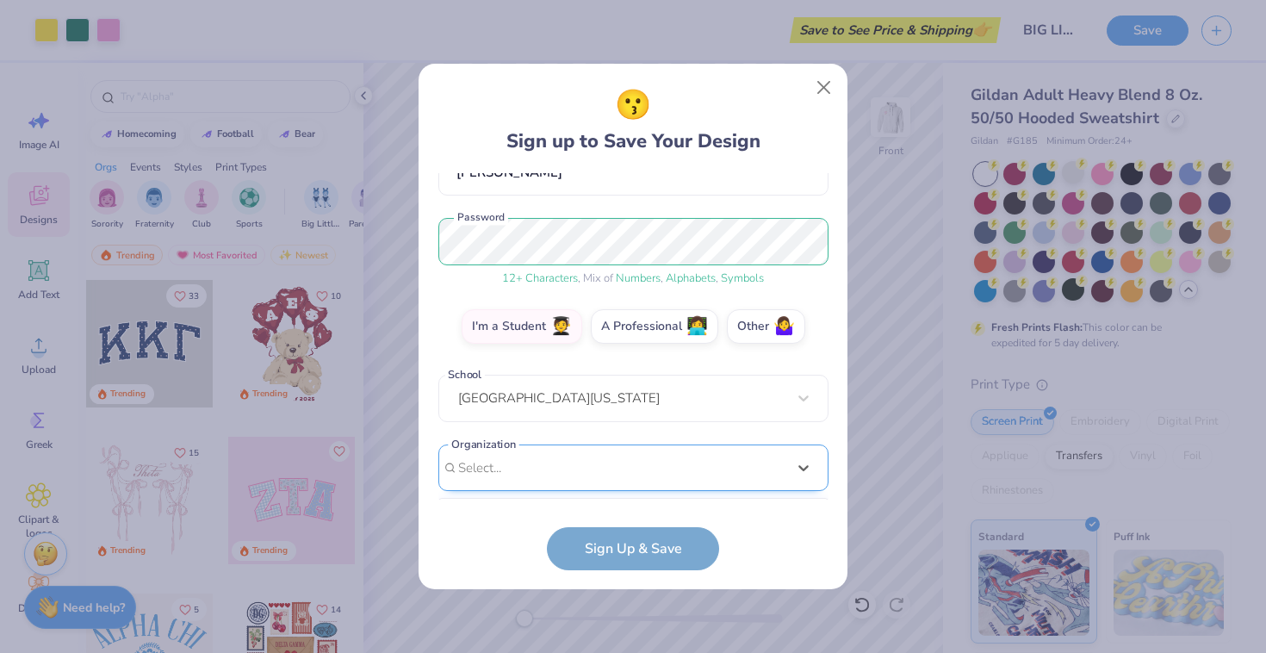
click at [570, 474] on div "option focused, 8 of 15. 15 results available. Use Up and Down to choose option…" at bounding box center [633, 602] width 390 height 314
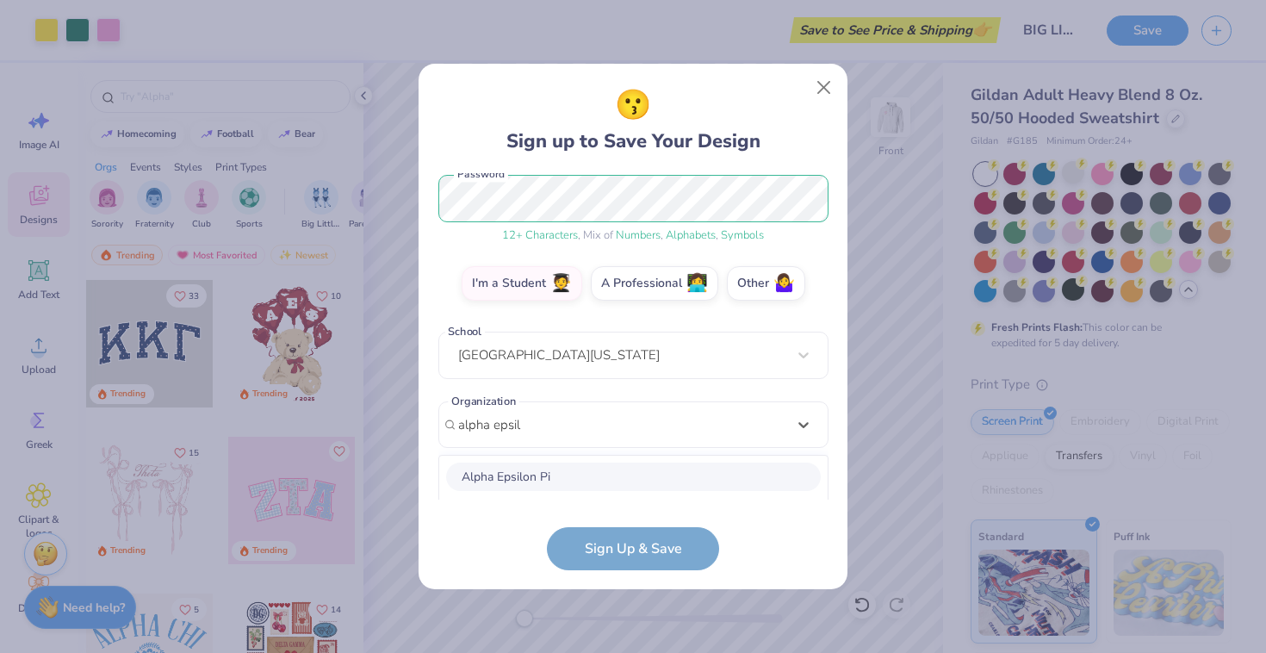
scroll to position [438, 0]
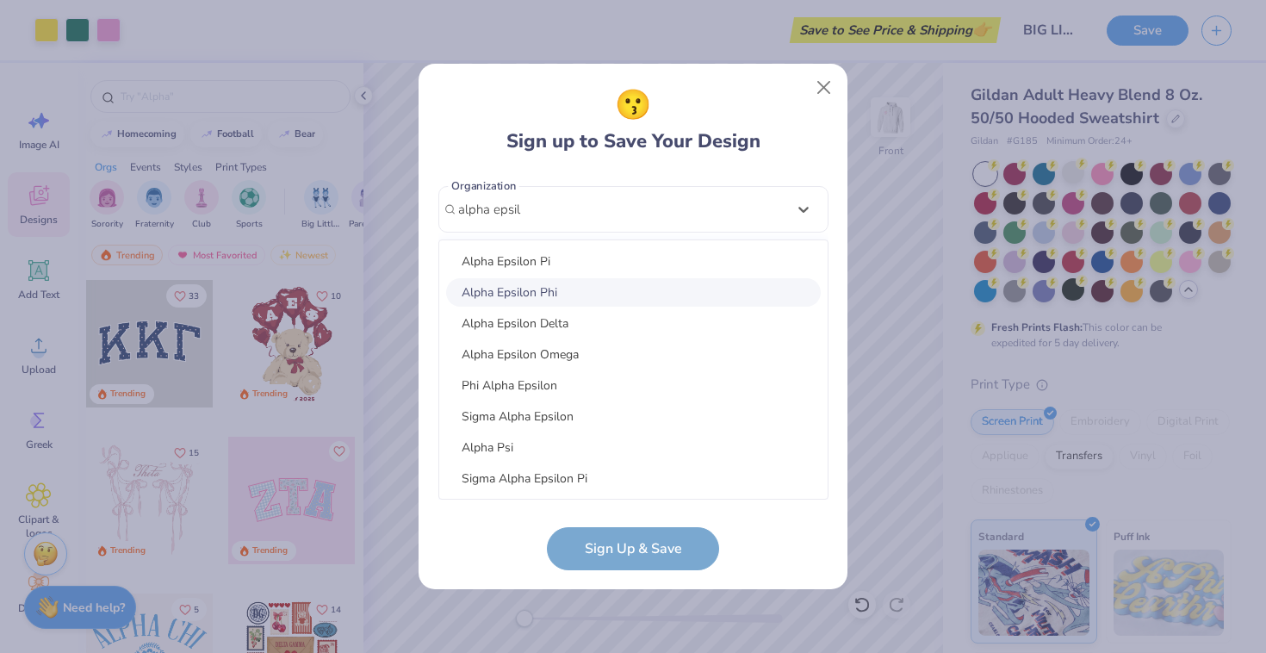
click at [579, 293] on div "Alpha Epsilon Phi" at bounding box center [633, 292] width 375 height 28
type input "alpha epsil"
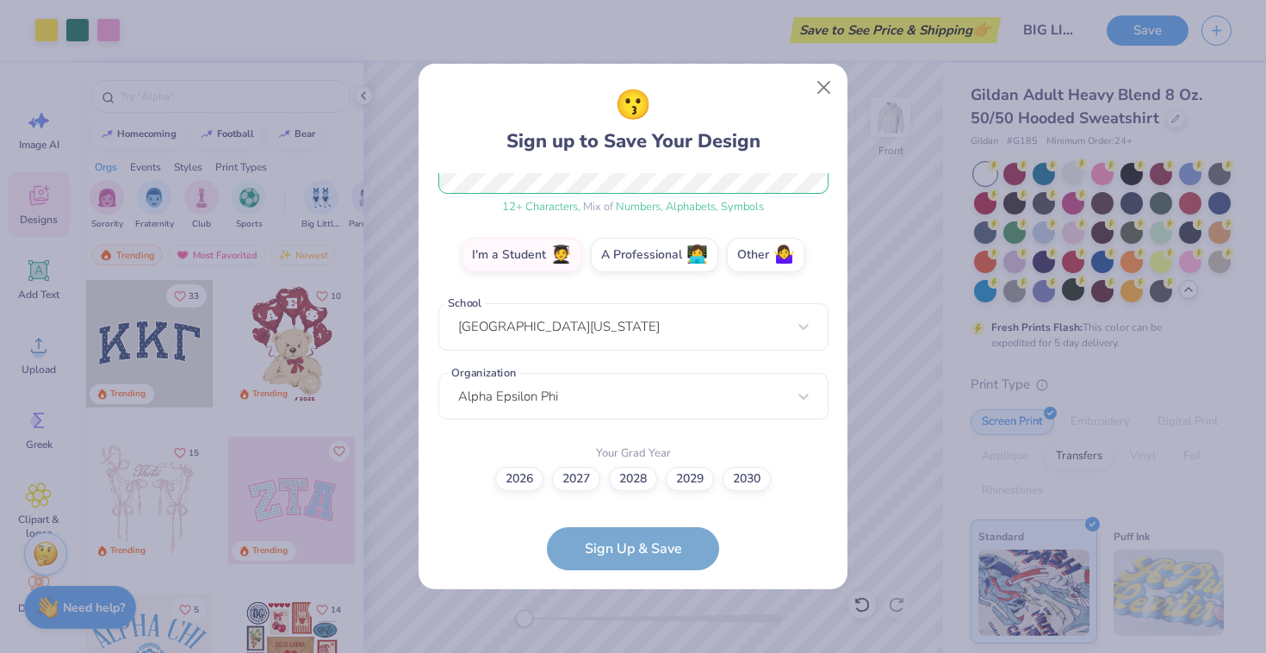
scroll to position [251, 0]
click at [625, 483] on label "2028" at bounding box center [633, 477] width 48 height 24
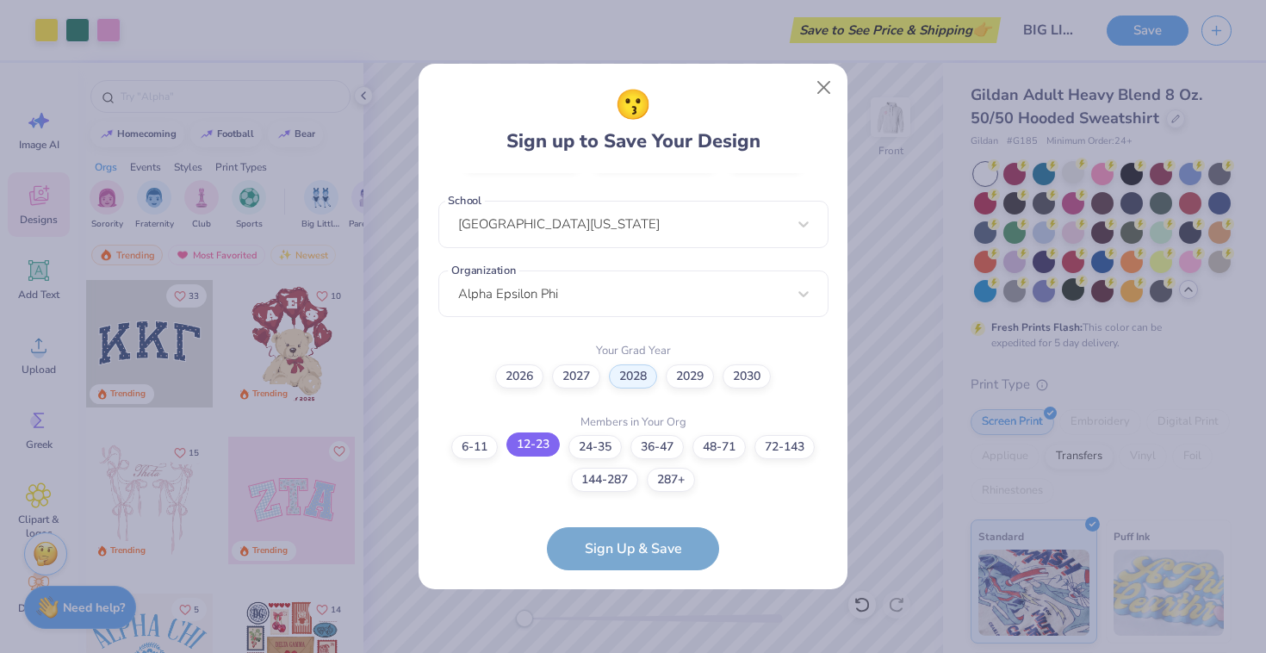
click at [525, 447] on label "12-23" at bounding box center [533, 444] width 53 height 24
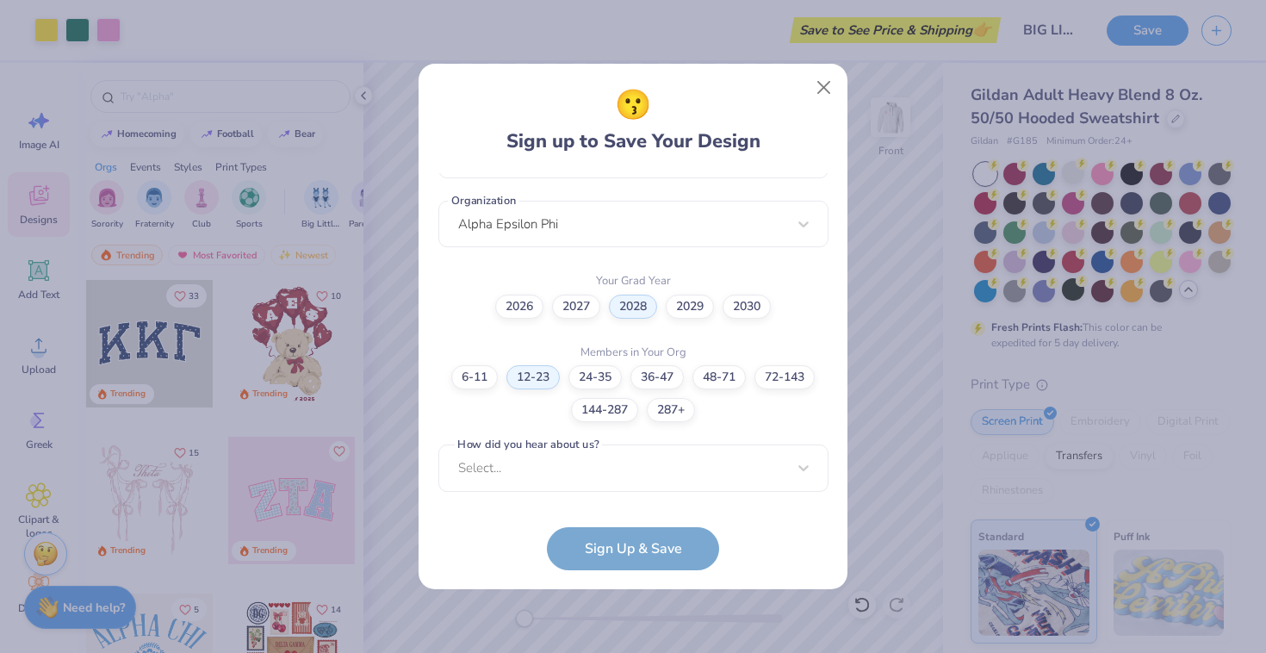
click at [514, 398] on div "6-11 12-23 24-35 36-47 48-71 72-143 144-287 287+" at bounding box center [633, 393] width 390 height 57
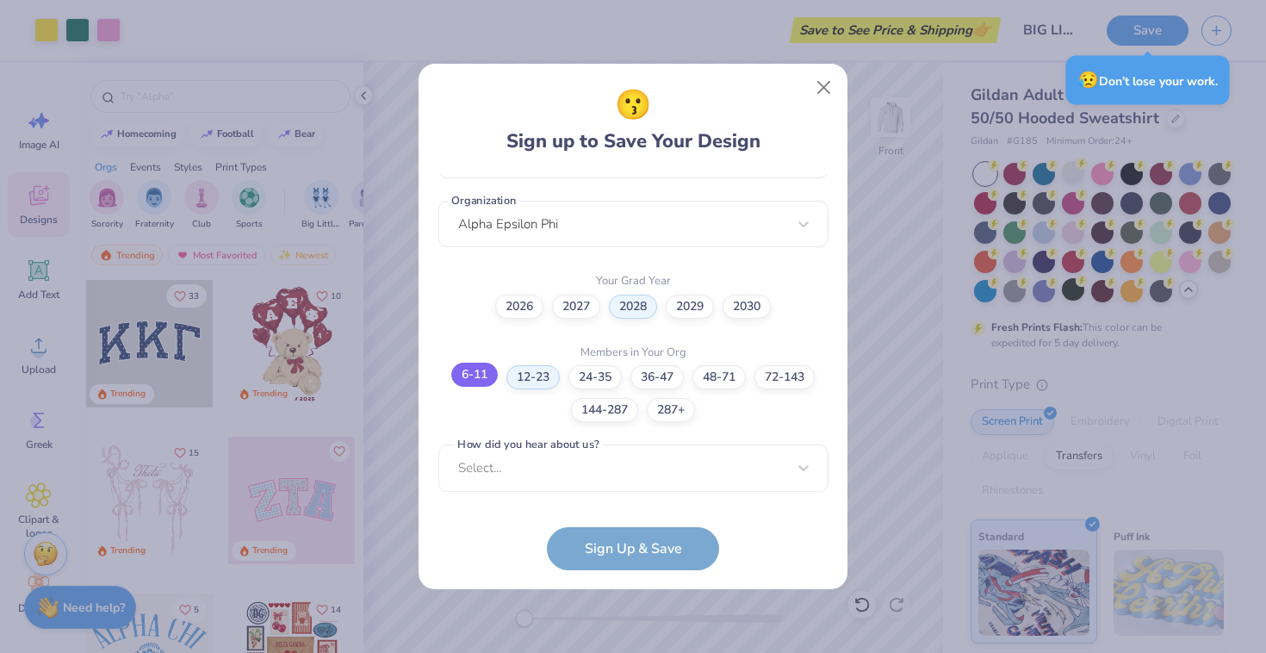
click at [471, 382] on label "6-11" at bounding box center [474, 375] width 47 height 24
click at [636, 299] on label "2028" at bounding box center [633, 304] width 48 height 24
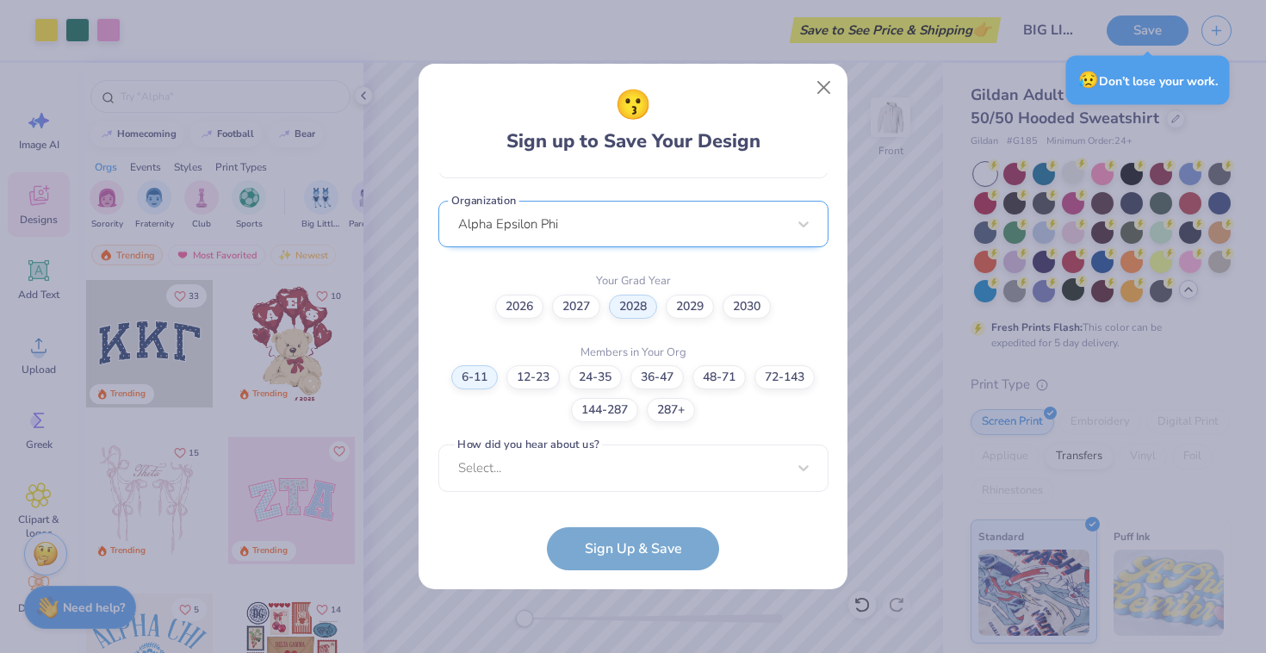
click at [645, 229] on div "sheldonolivia05@gmail.com Email (301) 278-2463 Phone Olivia Sheldon Full Name 1…" at bounding box center [633, 336] width 390 height 327
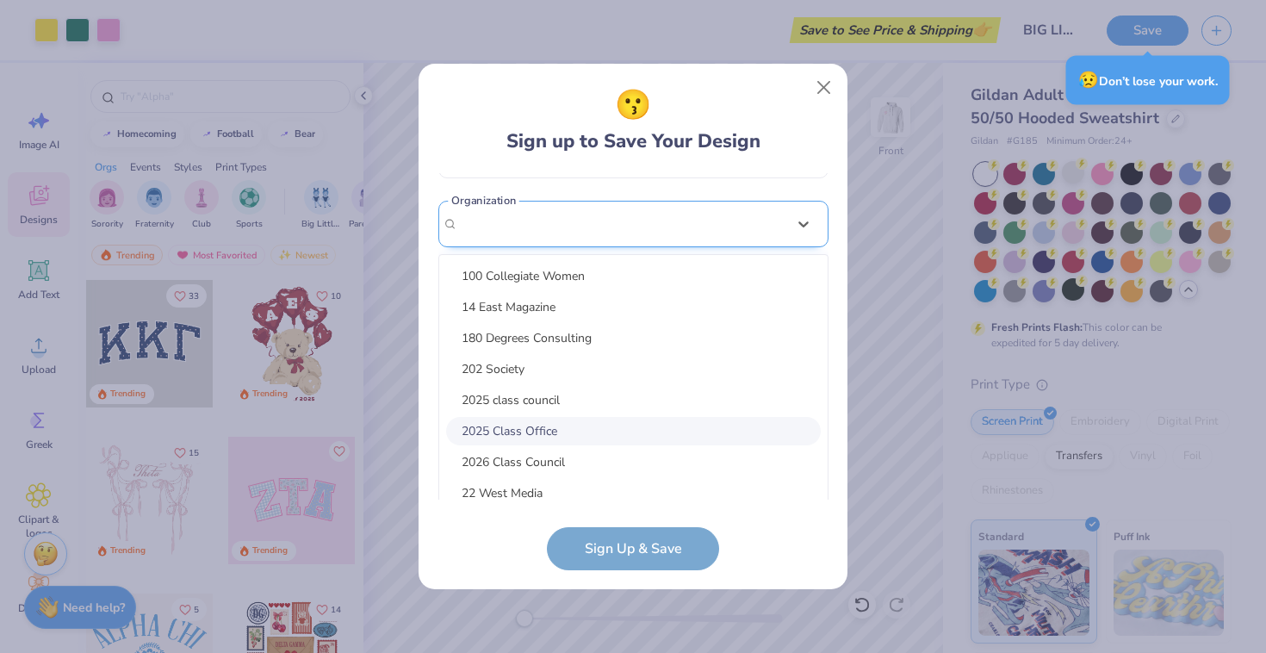
scroll to position [438, 0]
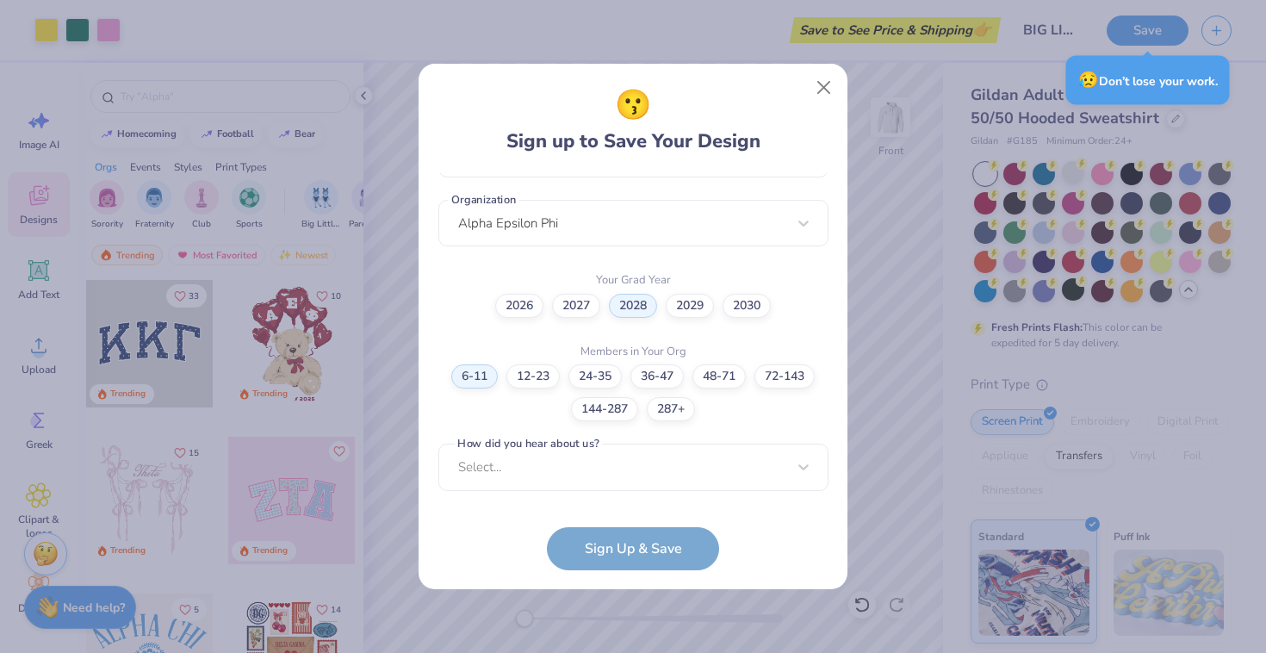
click at [625, 160] on div "😗 Sign up to Save Your Design sheldonolivia05@gmail.com Email (301) 278-2463 Ph…" at bounding box center [633, 327] width 390 height 487
click at [600, 406] on label "144-287" at bounding box center [604, 407] width 67 height 24
click at [613, 461] on div "Select..." at bounding box center [633, 468] width 390 height 47
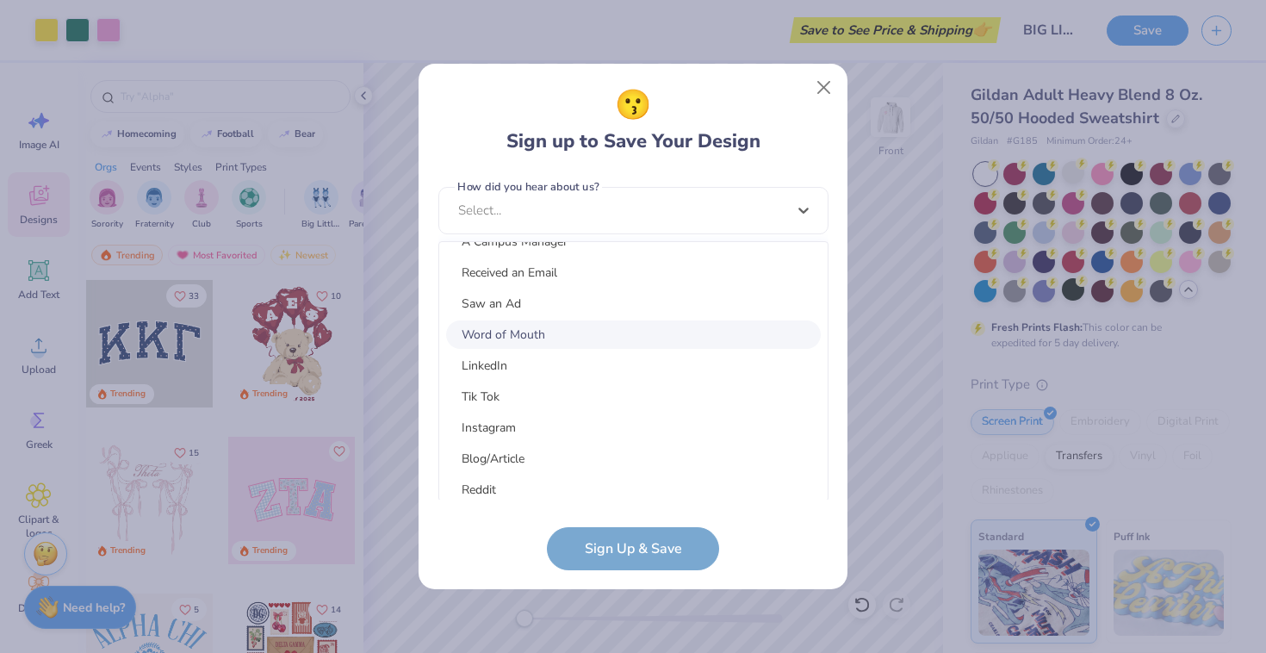
scroll to position [148, 0]
click at [536, 392] on div "Tik Tok" at bounding box center [633, 394] width 375 height 28
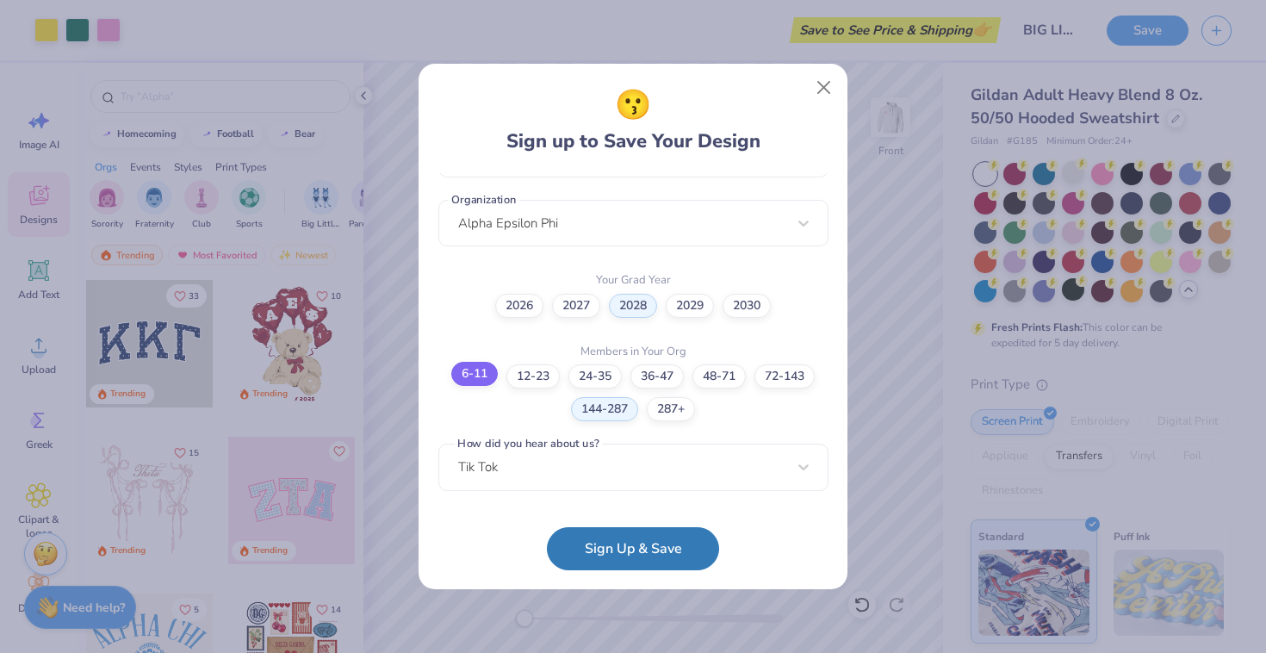
scroll to position [424, 0]
click at [468, 374] on label "6-11" at bounding box center [474, 375] width 47 height 24
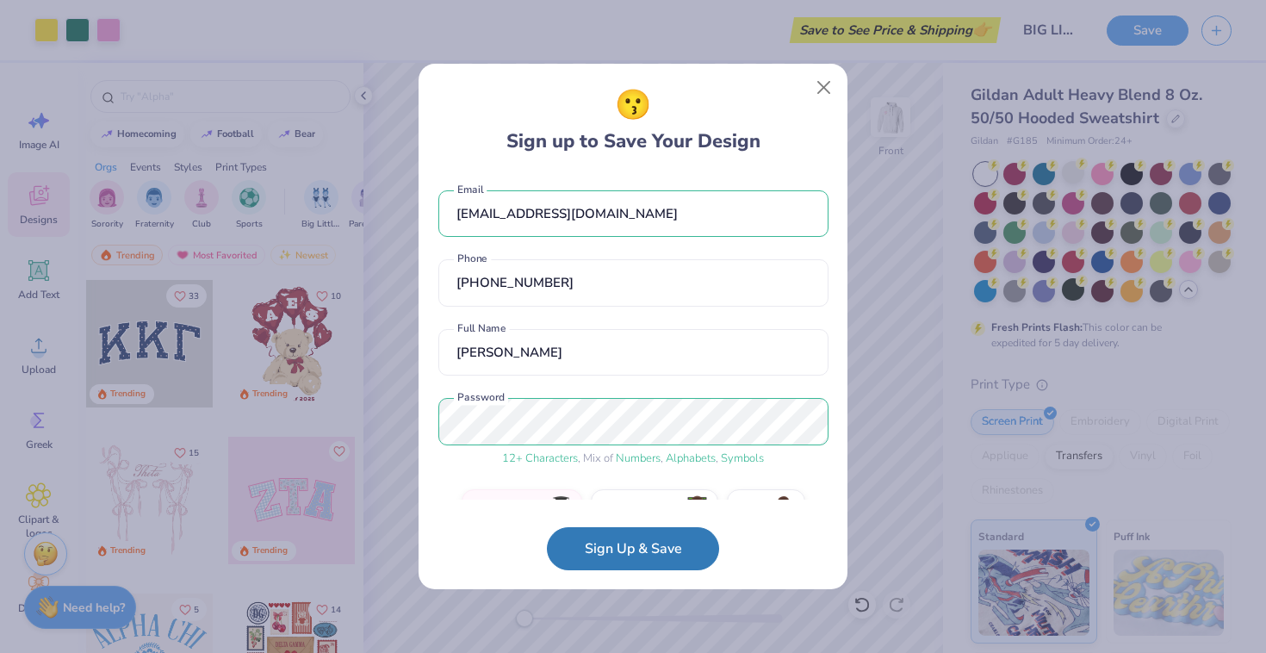
scroll to position [0, 0]
click at [638, 540] on button "Sign Up & Save" at bounding box center [633, 544] width 172 height 43
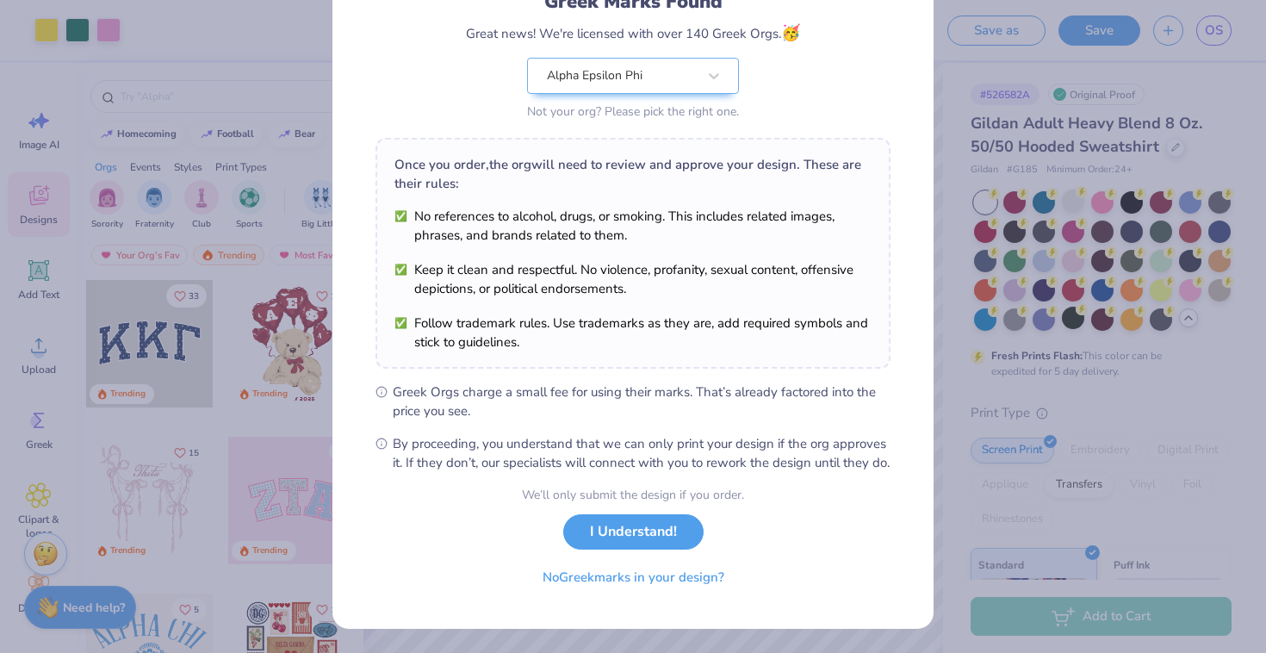
scroll to position [150, 0]
click at [661, 536] on button "I Understand!" at bounding box center [633, 527] width 140 height 35
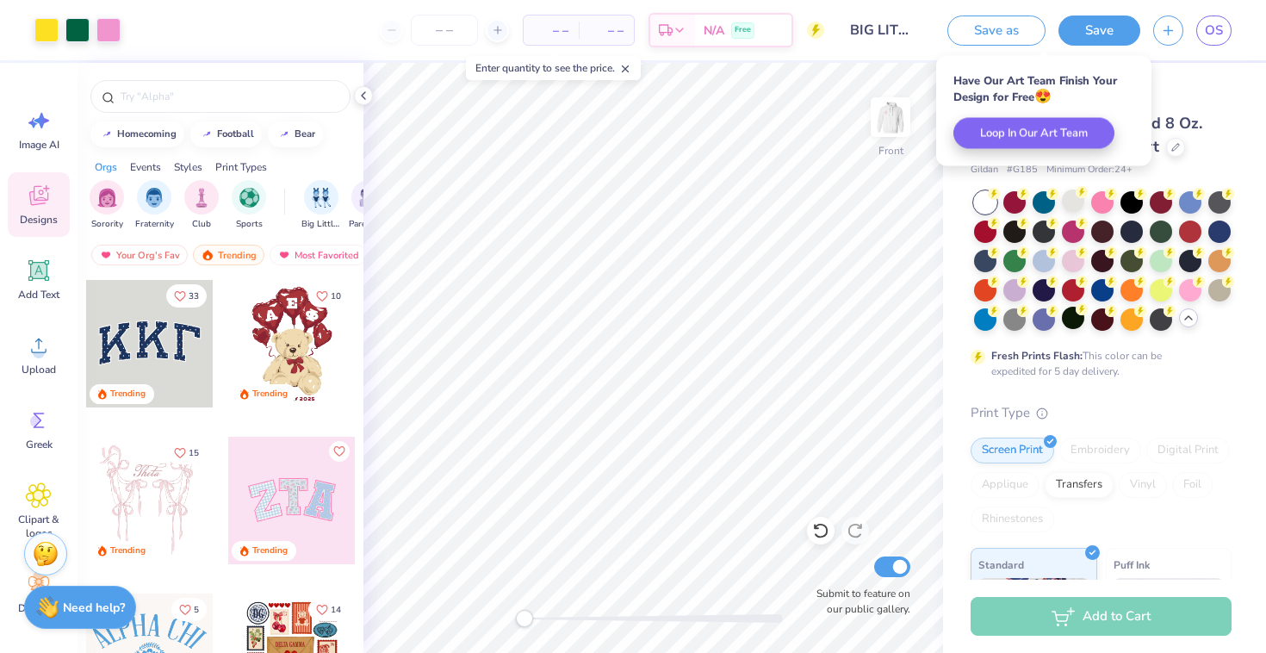
scroll to position [0, 0]
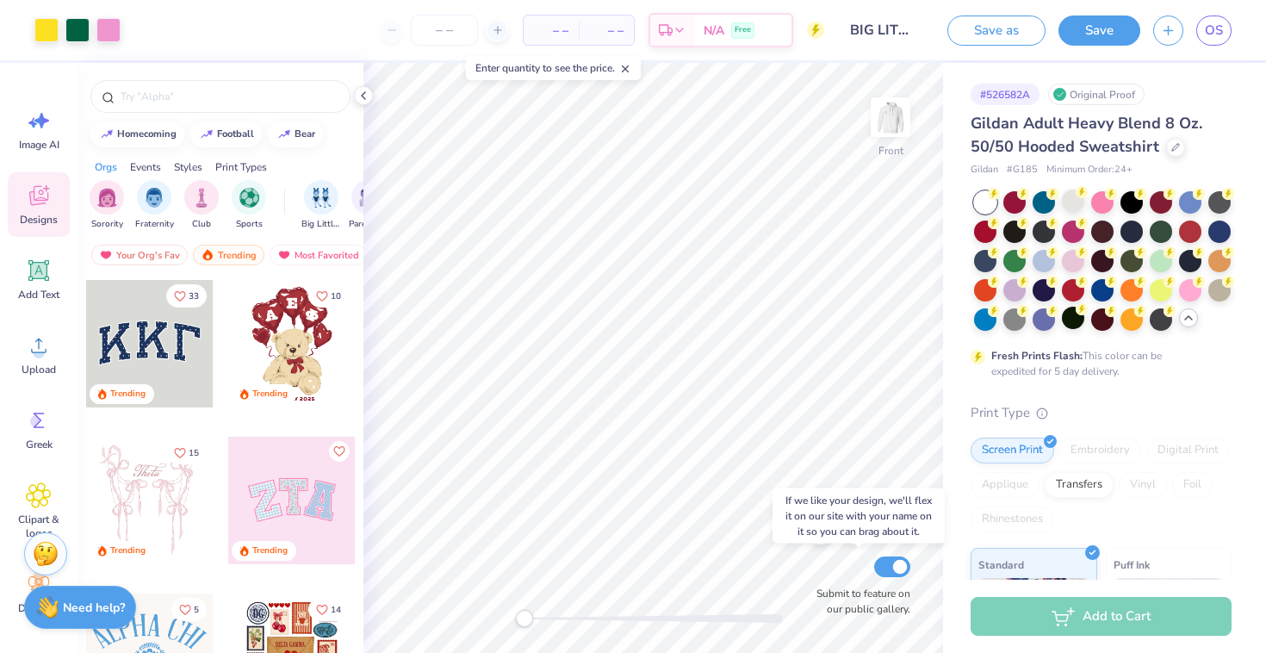
click at [898, 567] on input "Submit to feature on our public gallery." at bounding box center [892, 567] width 36 height 21
checkbox input "false"
click at [1216, 29] on span "OS" at bounding box center [1214, 31] width 18 height 20
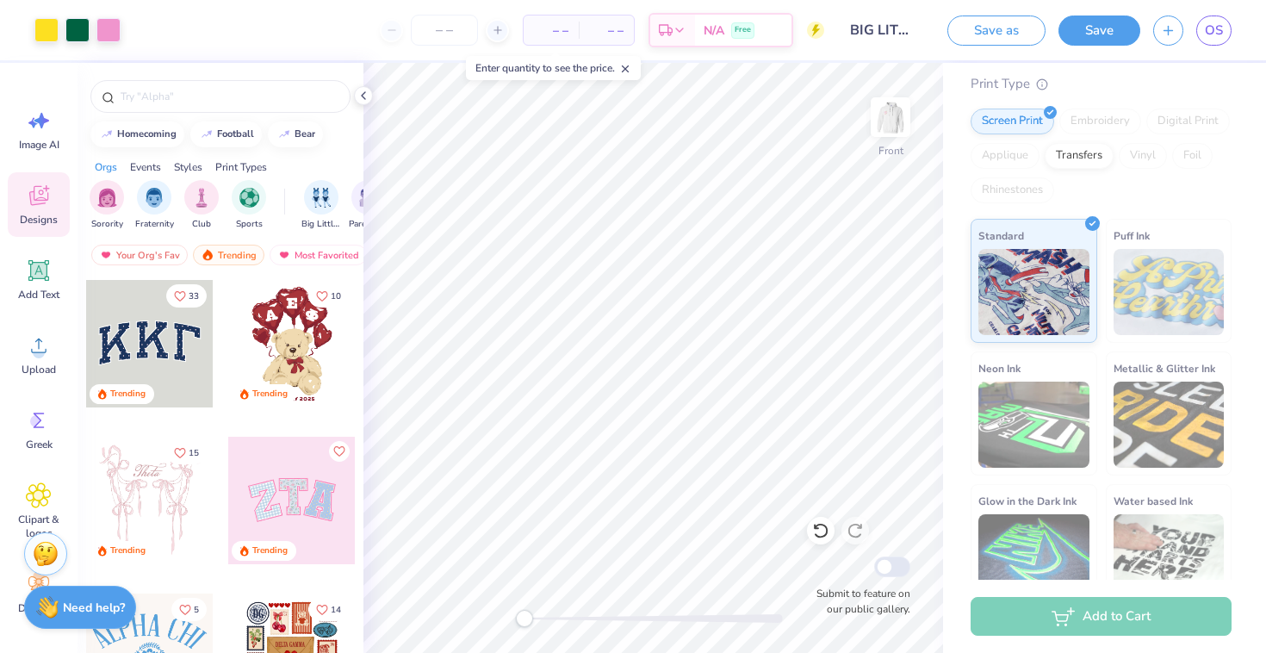
scroll to position [357, 0]
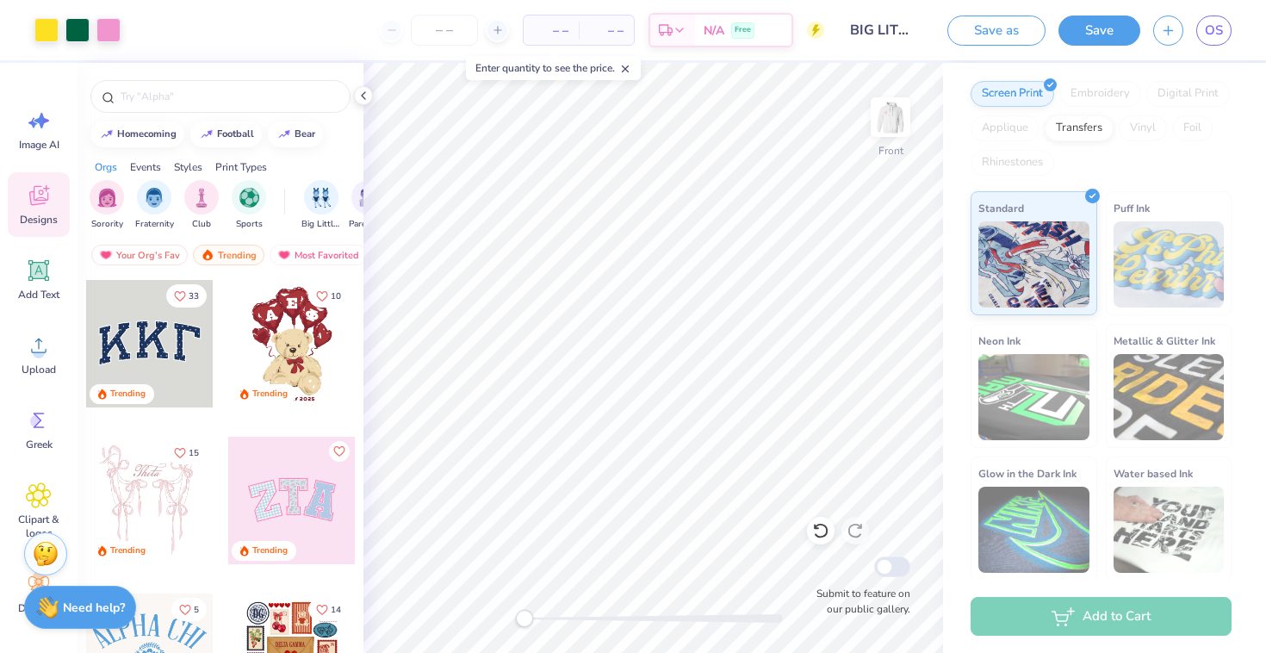
click at [1065, 613] on div "Add to Cart" at bounding box center [1101, 616] width 261 height 39
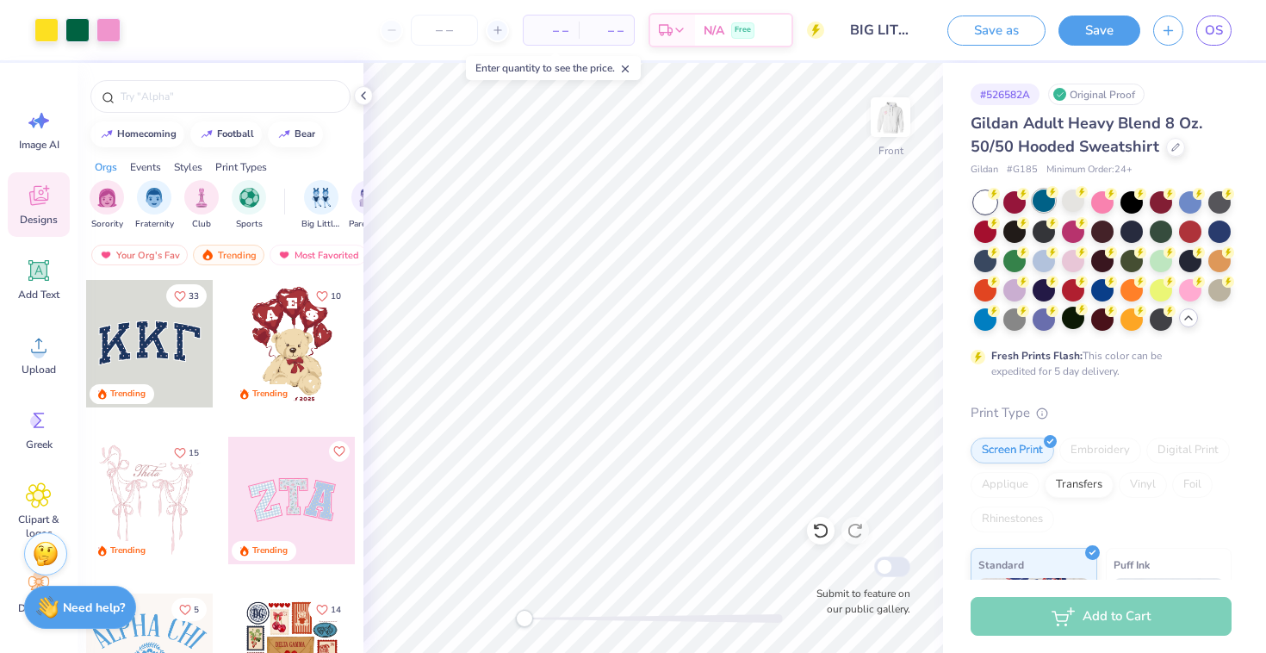
scroll to position [0, 0]
click at [552, 30] on span "– –" at bounding box center [551, 31] width 34 height 18
click at [436, 28] on input "number" at bounding box center [444, 30] width 67 height 31
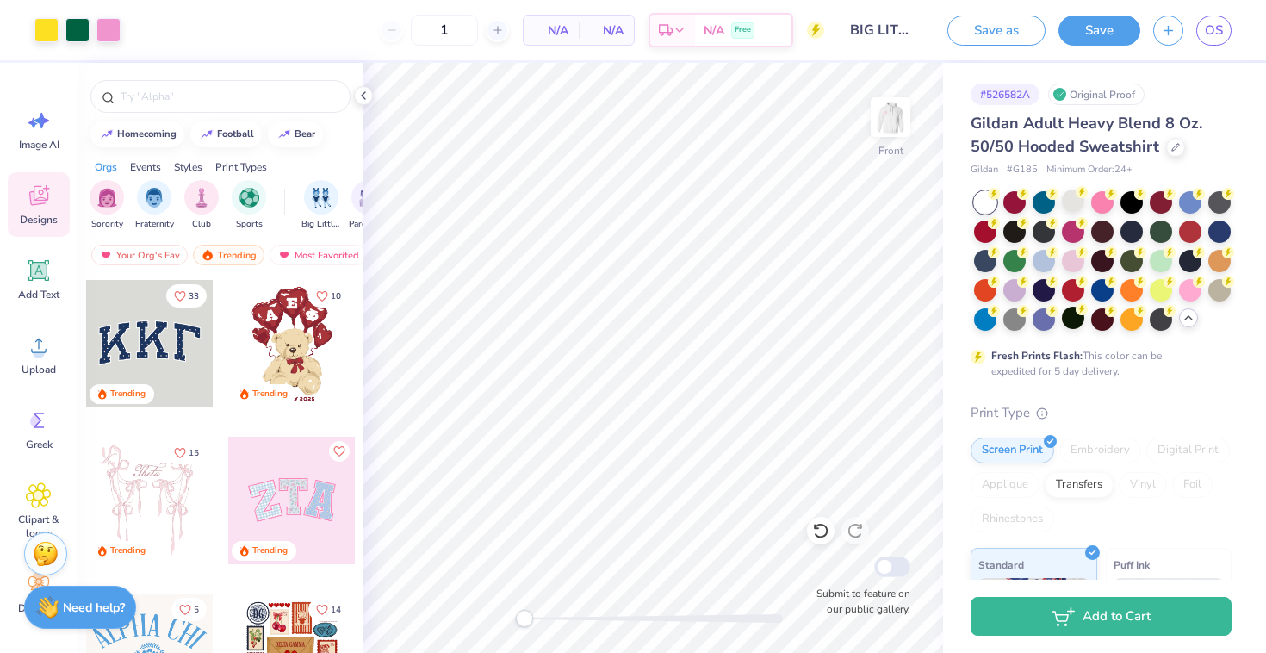
type input "12"
click at [413, 28] on input "12" at bounding box center [378, 30] width 67 height 31
